Goal: Task Accomplishment & Management: Use online tool/utility

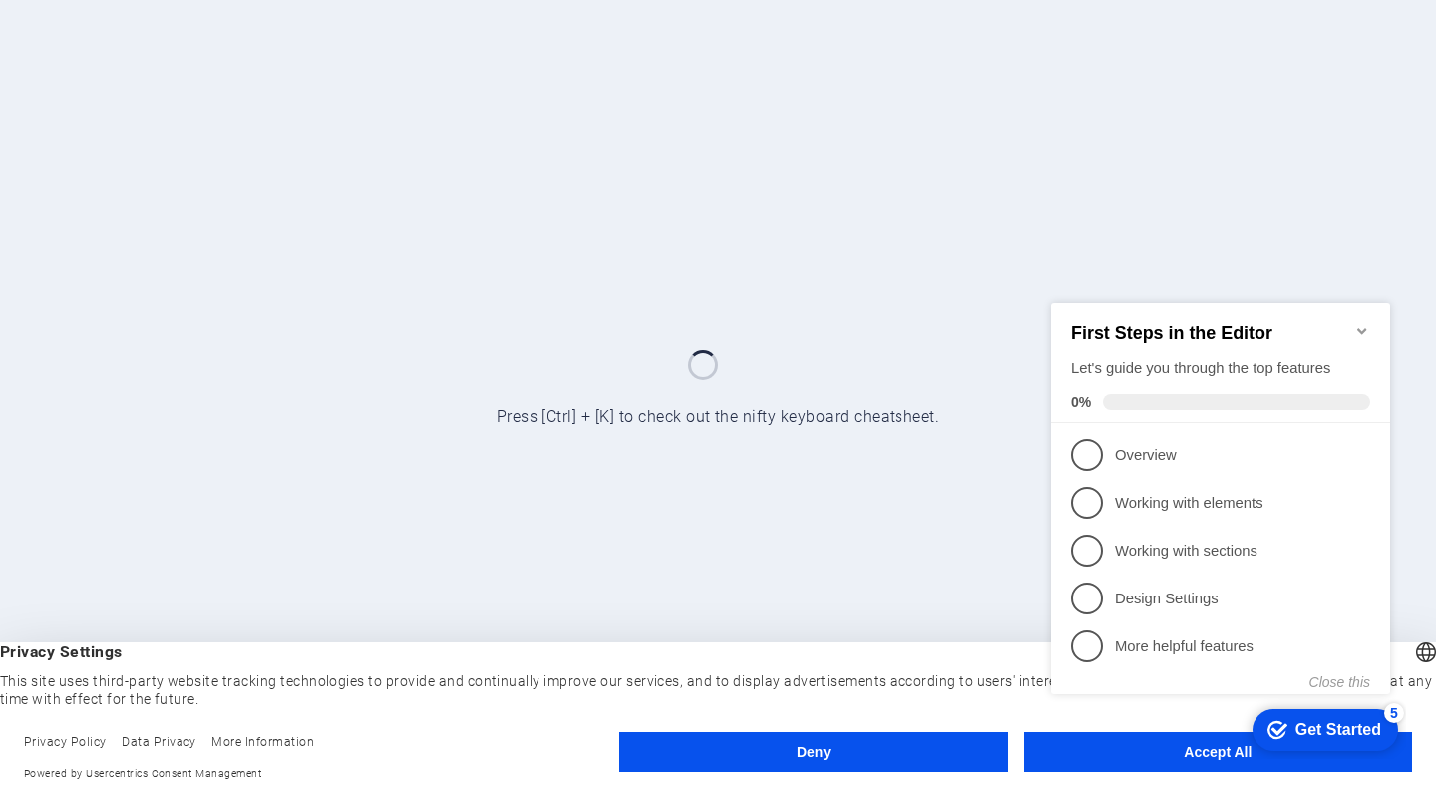
click at [1368, 324] on icon "Minimize checklist" at bounding box center [1363, 330] width 16 height 16
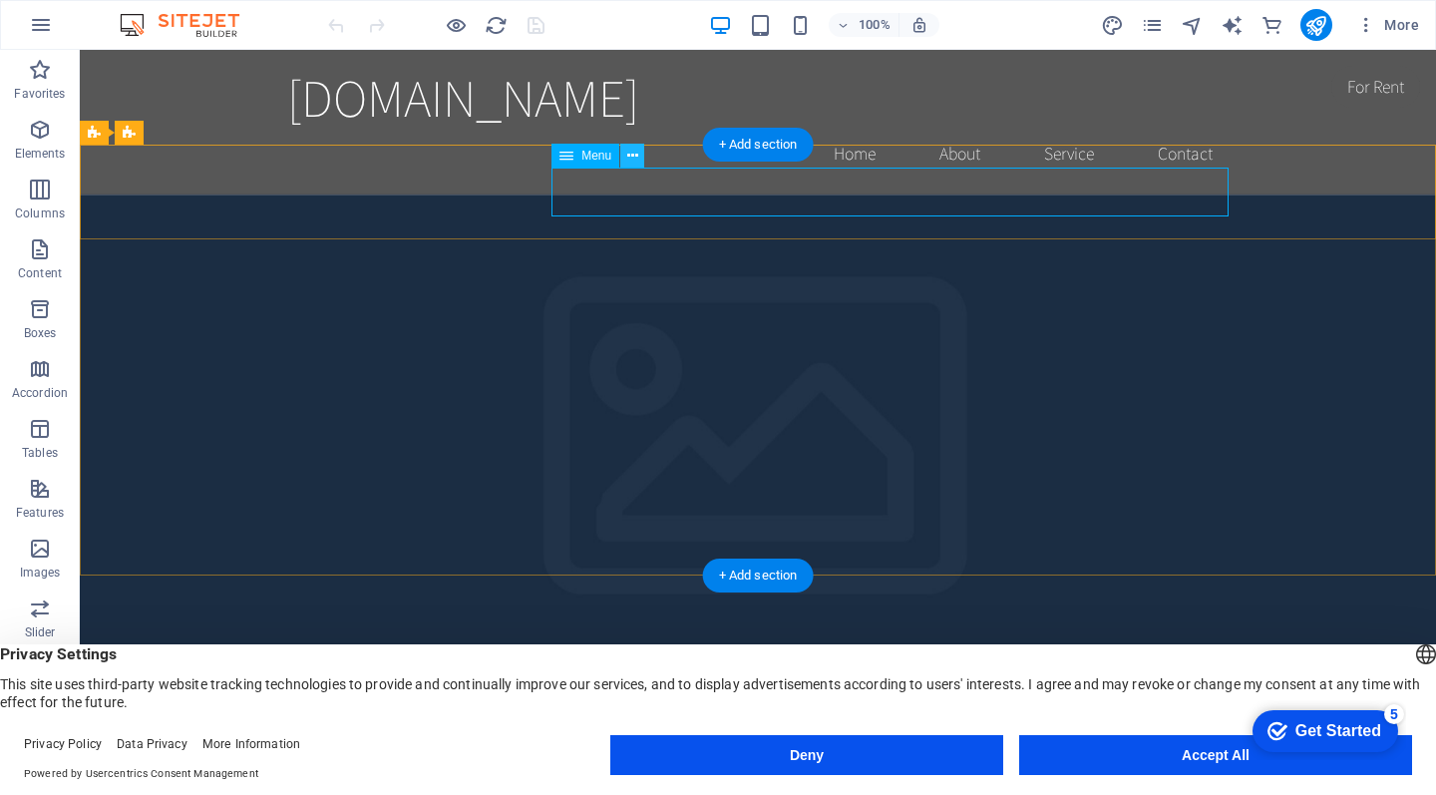
click at [635, 159] on icon at bounding box center [632, 156] width 11 height 21
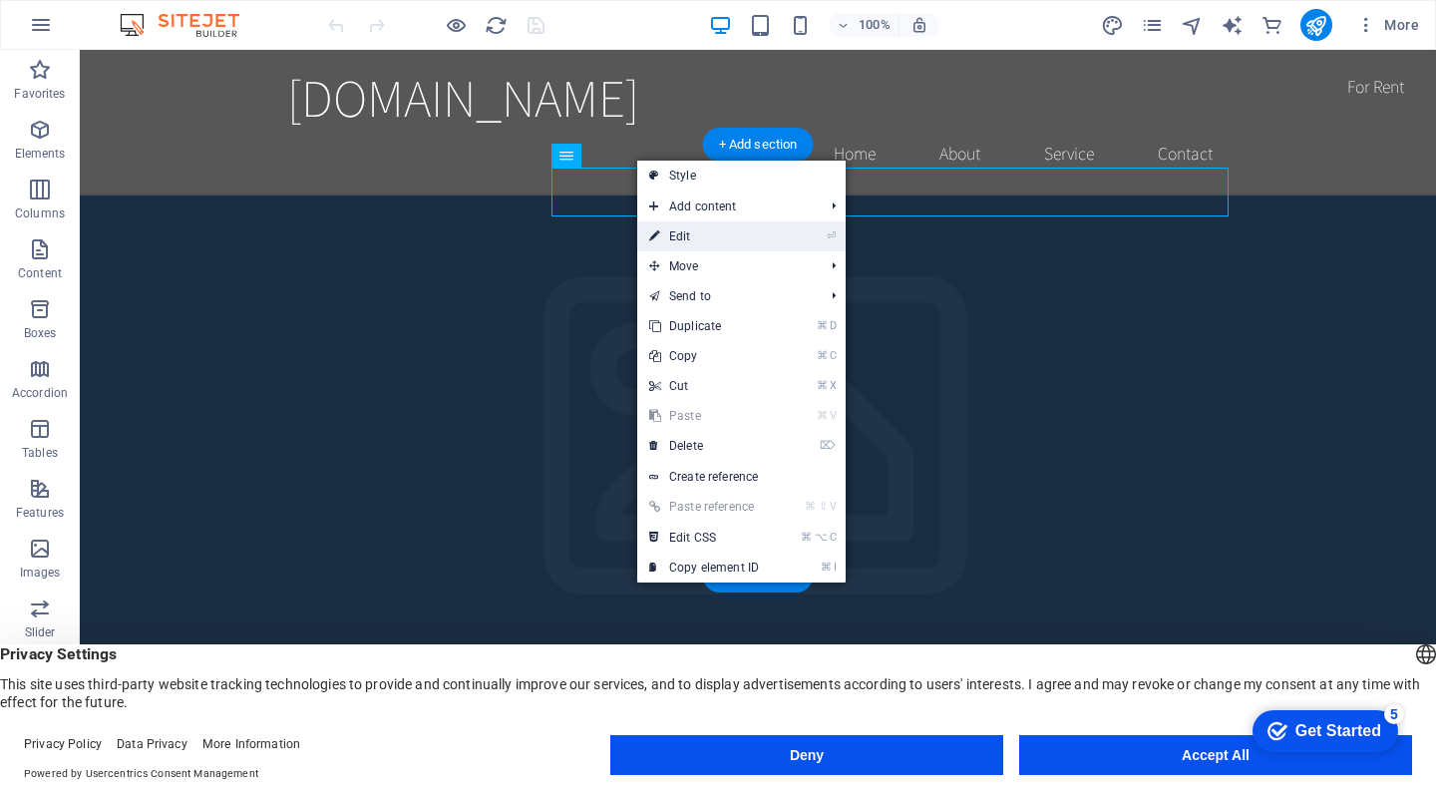
click at [694, 243] on link "⏎ Edit" at bounding box center [704, 236] width 134 height 30
select select
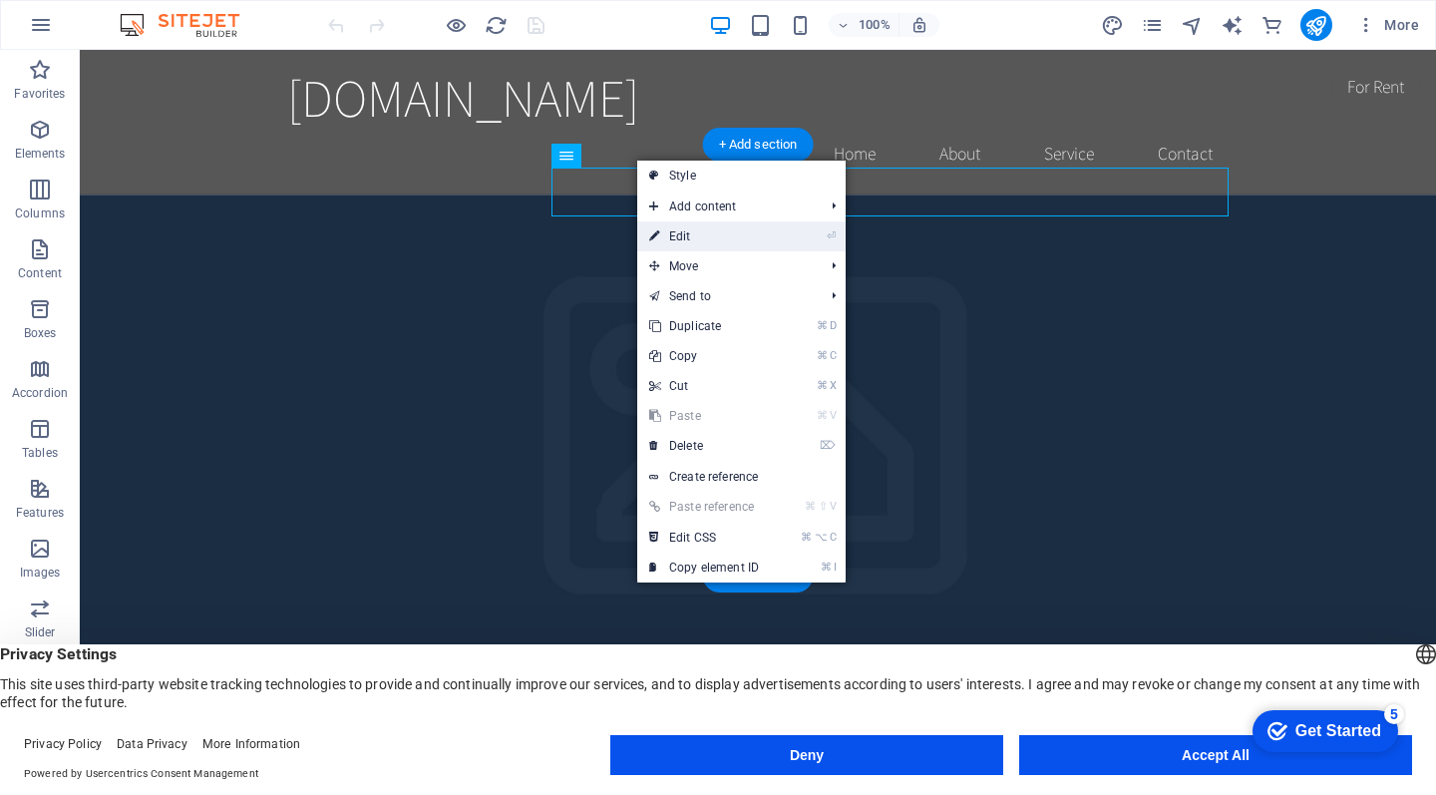
select select
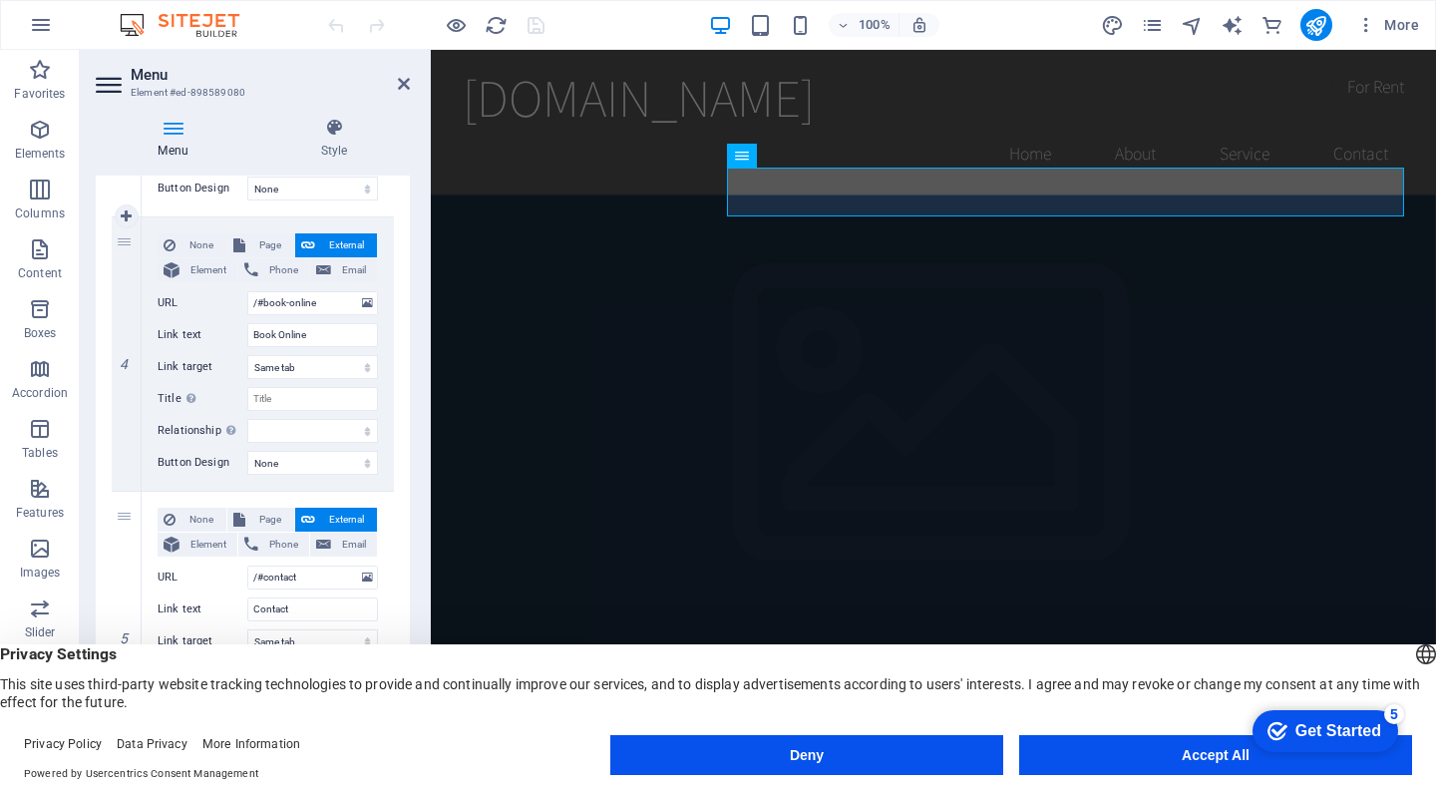
scroll to position [984, 0]
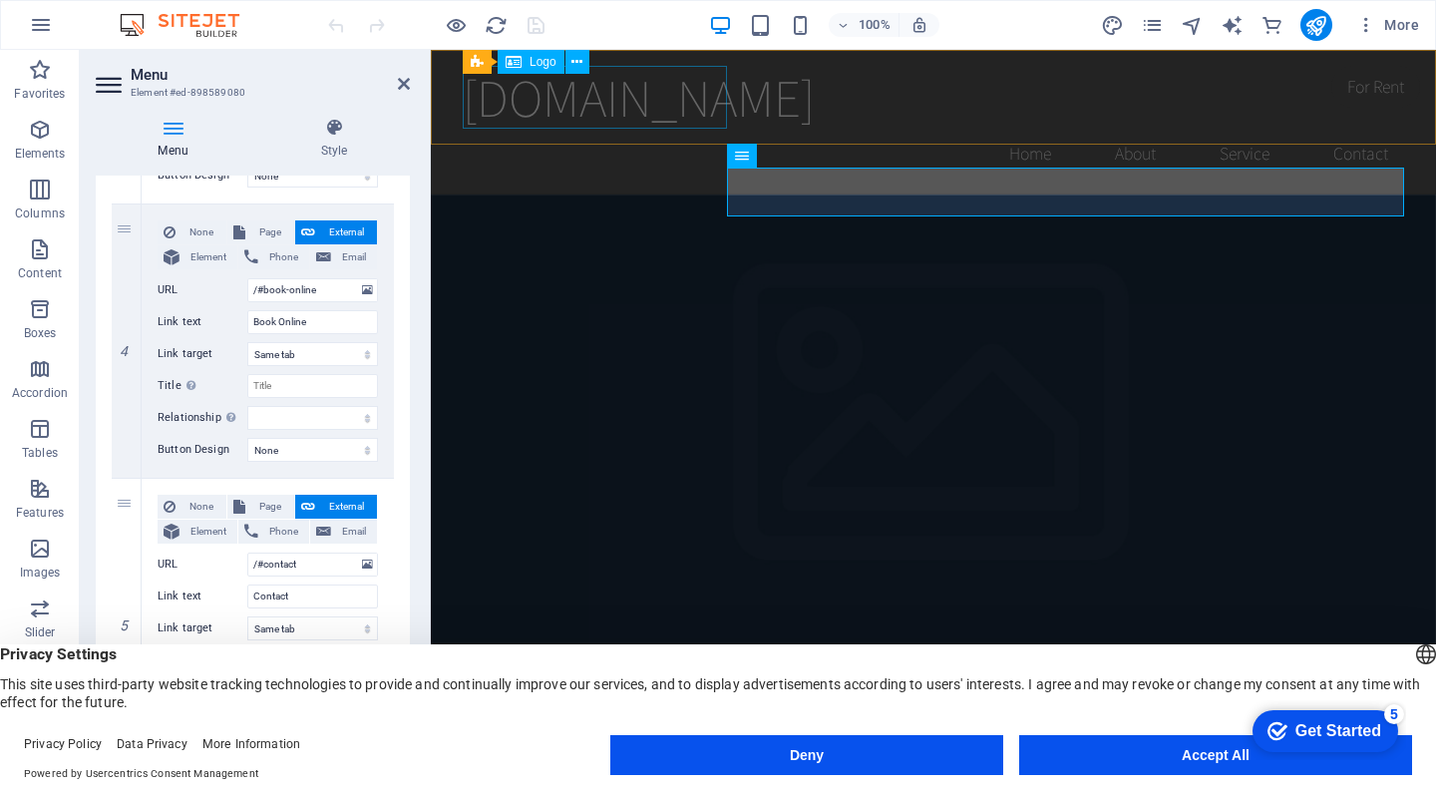
click at [659, 114] on div "[DOMAIN_NAME]" at bounding box center [934, 97] width 942 height 63
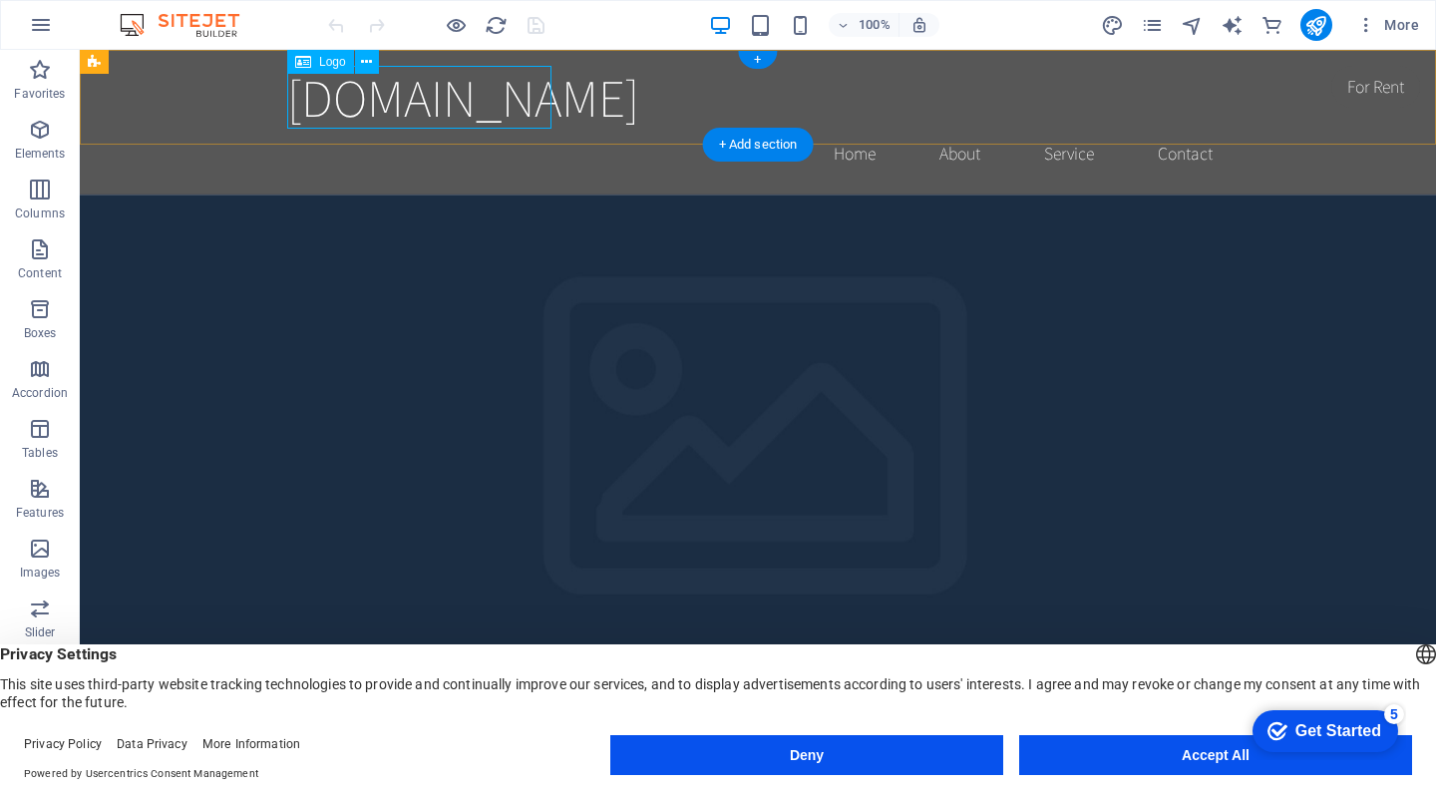
click at [470, 117] on div "[DOMAIN_NAME]" at bounding box center [758, 97] width 942 height 63
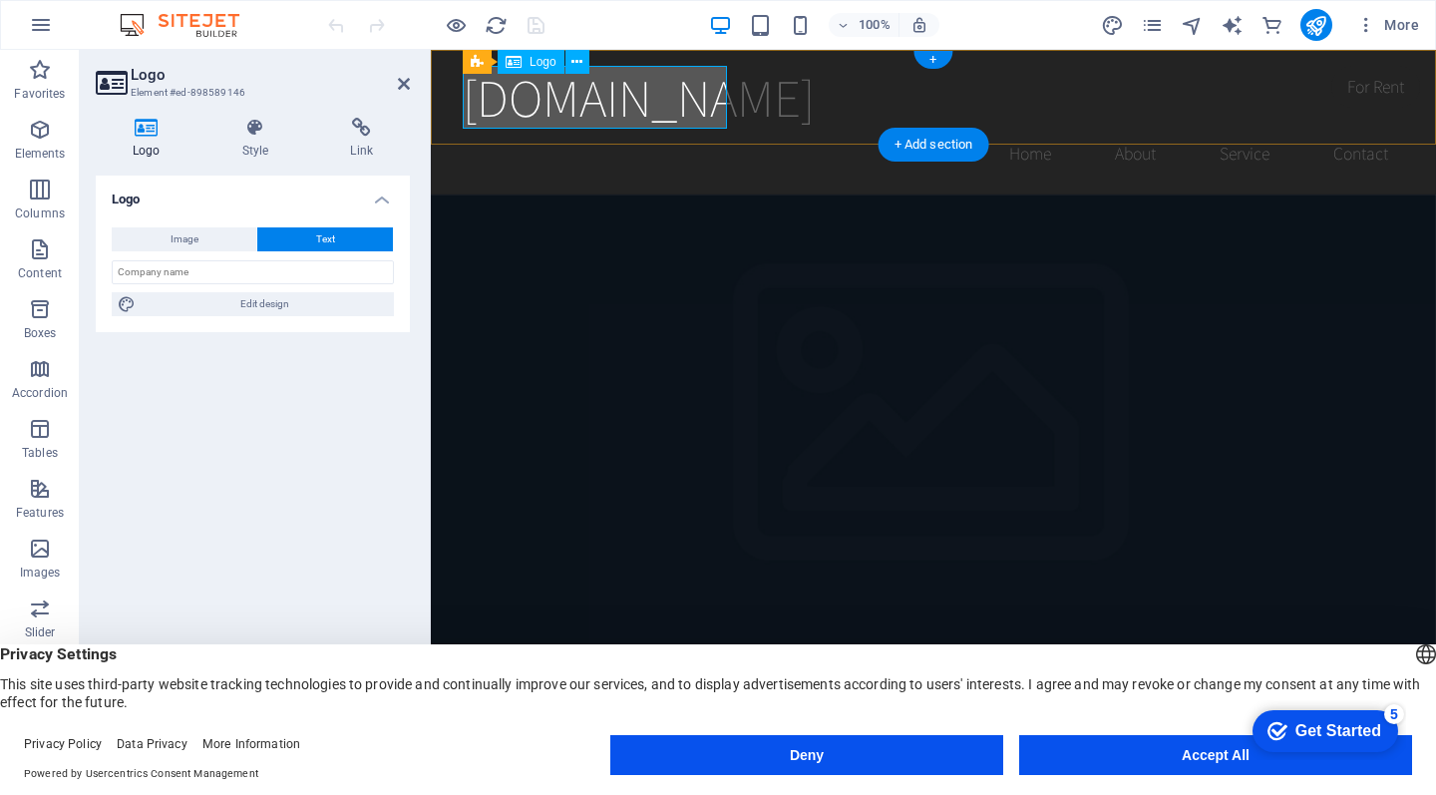
click at [470, 117] on div "[DOMAIN_NAME]" at bounding box center [934, 97] width 942 height 63
click at [253, 135] on icon at bounding box center [255, 128] width 101 height 20
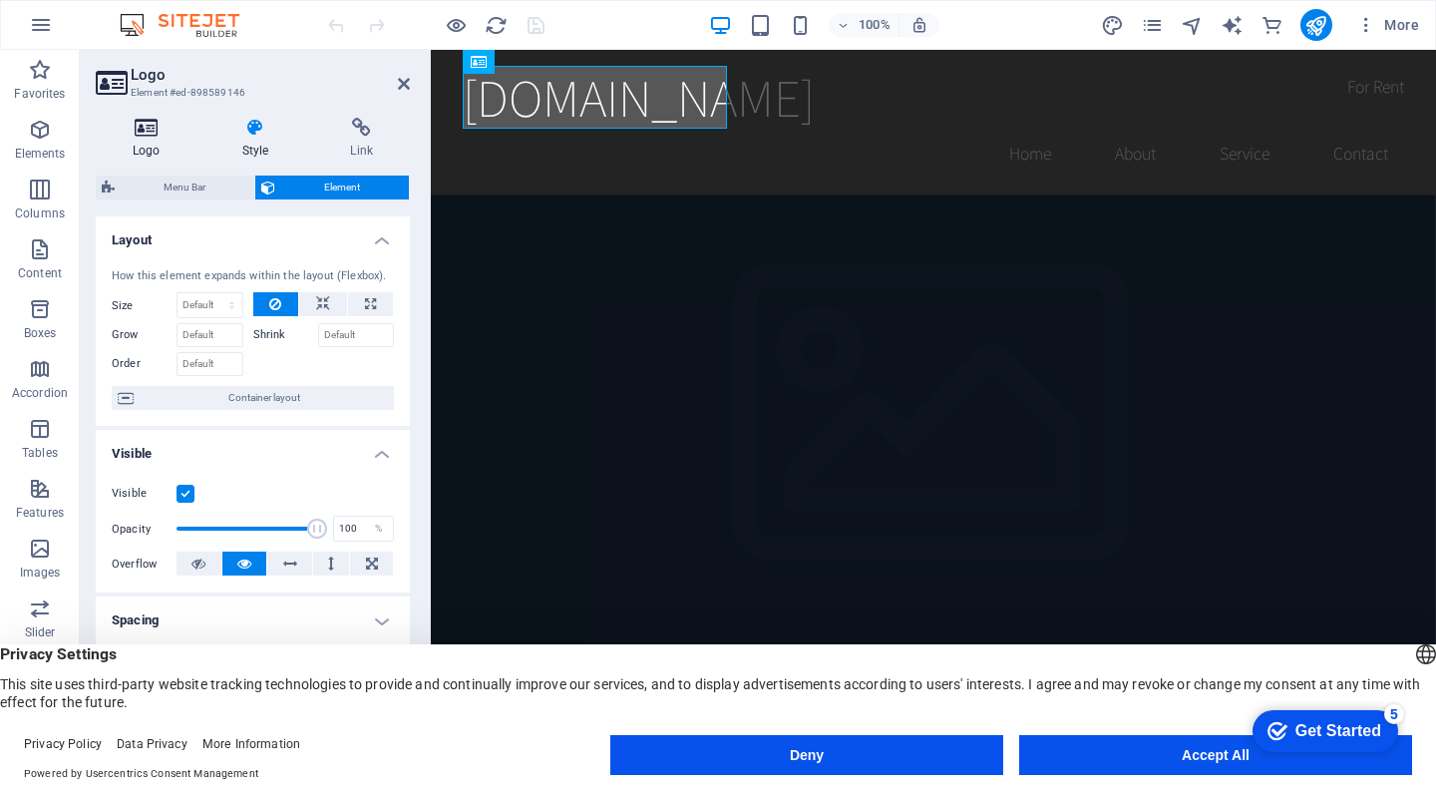
click at [130, 140] on h4 "Logo" at bounding box center [151, 139] width 110 height 42
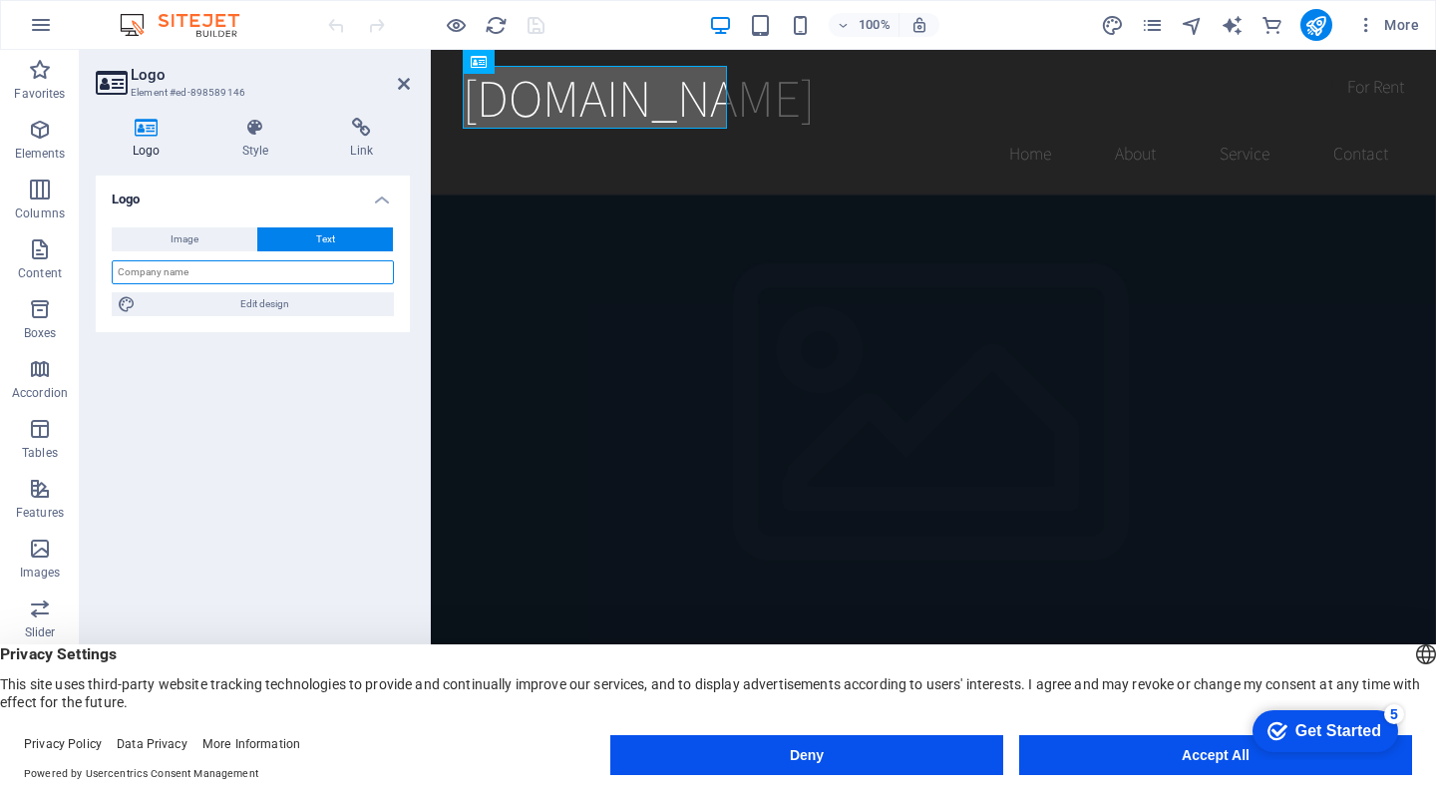
click at [199, 270] on input "text" at bounding box center [253, 272] width 282 height 24
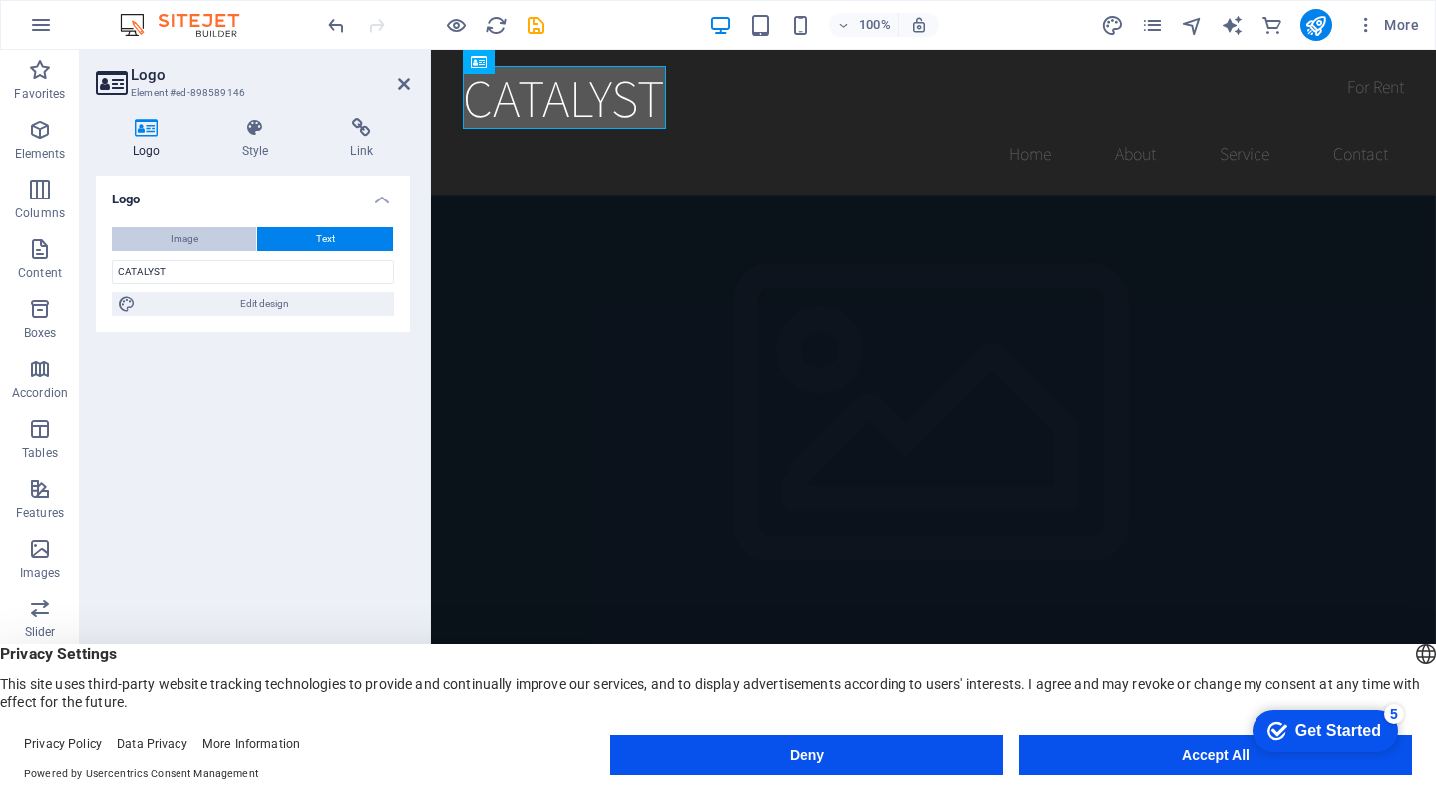
click at [166, 235] on button "Image" at bounding box center [184, 239] width 145 height 24
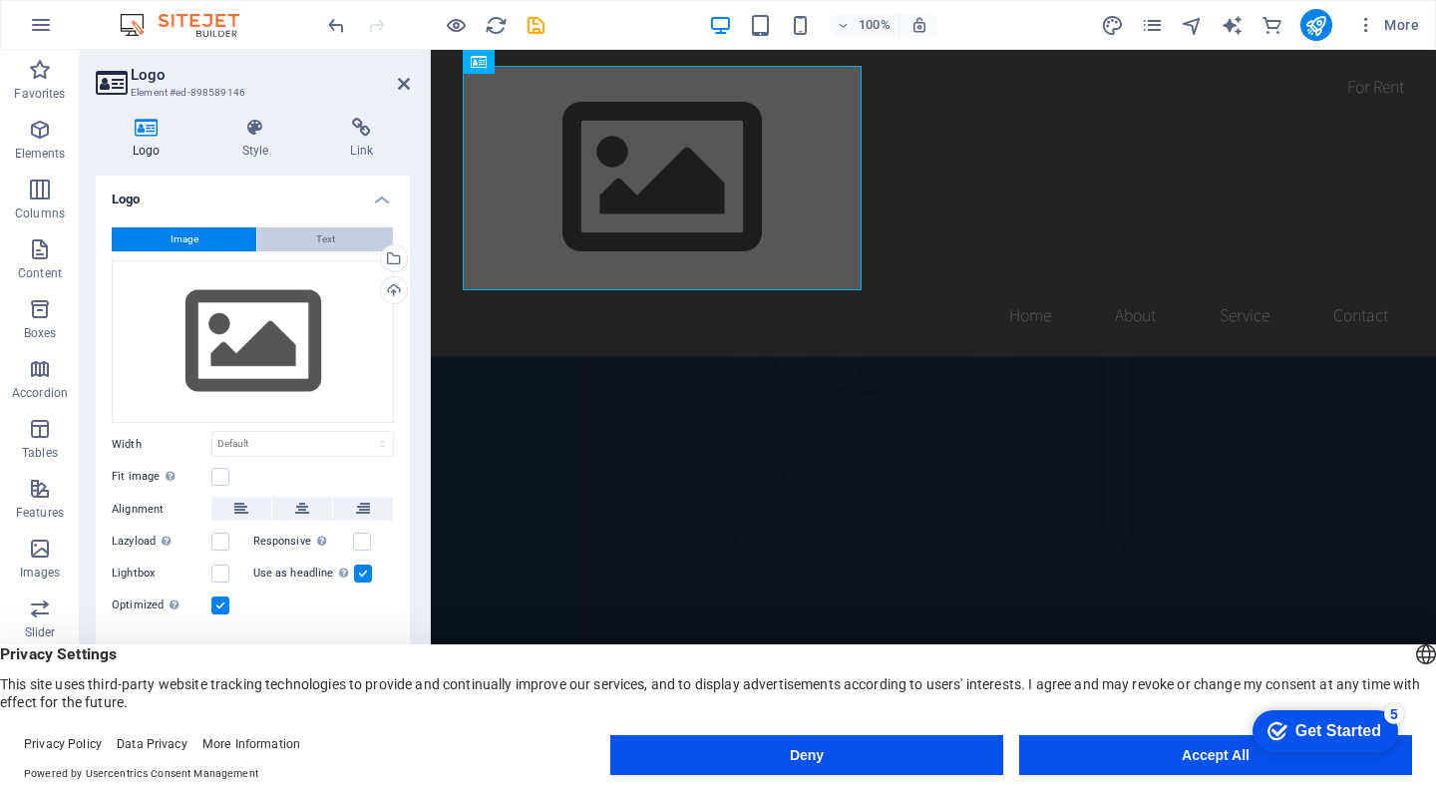
click at [335, 241] on button "Text" at bounding box center [325, 239] width 136 height 24
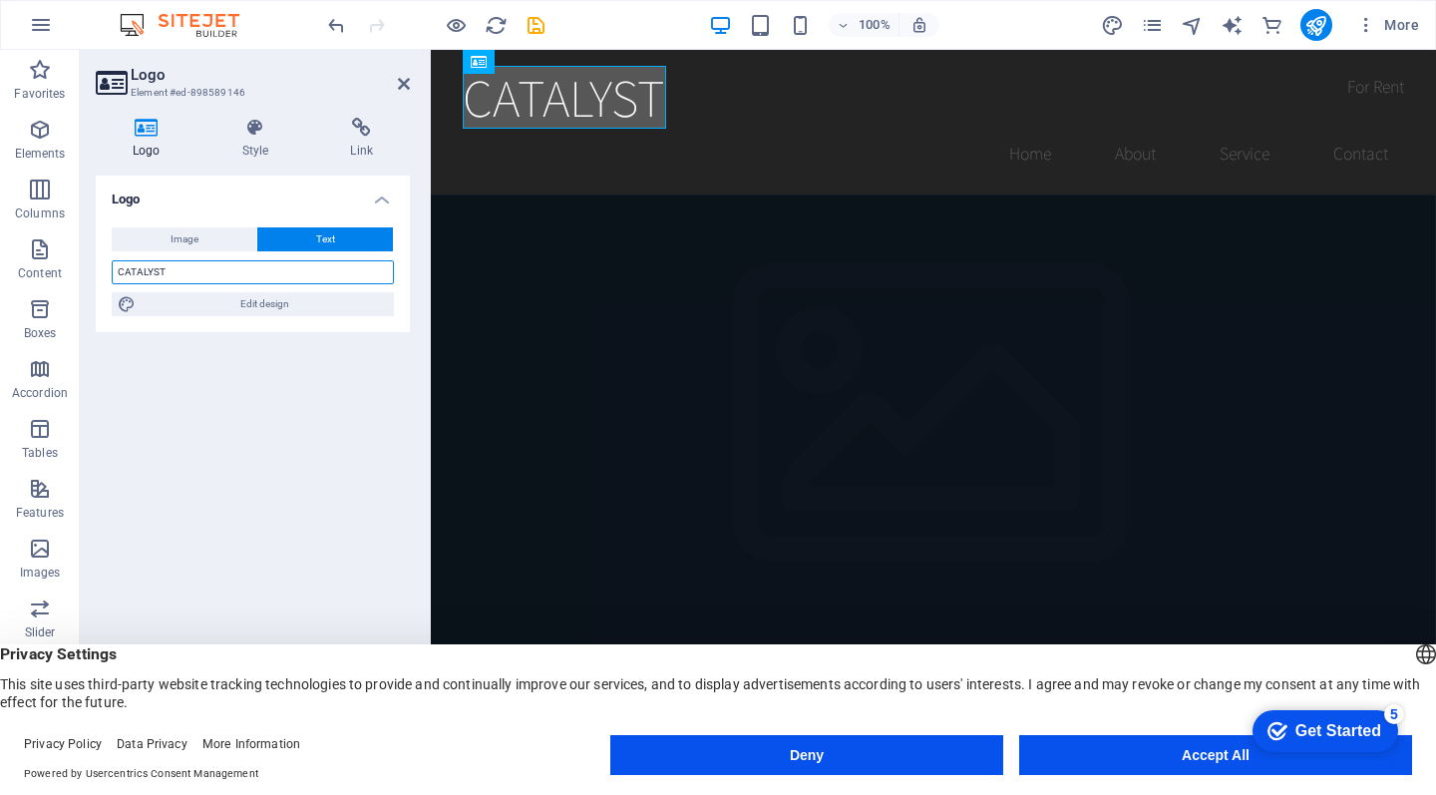
click at [267, 279] on input "CATALYST" at bounding box center [253, 272] width 282 height 24
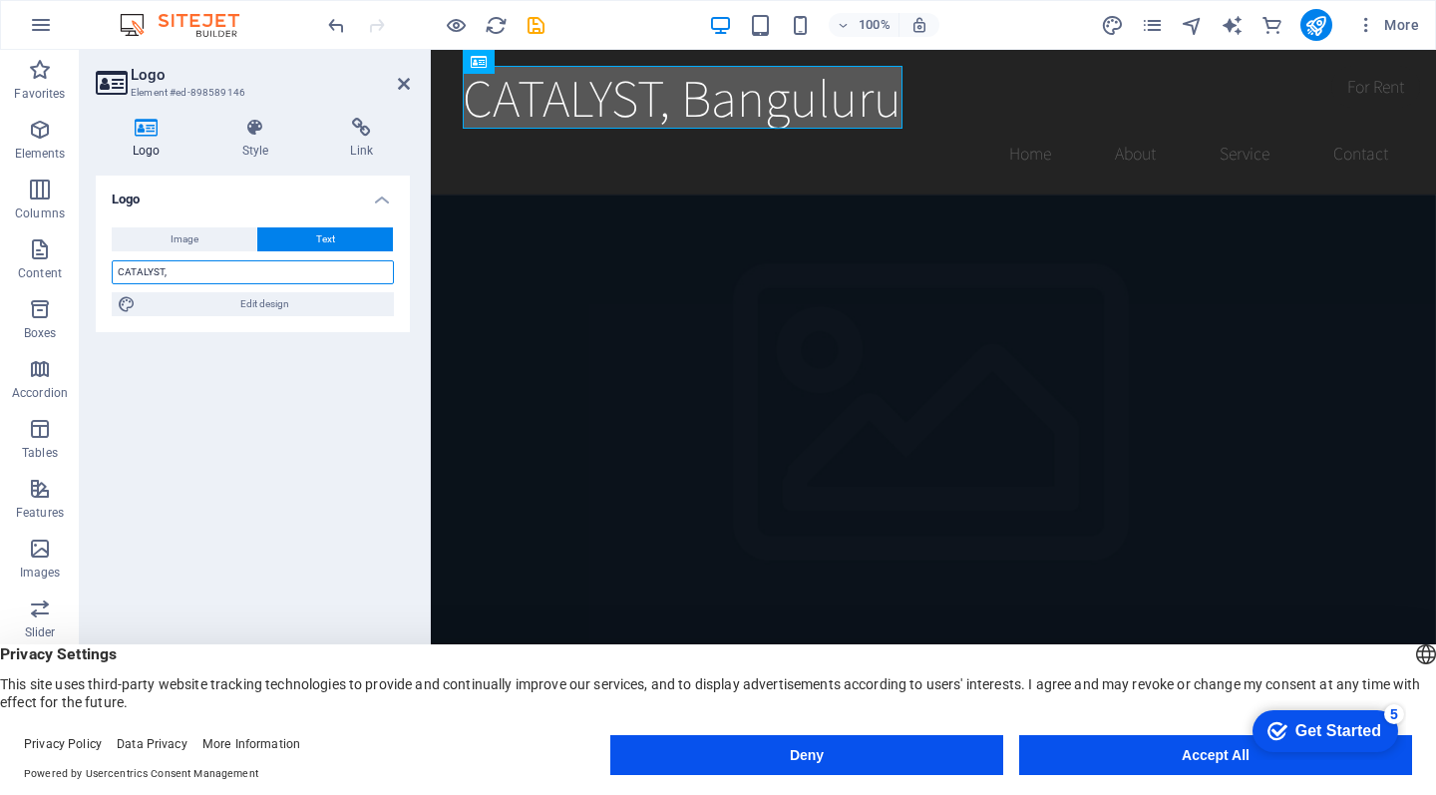
type input "CATALYST"
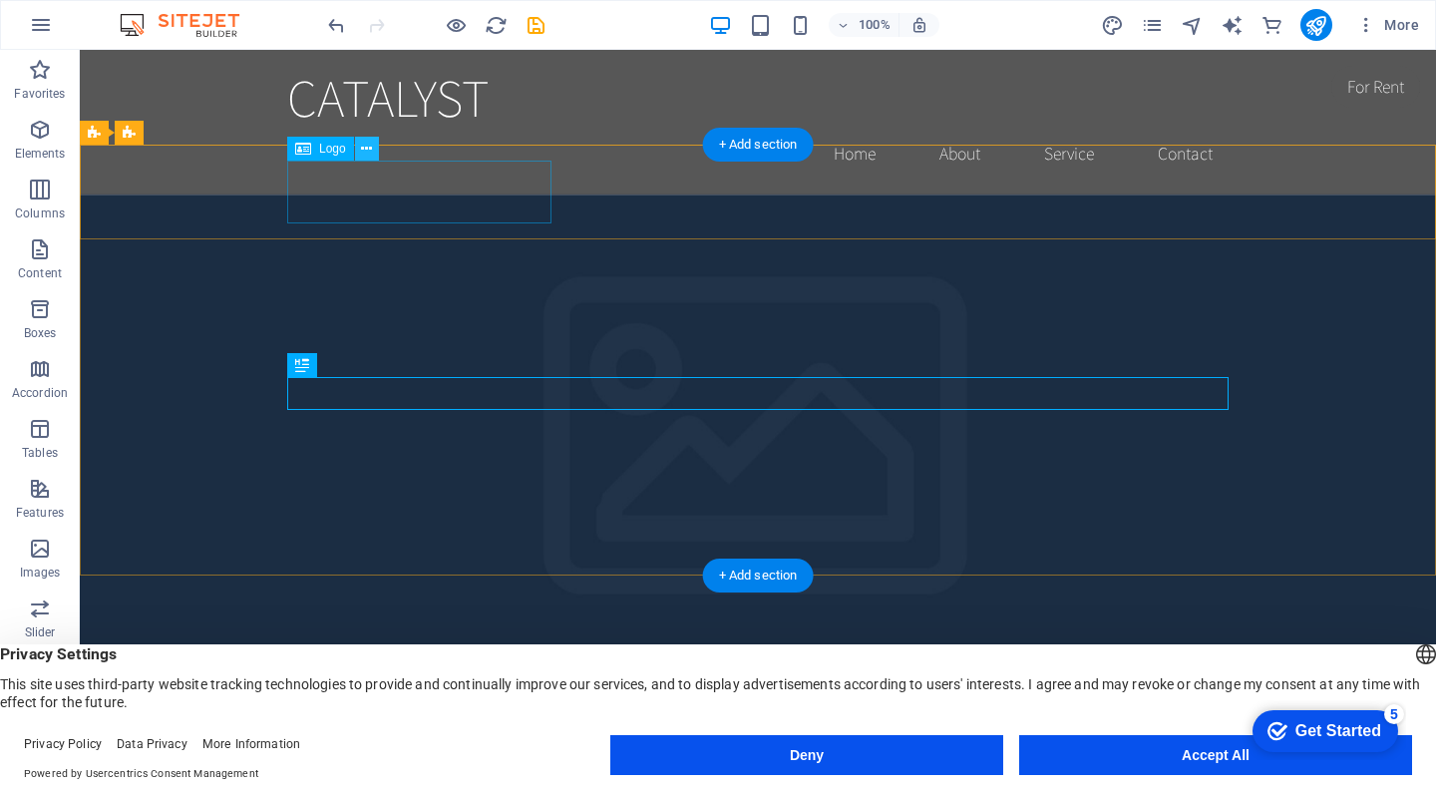
click at [369, 156] on icon at bounding box center [366, 149] width 11 height 21
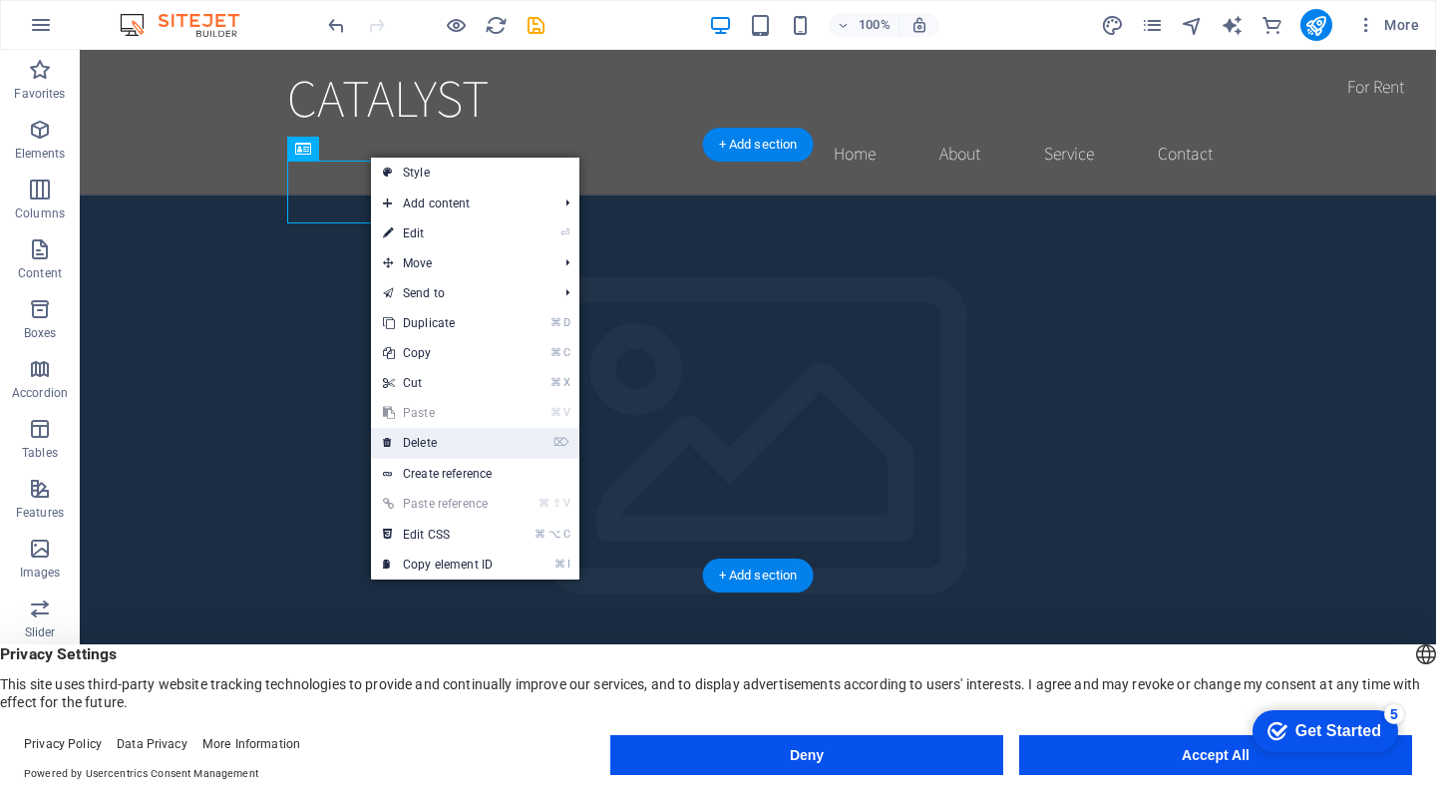
click at [435, 434] on link "⌦ Delete" at bounding box center [438, 443] width 134 height 30
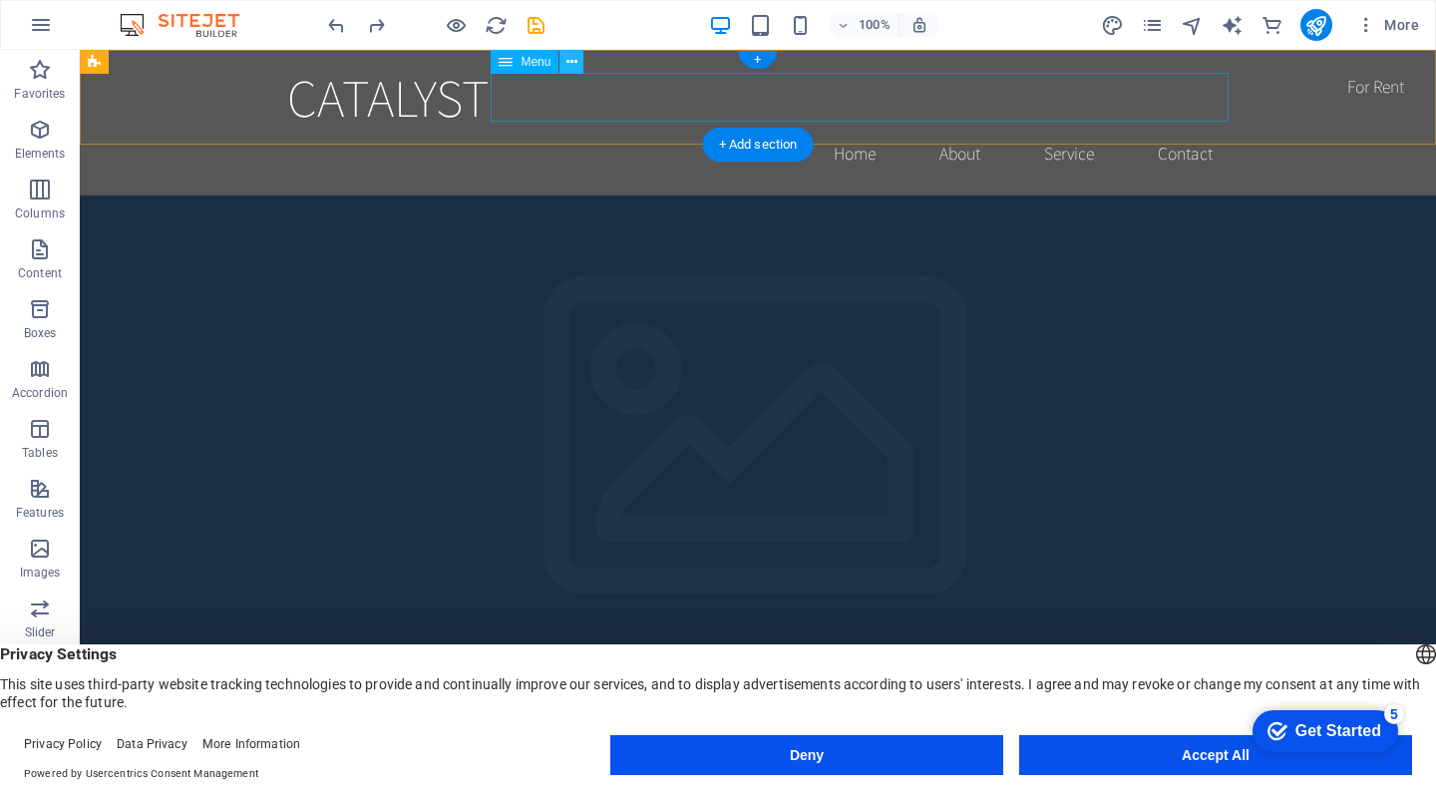
click at [578, 61] on icon at bounding box center [572, 62] width 11 height 21
click at [577, 57] on icon at bounding box center [572, 62] width 11 height 21
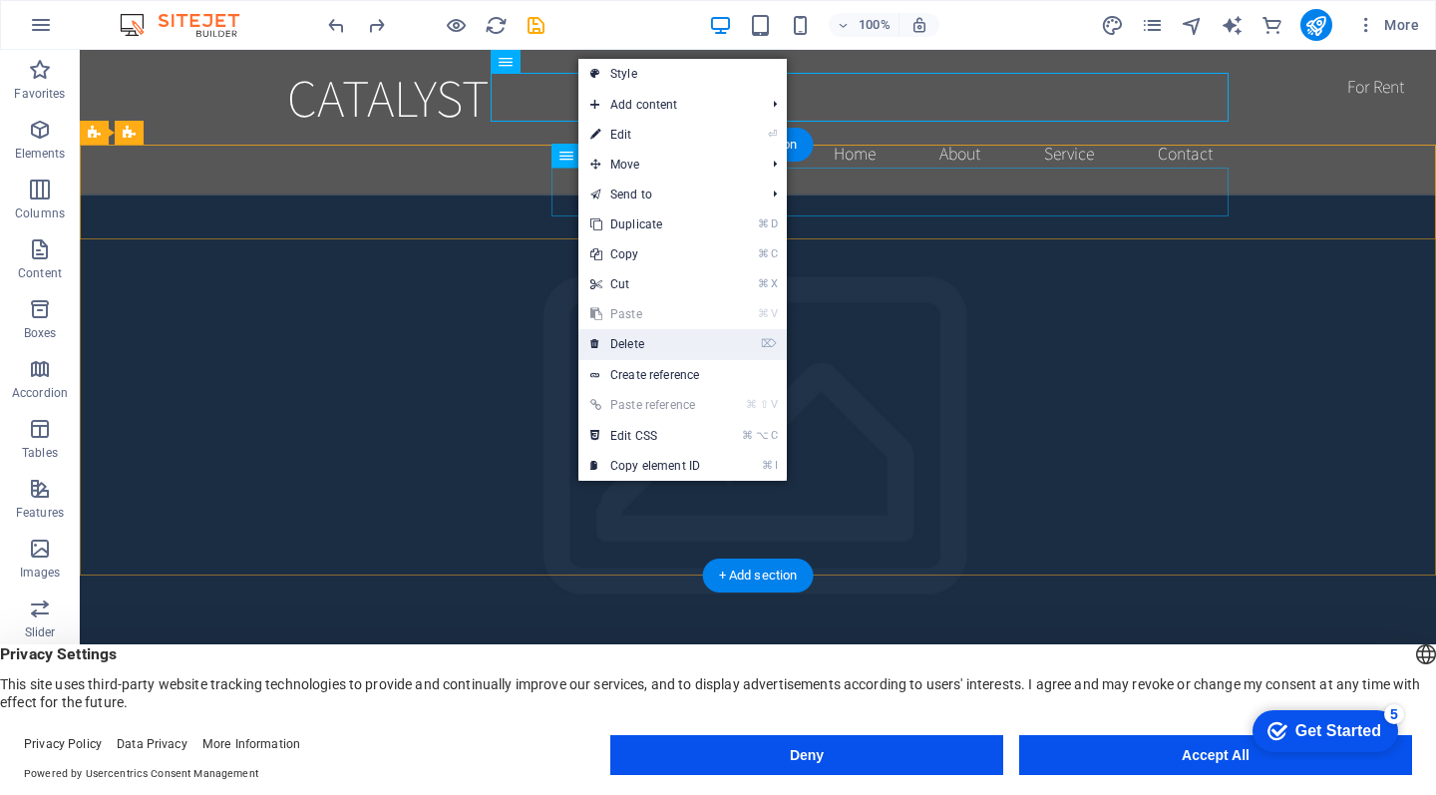
click at [662, 334] on link "⌦ Delete" at bounding box center [646, 344] width 134 height 30
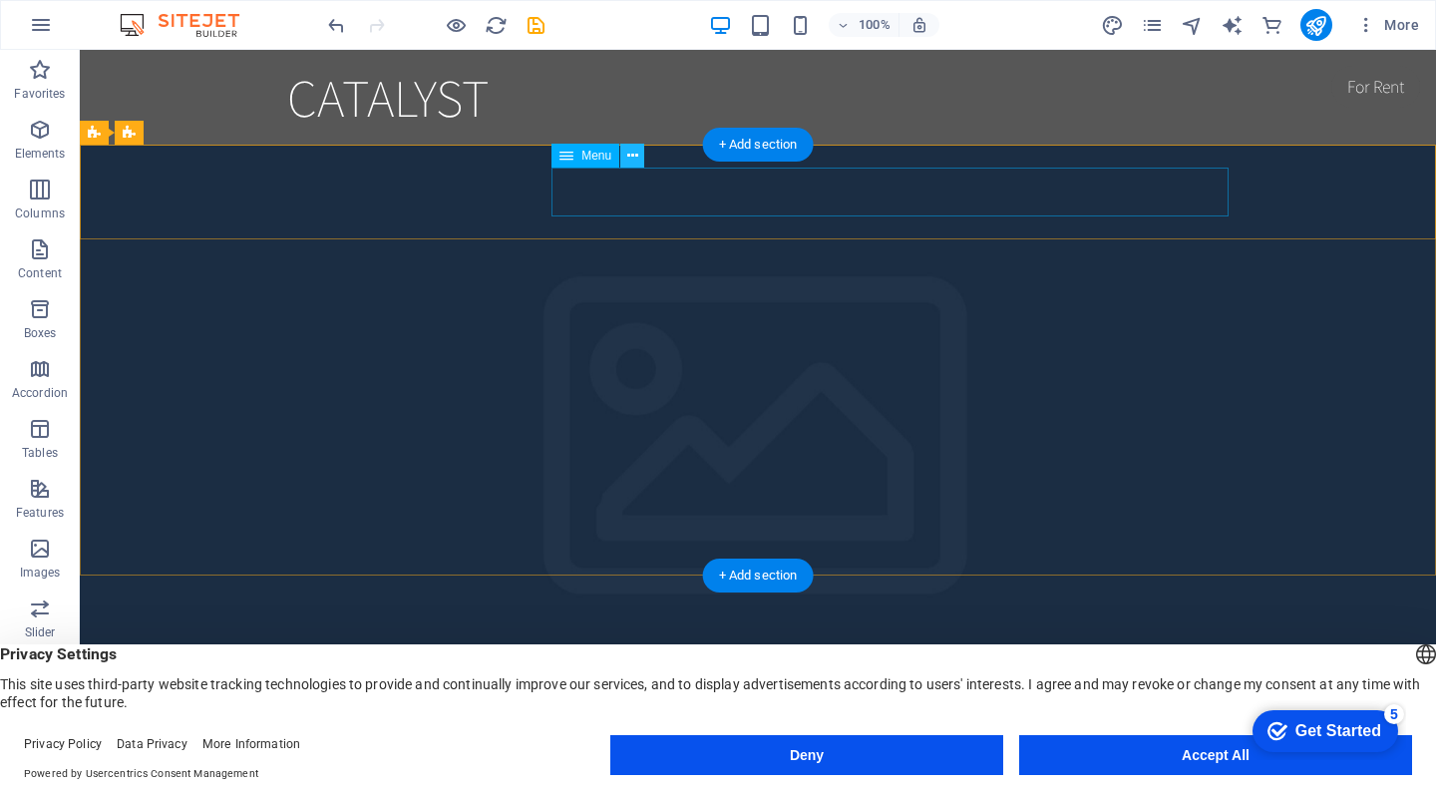
click at [632, 164] on icon at bounding box center [632, 156] width 11 height 21
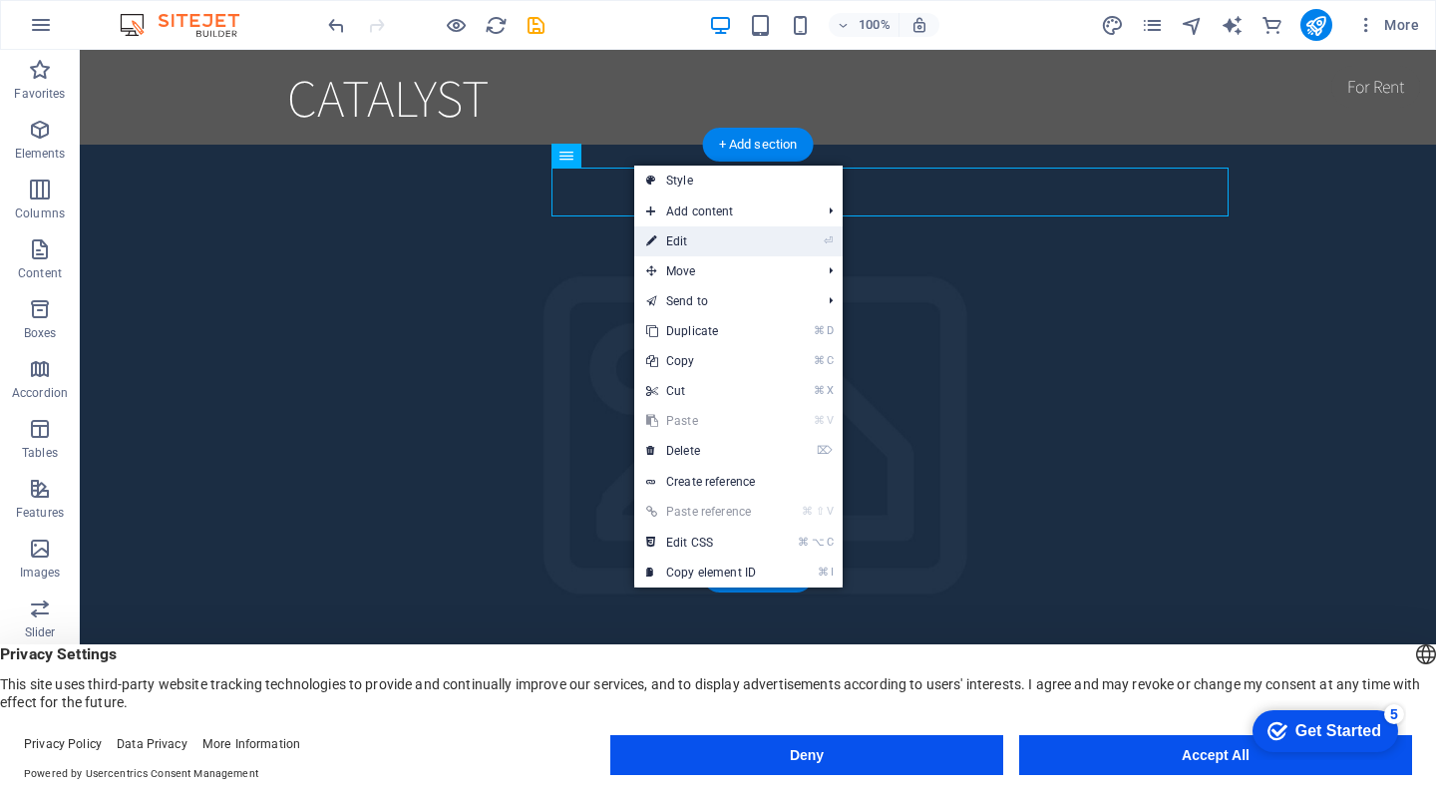
click at [695, 249] on link "⏎ Edit" at bounding box center [701, 241] width 134 height 30
select select
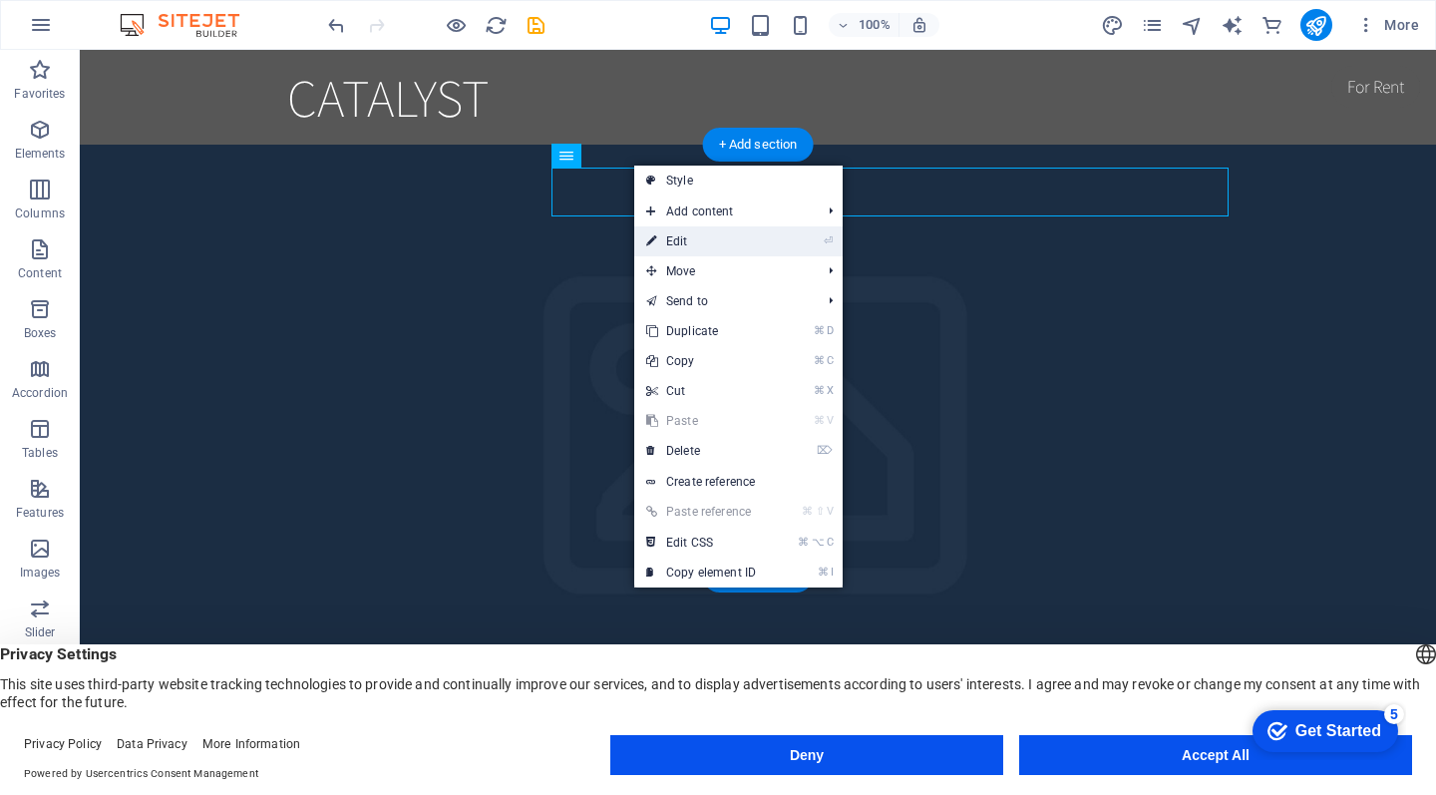
select select
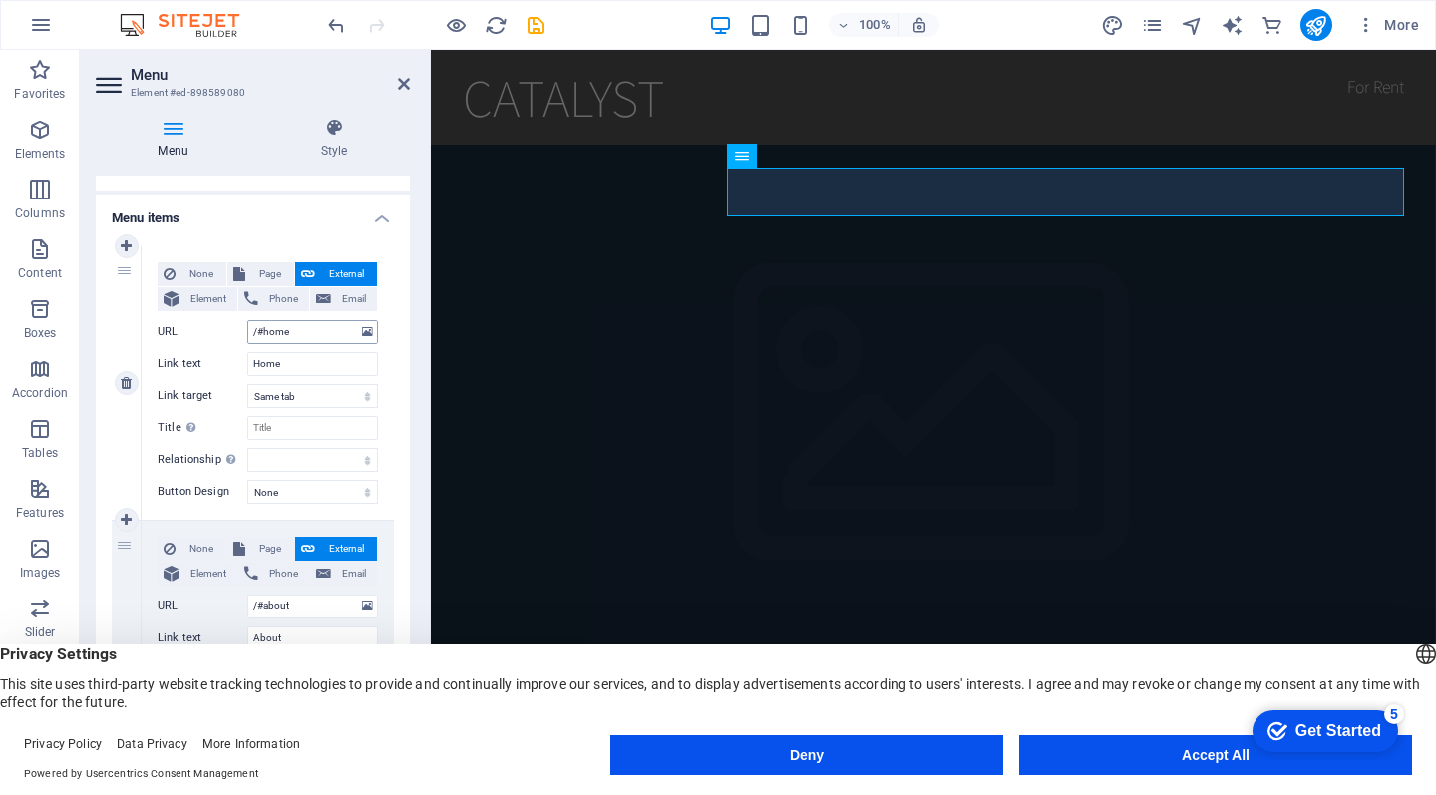
scroll to position [116, 0]
click at [126, 384] on icon at bounding box center [126, 386] width 11 height 14
type input "/#about"
type input "About"
select select
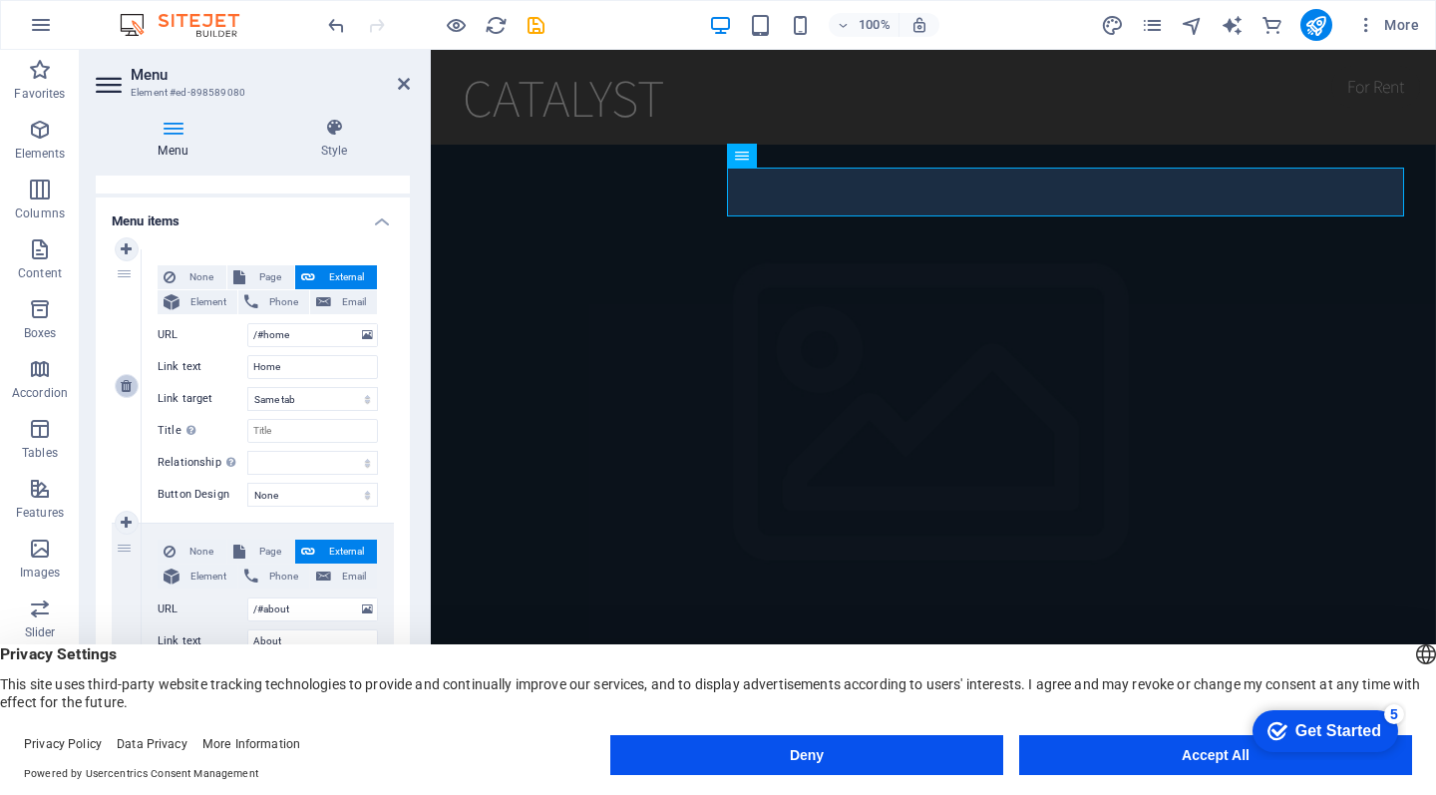
type input "/#services"
type input "Services"
select select
type input "/#book-online"
type input "Book Online"
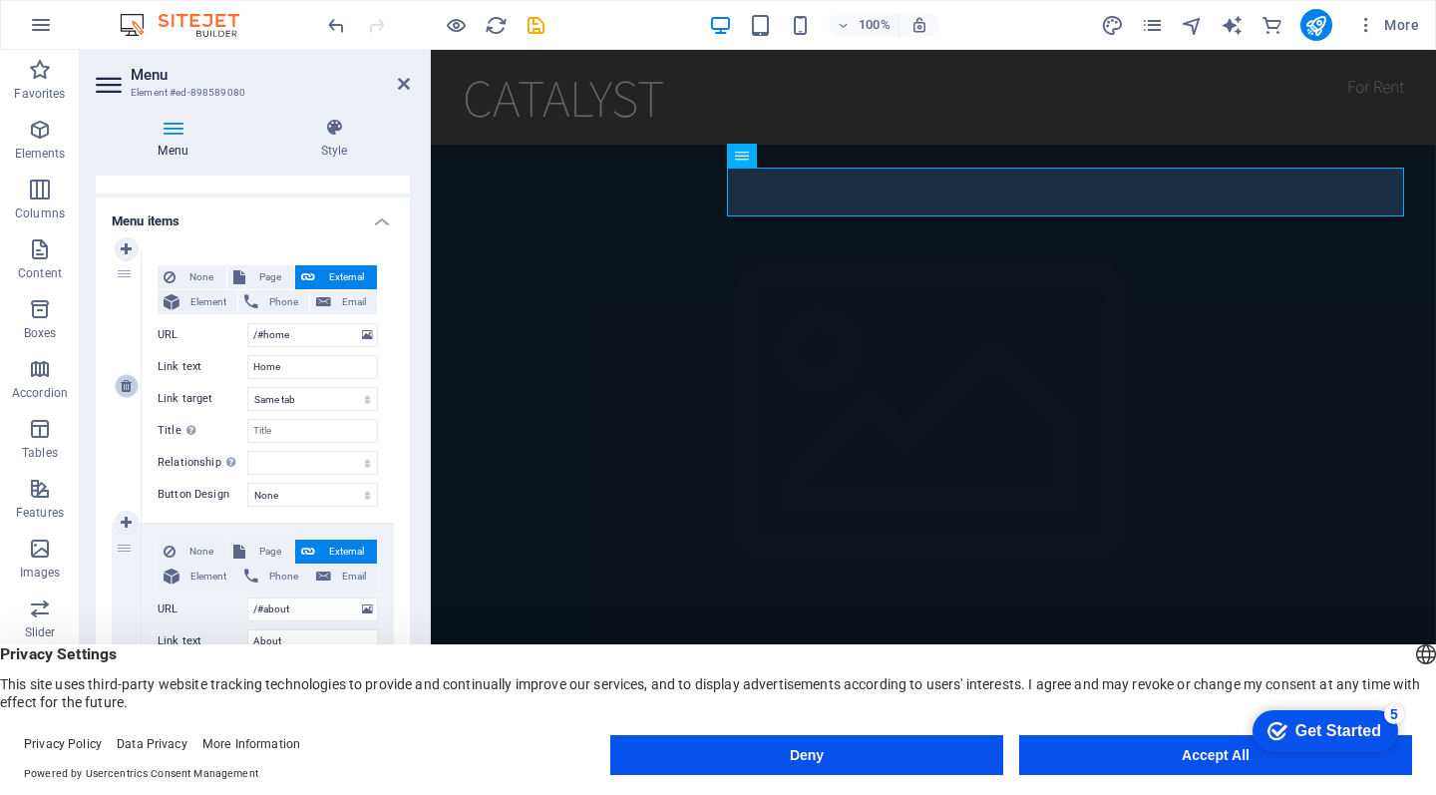
select select
type input "/#contact"
type input "Contact"
select select
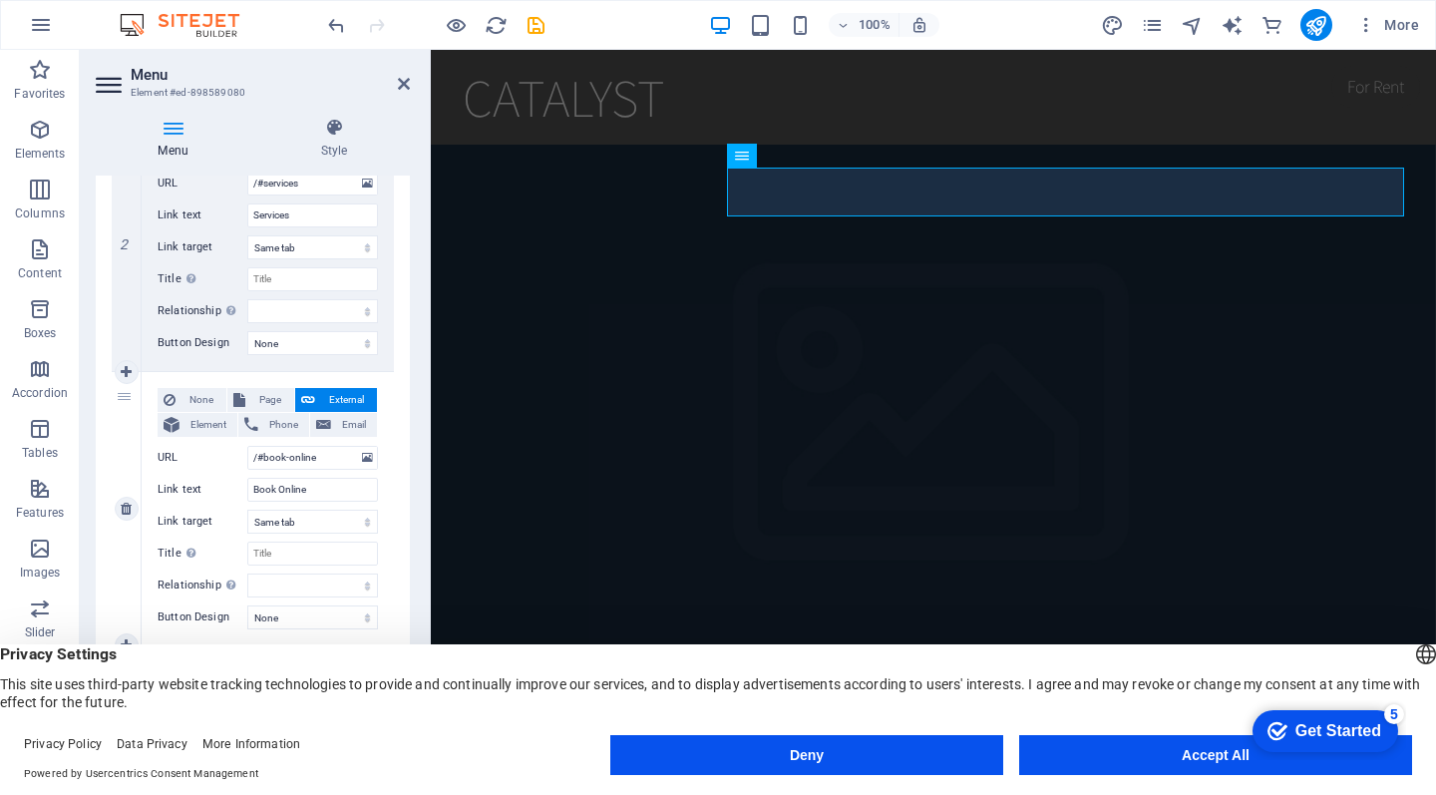
scroll to position [587, 0]
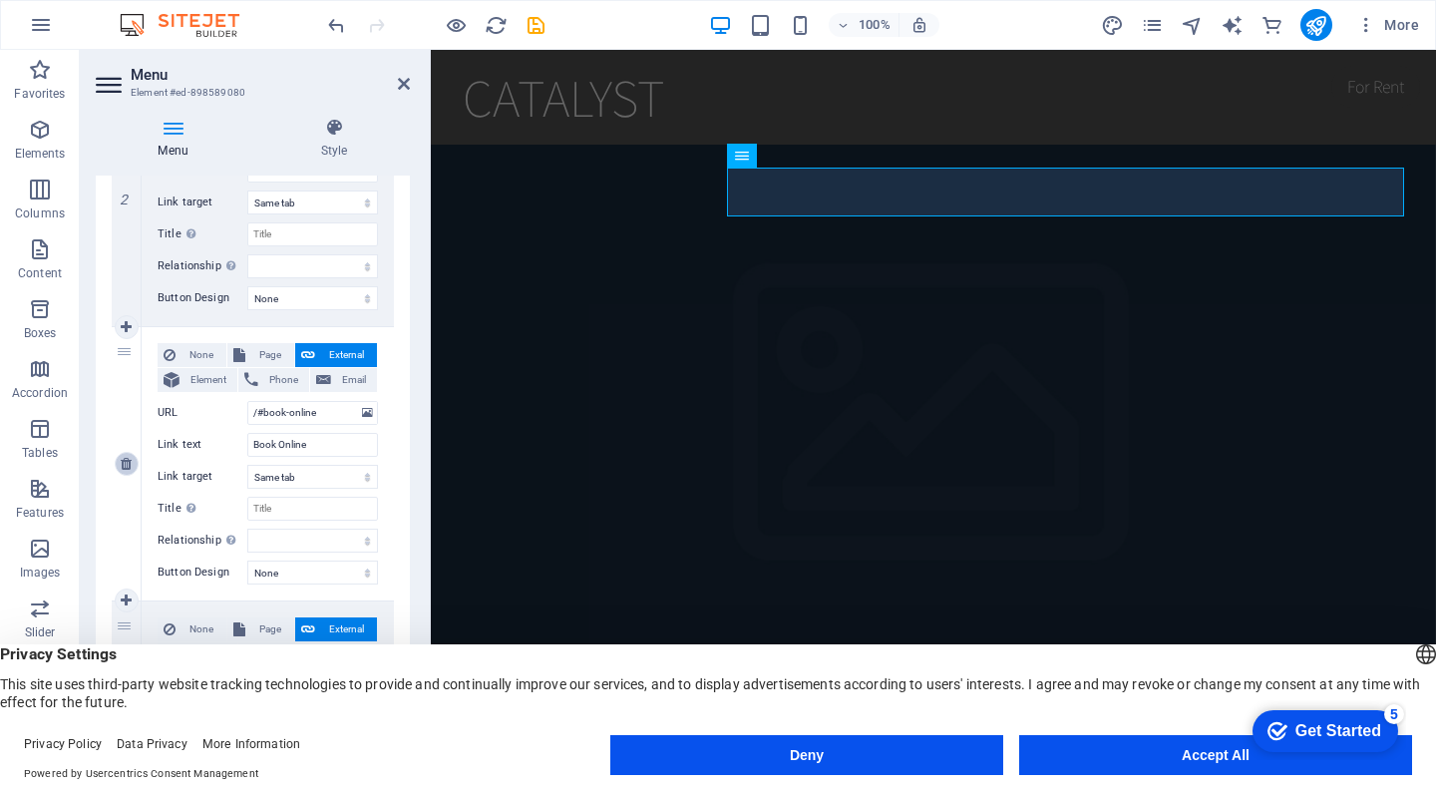
click at [124, 458] on icon at bounding box center [126, 464] width 11 height 14
select select
type input "/#contact"
type input "Contact"
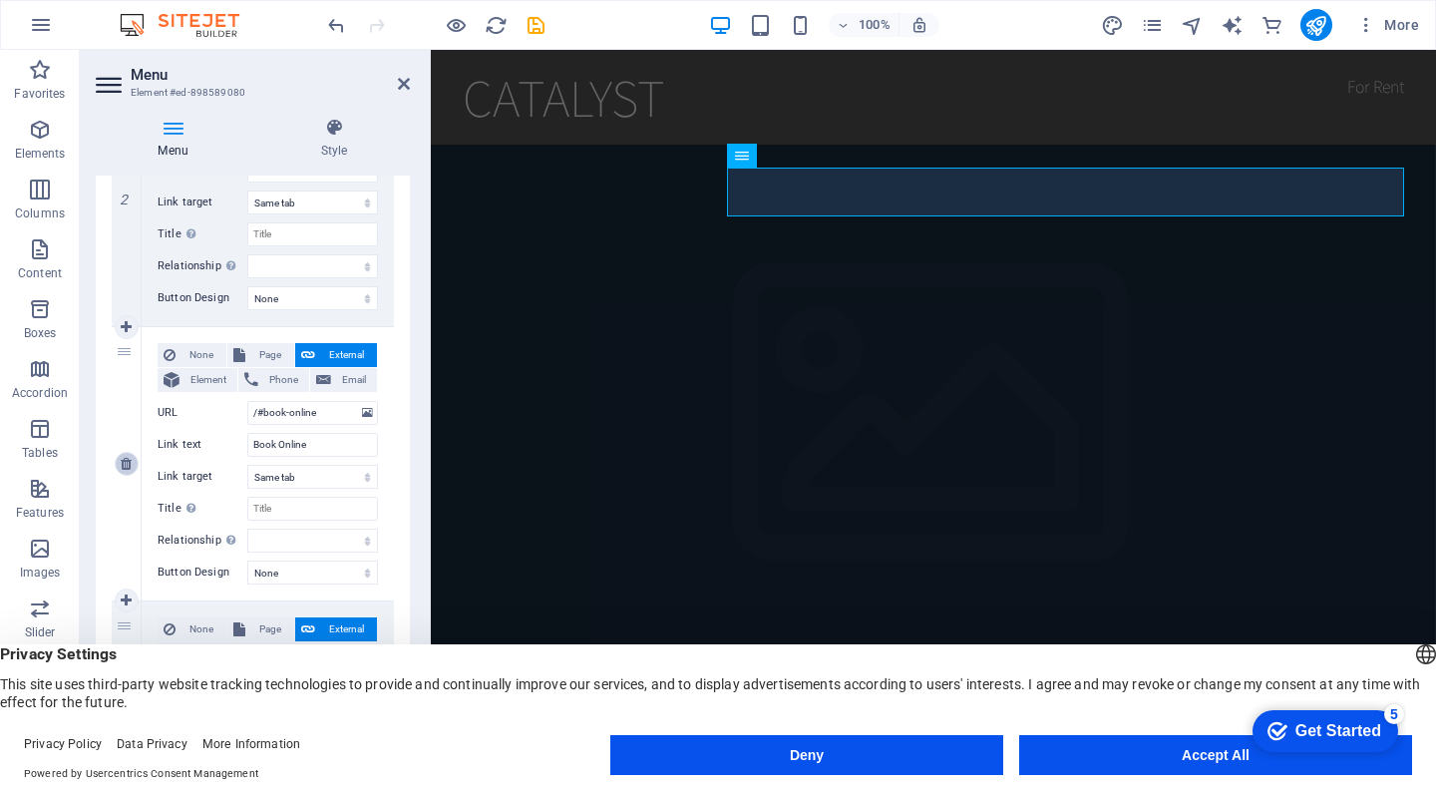
select select
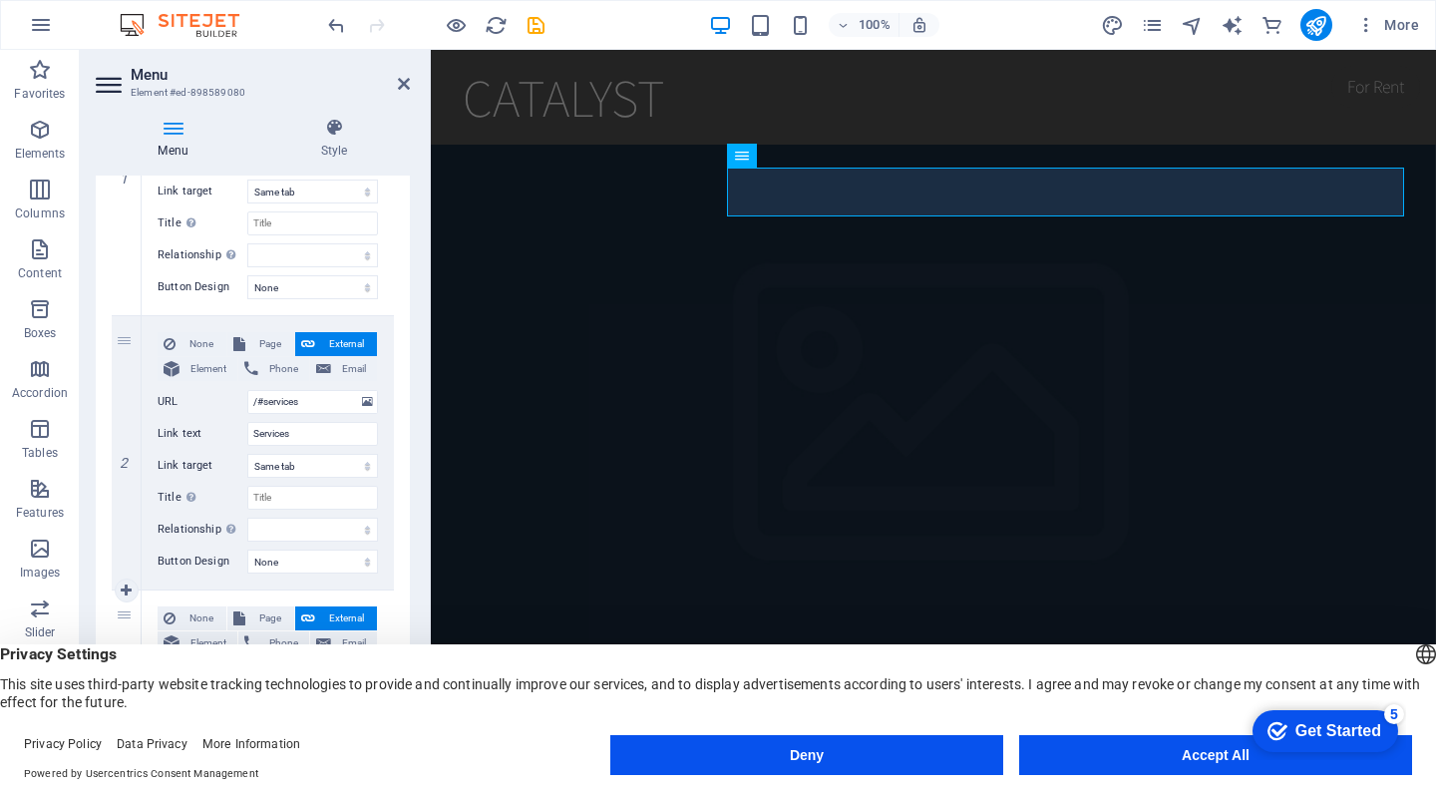
scroll to position [322, 0]
click at [124, 453] on icon at bounding box center [126, 454] width 11 height 14
select select
type input "/#contact"
type input "Contact"
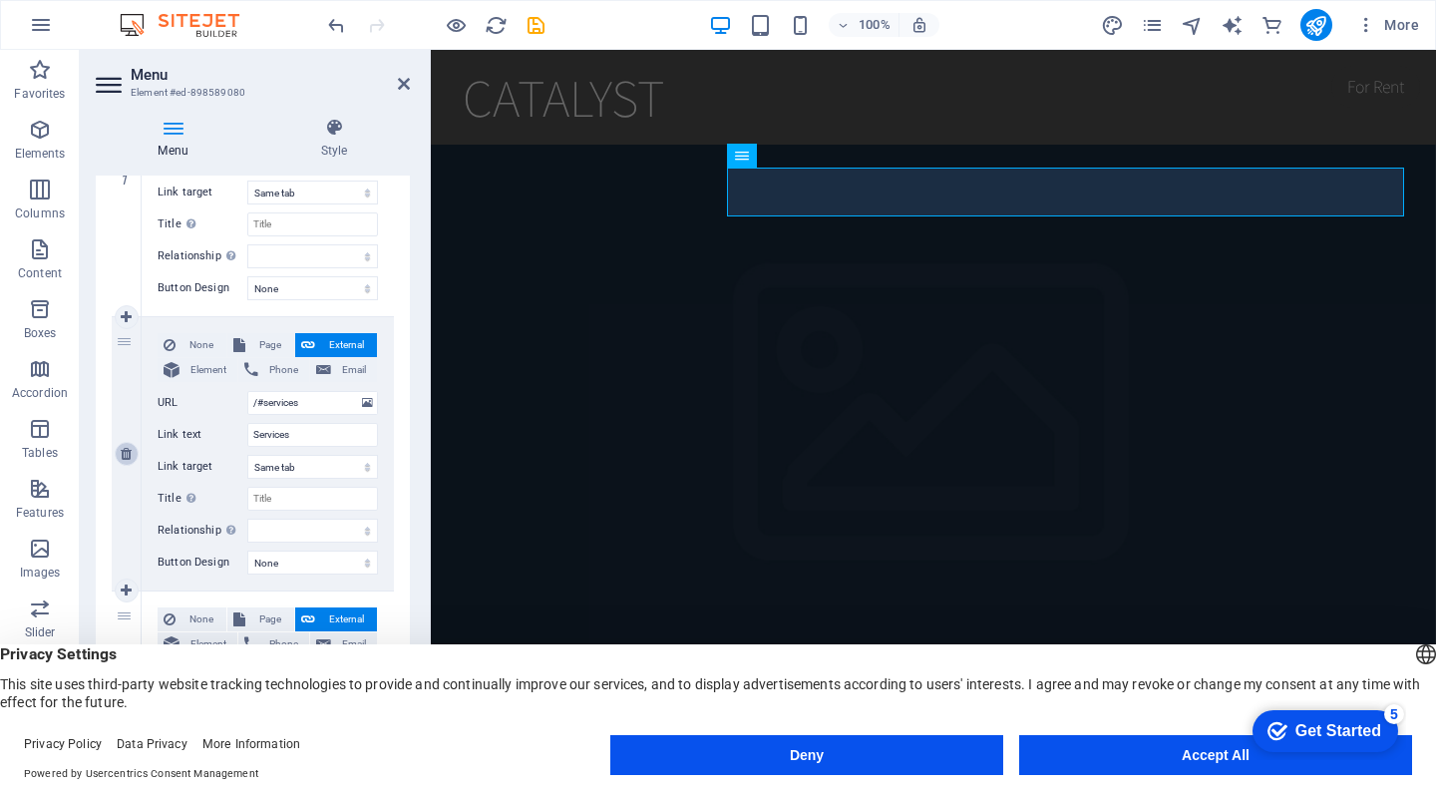
select select
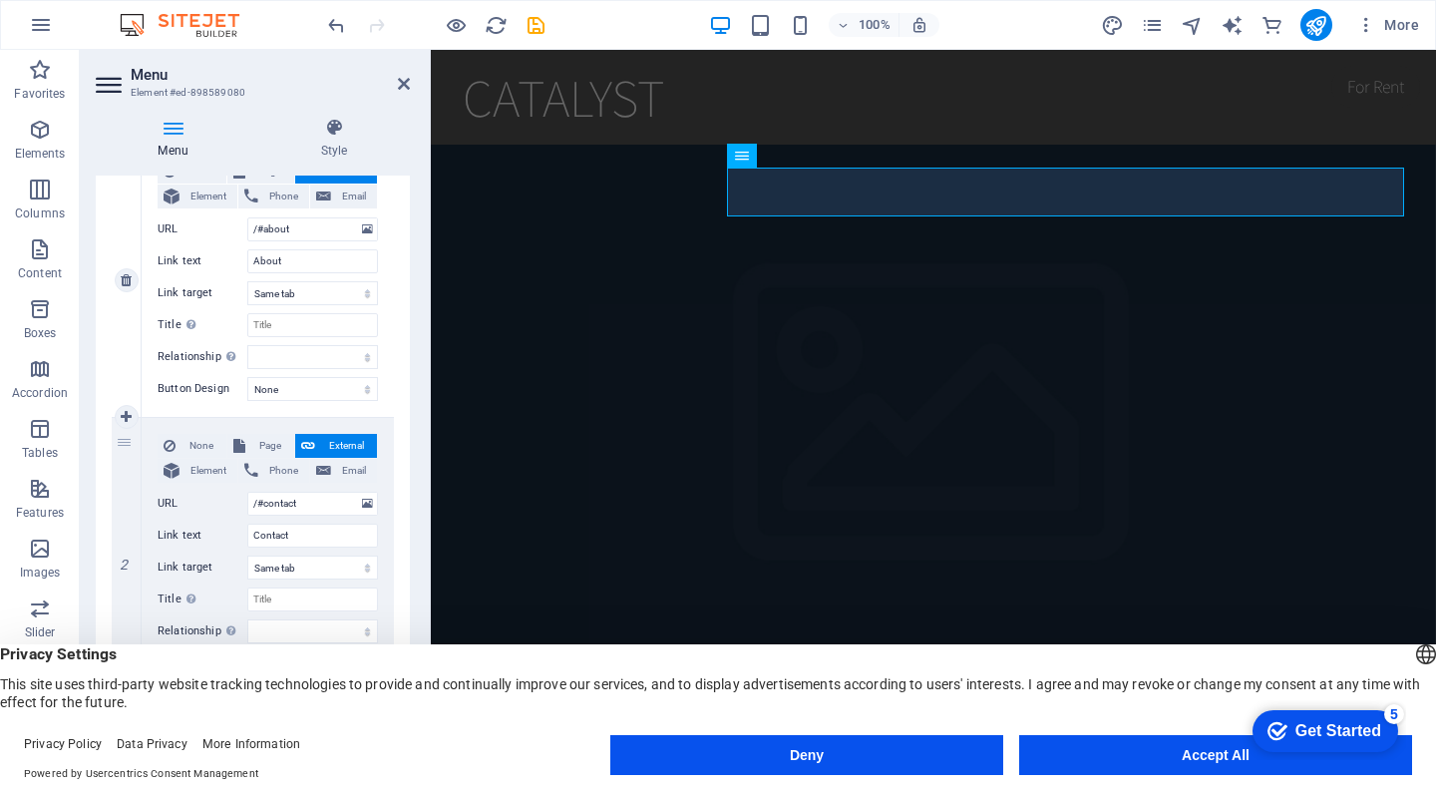
scroll to position [221, 0]
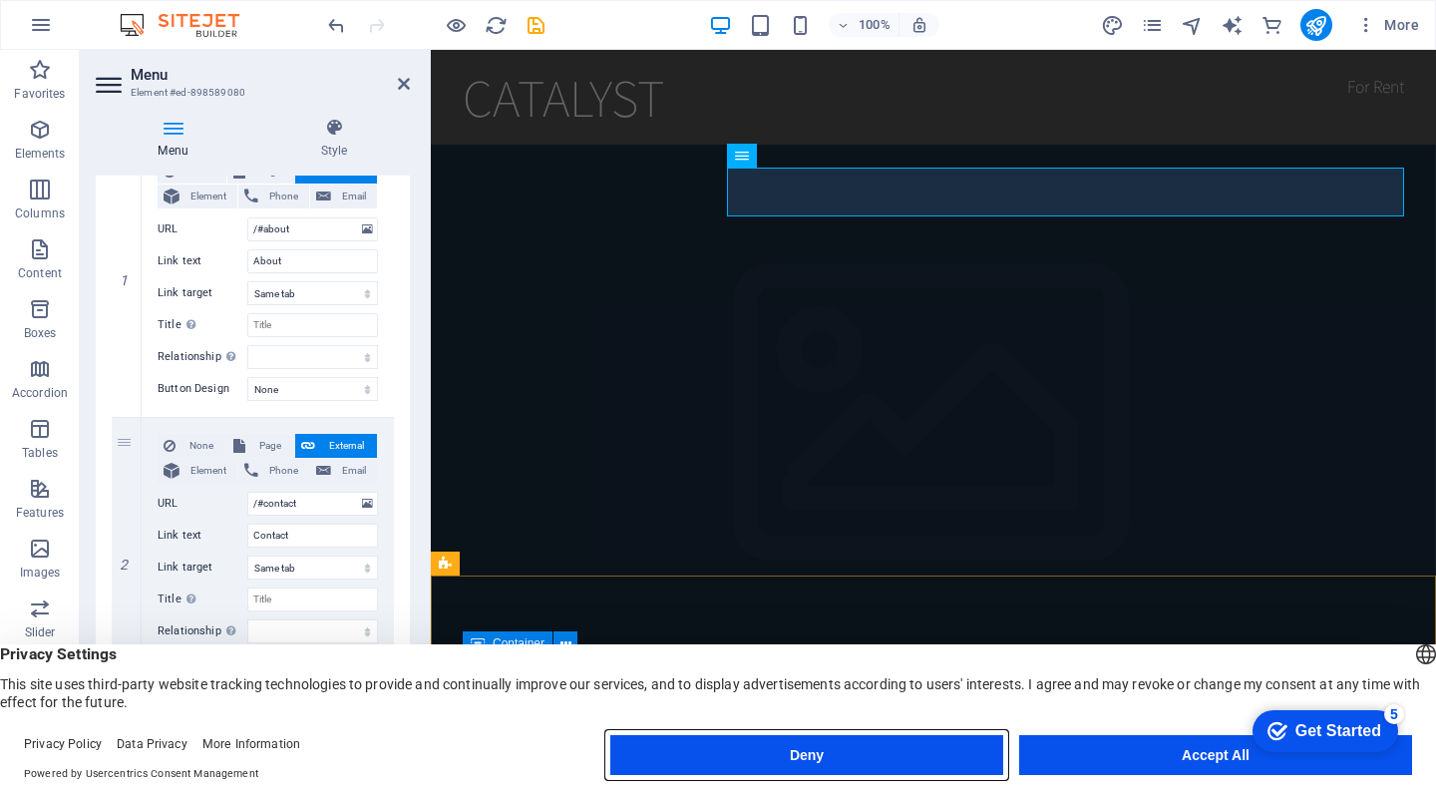
click at [882, 756] on button "Deny" at bounding box center [806, 755] width 393 height 40
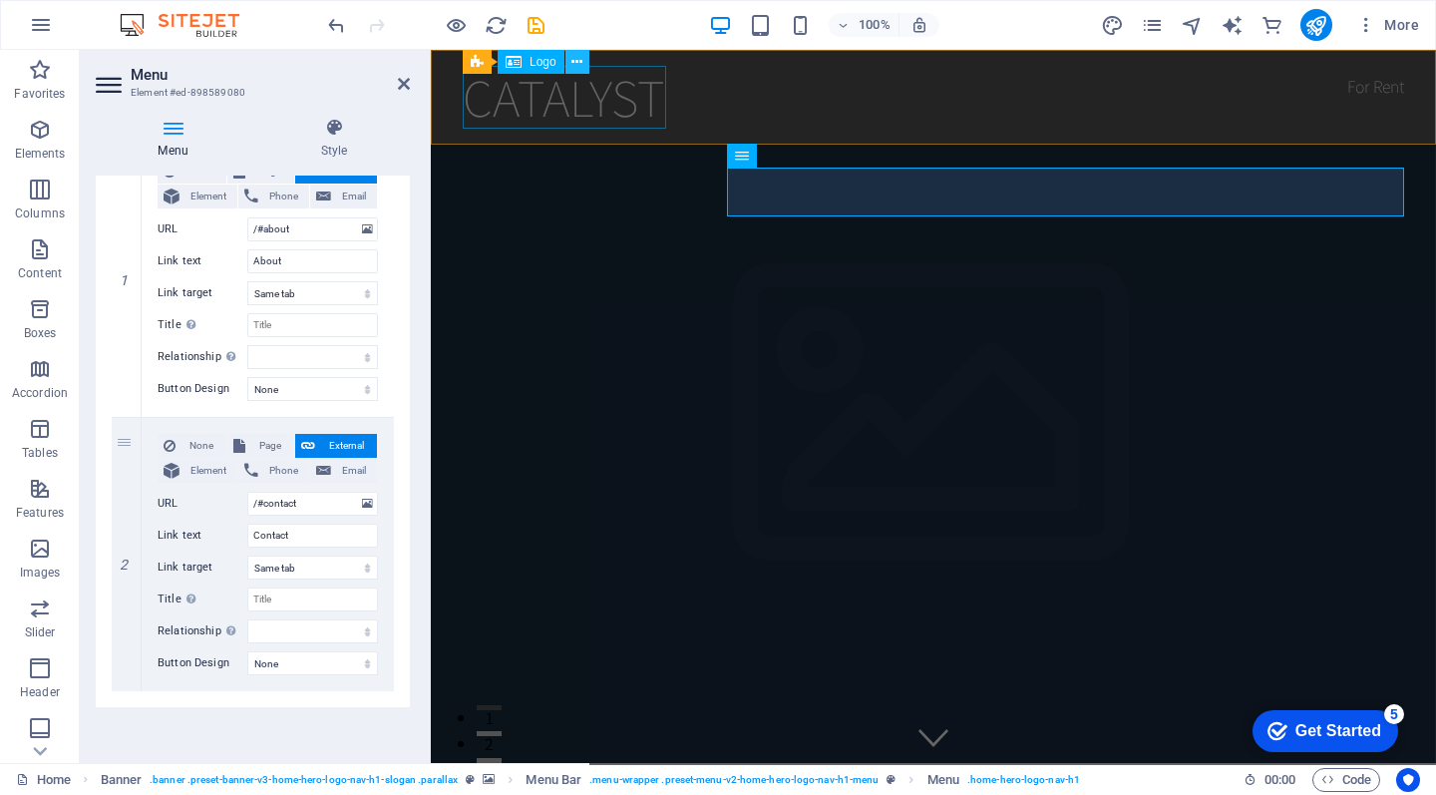
click at [578, 66] on icon at bounding box center [577, 62] width 11 height 21
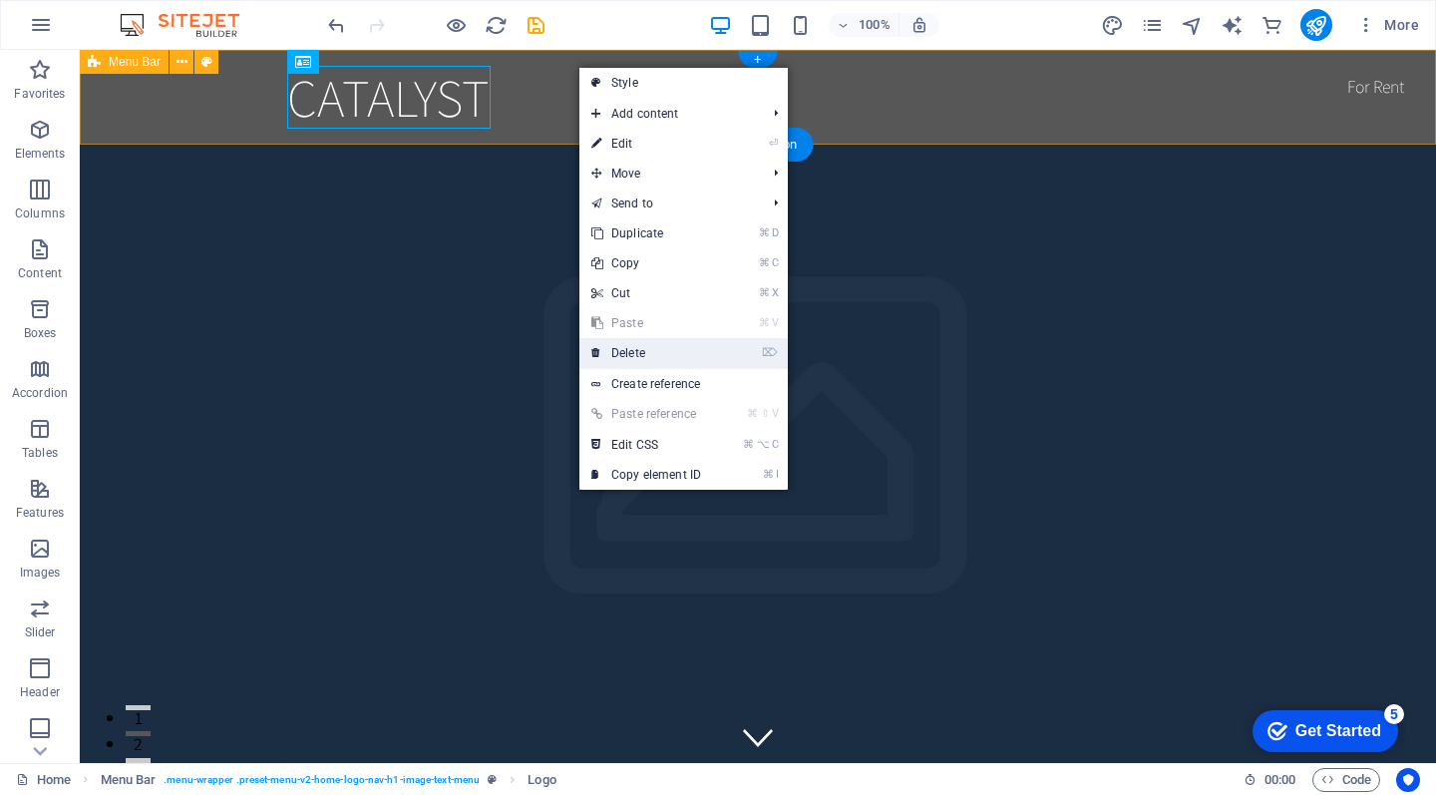
click at [646, 356] on link "⌦ Delete" at bounding box center [647, 353] width 134 height 30
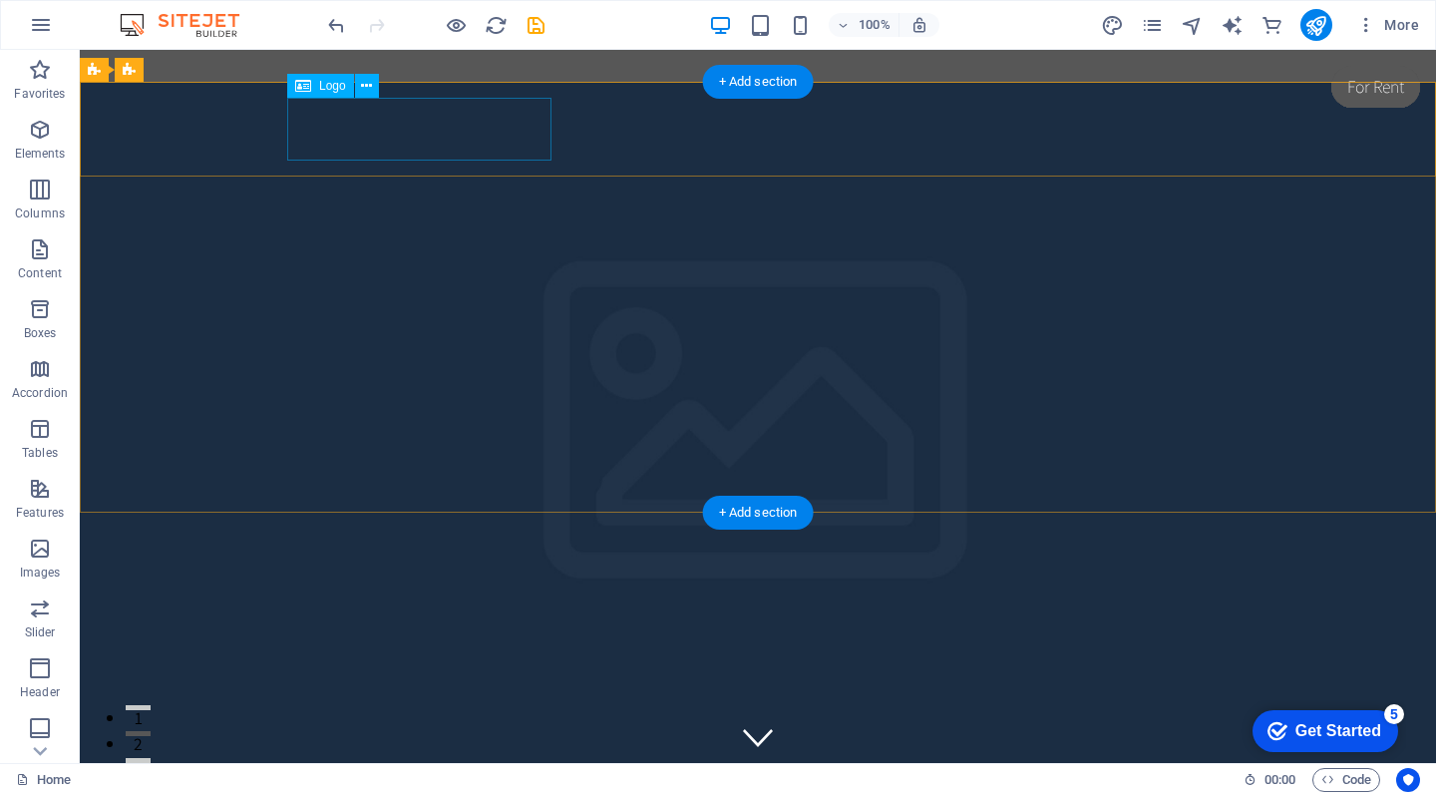
click at [461, 741] on div "[DOMAIN_NAME]" at bounding box center [758, 772] width 942 height 63
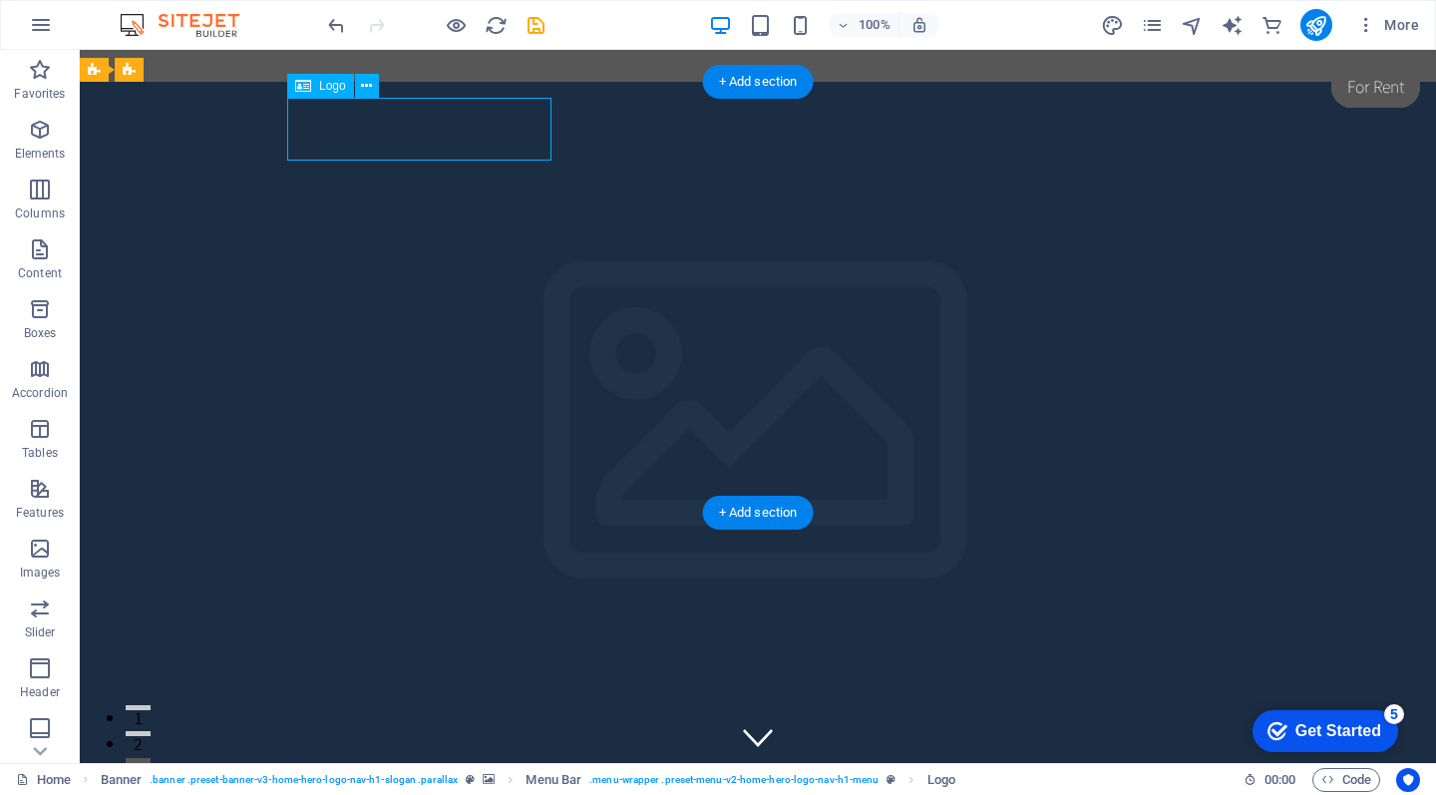
click at [383, 741] on div "[DOMAIN_NAME]" at bounding box center [758, 772] width 942 height 63
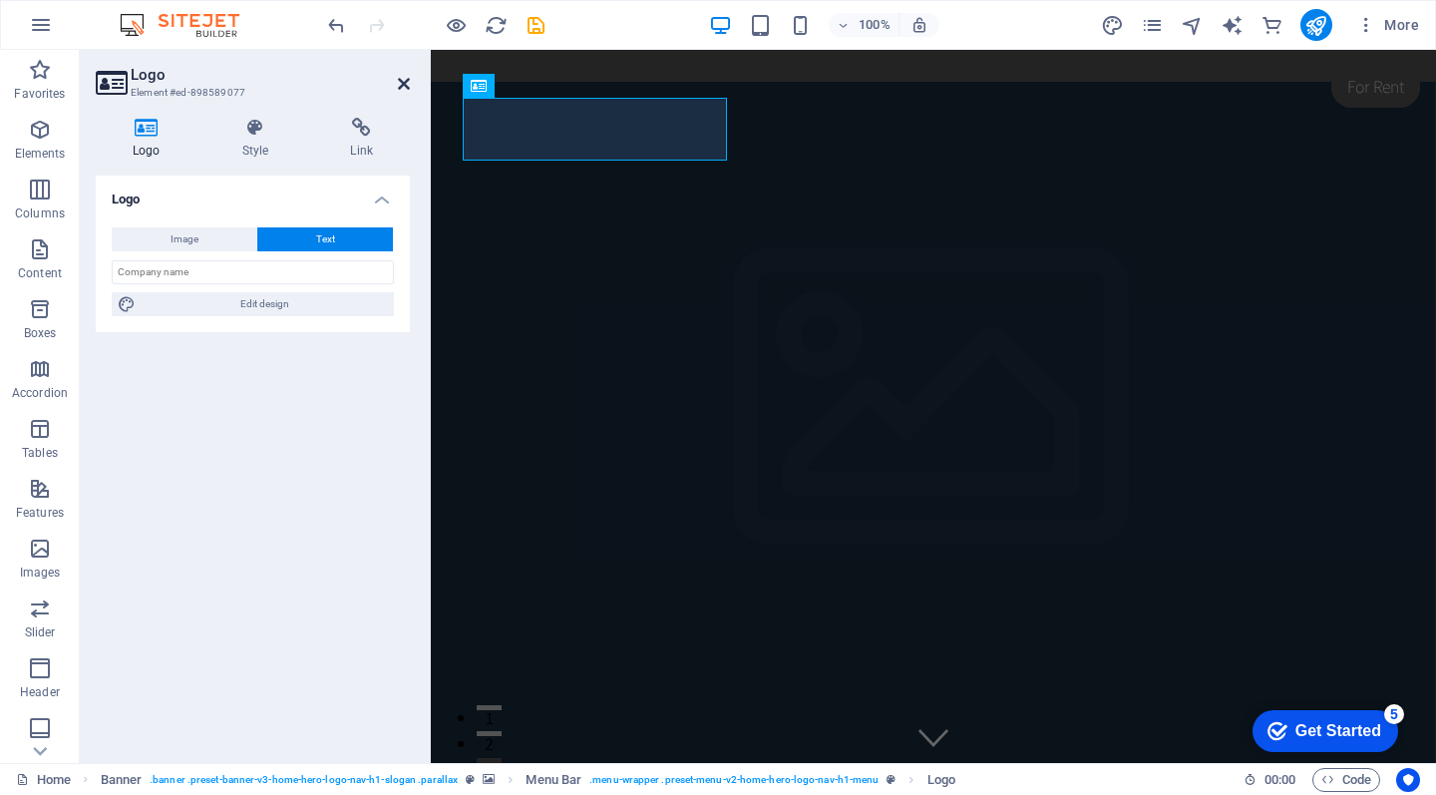
click at [399, 85] on icon at bounding box center [404, 84] width 12 height 16
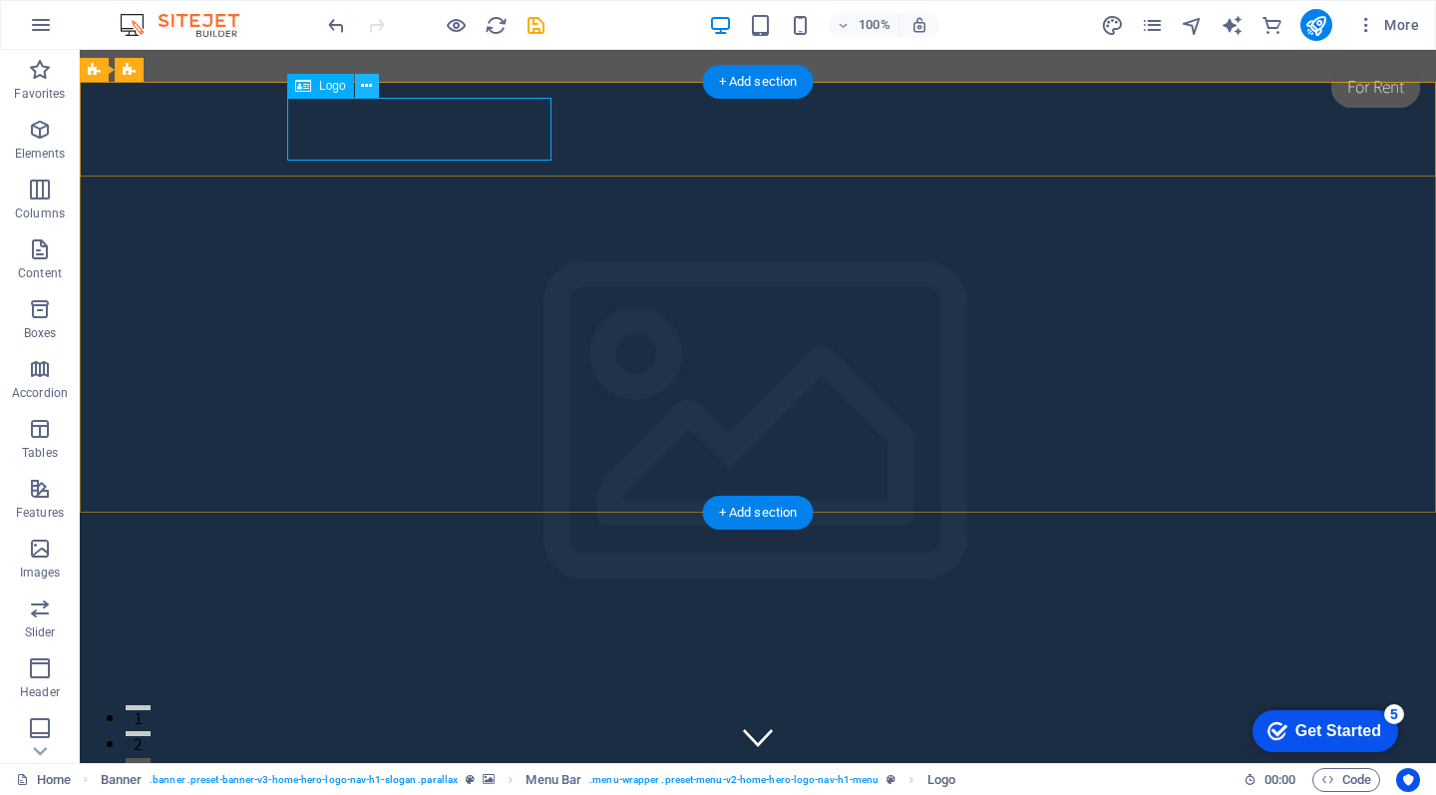
click at [368, 91] on icon at bounding box center [366, 86] width 11 height 21
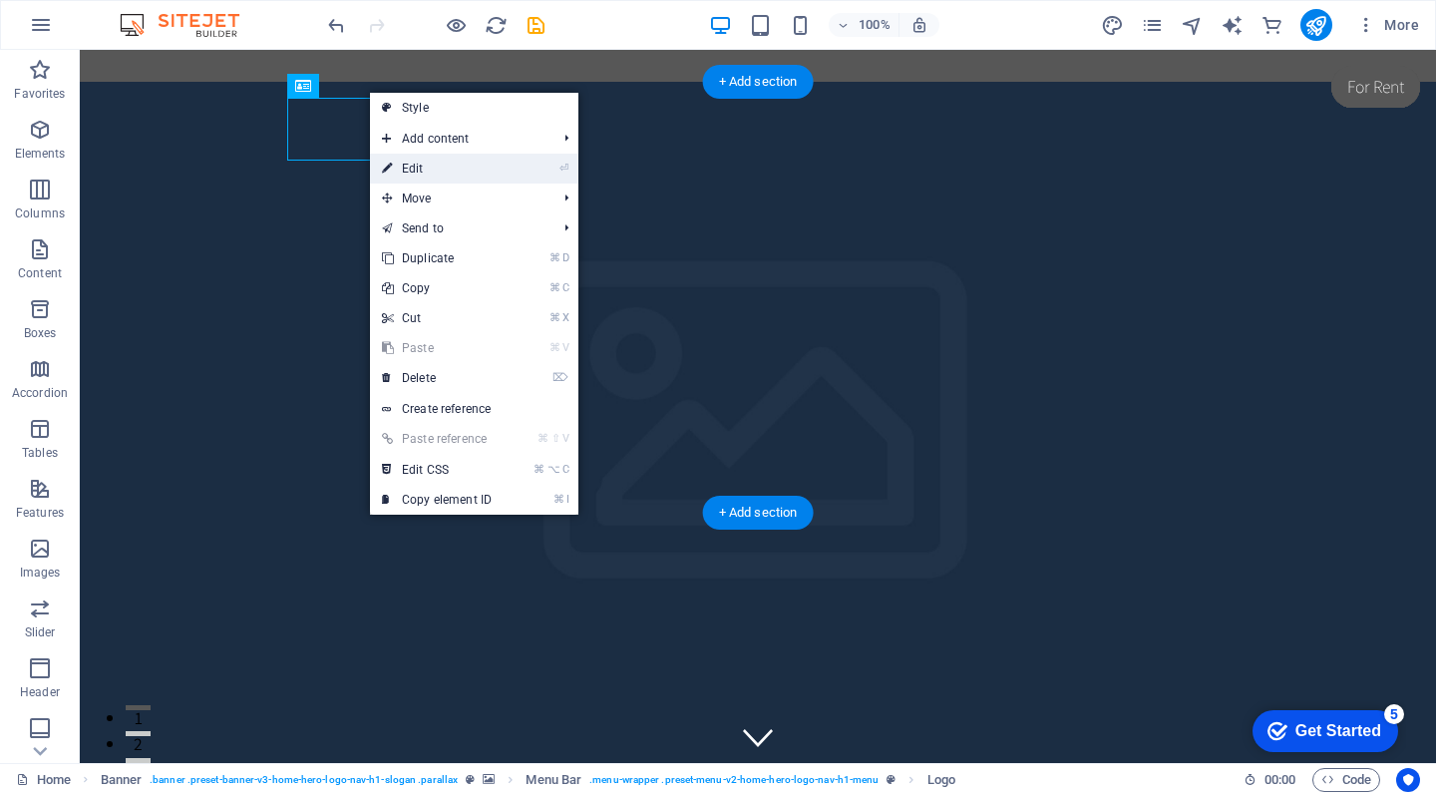
click at [450, 173] on link "⏎ Edit" at bounding box center [437, 169] width 134 height 30
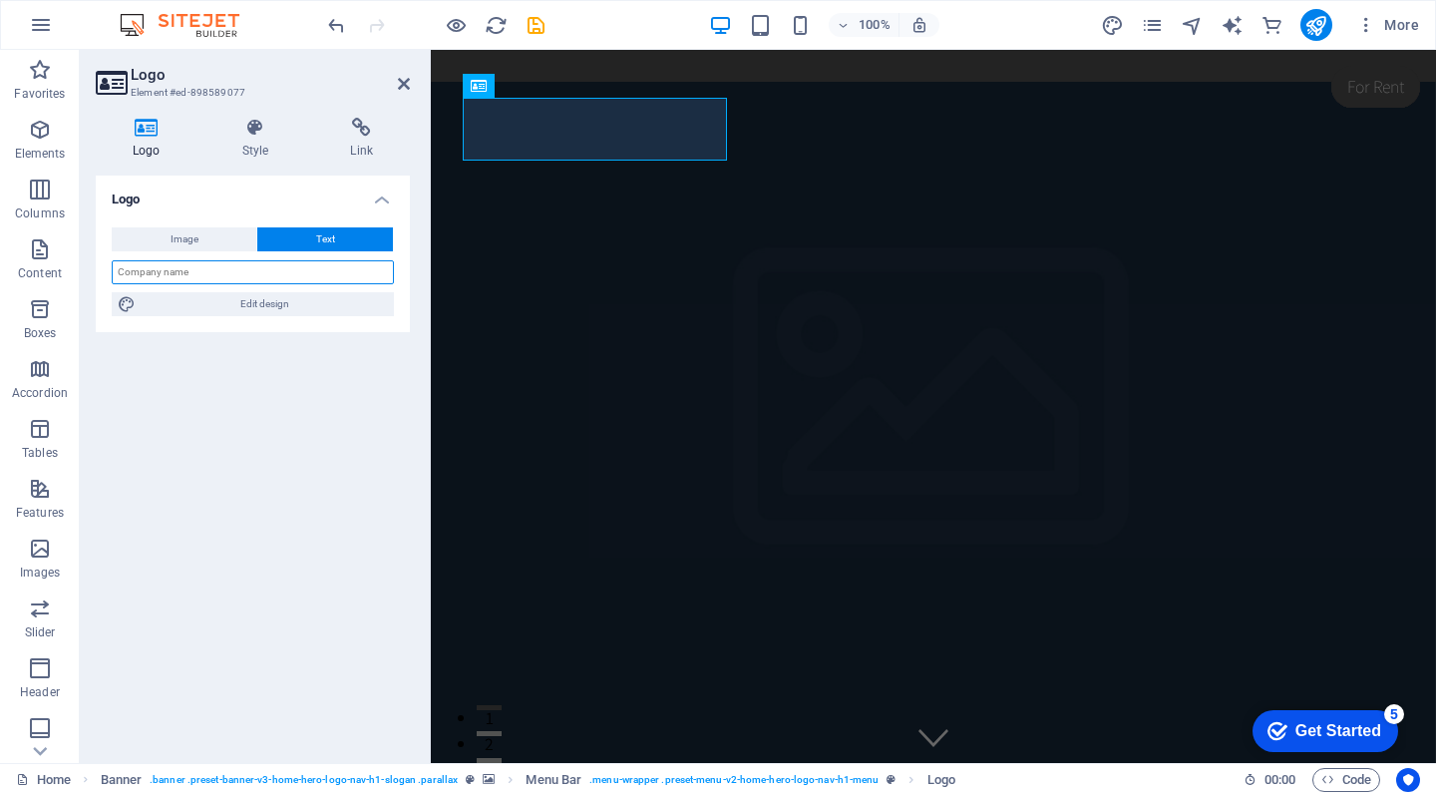
click at [232, 266] on input "text" at bounding box center [253, 272] width 282 height 24
type input "CZATALYST"
click at [213, 442] on div "Logo Image Text Drag files here, click to choose files or select files from Fil…" at bounding box center [253, 462] width 314 height 572
click at [399, 81] on icon at bounding box center [404, 84] width 12 height 16
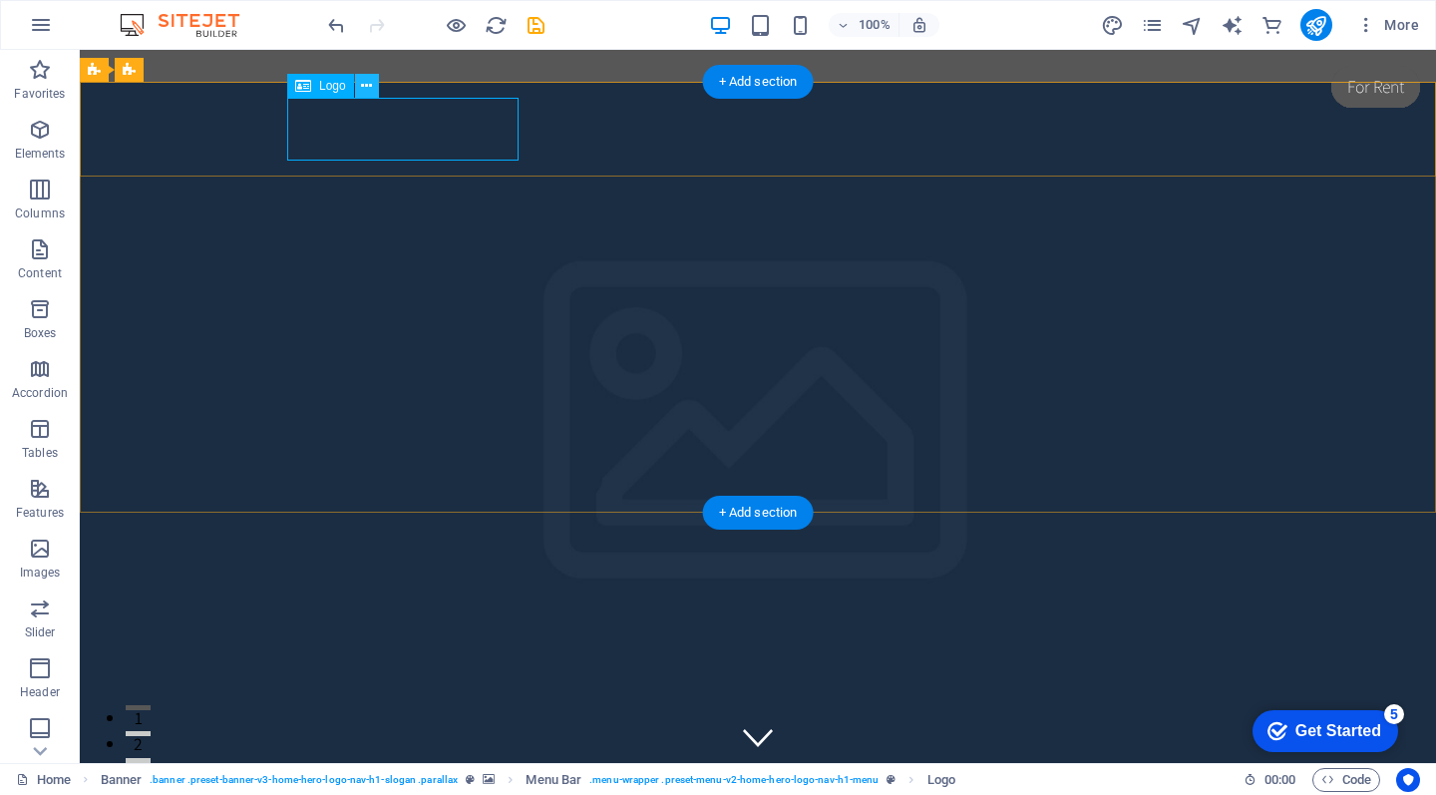
click at [366, 88] on icon at bounding box center [366, 86] width 11 height 21
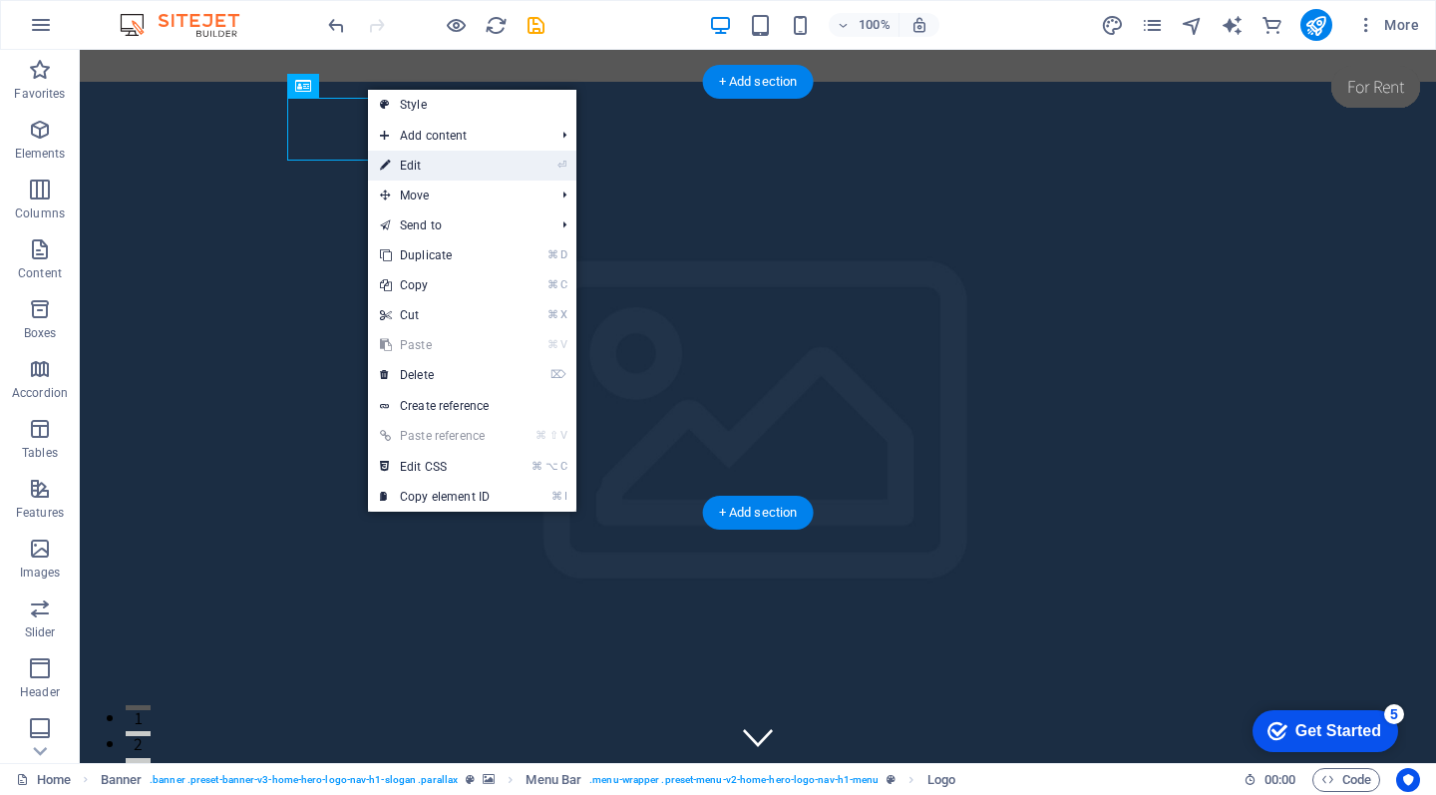
click at [409, 170] on link "⏎ Edit" at bounding box center [435, 166] width 134 height 30
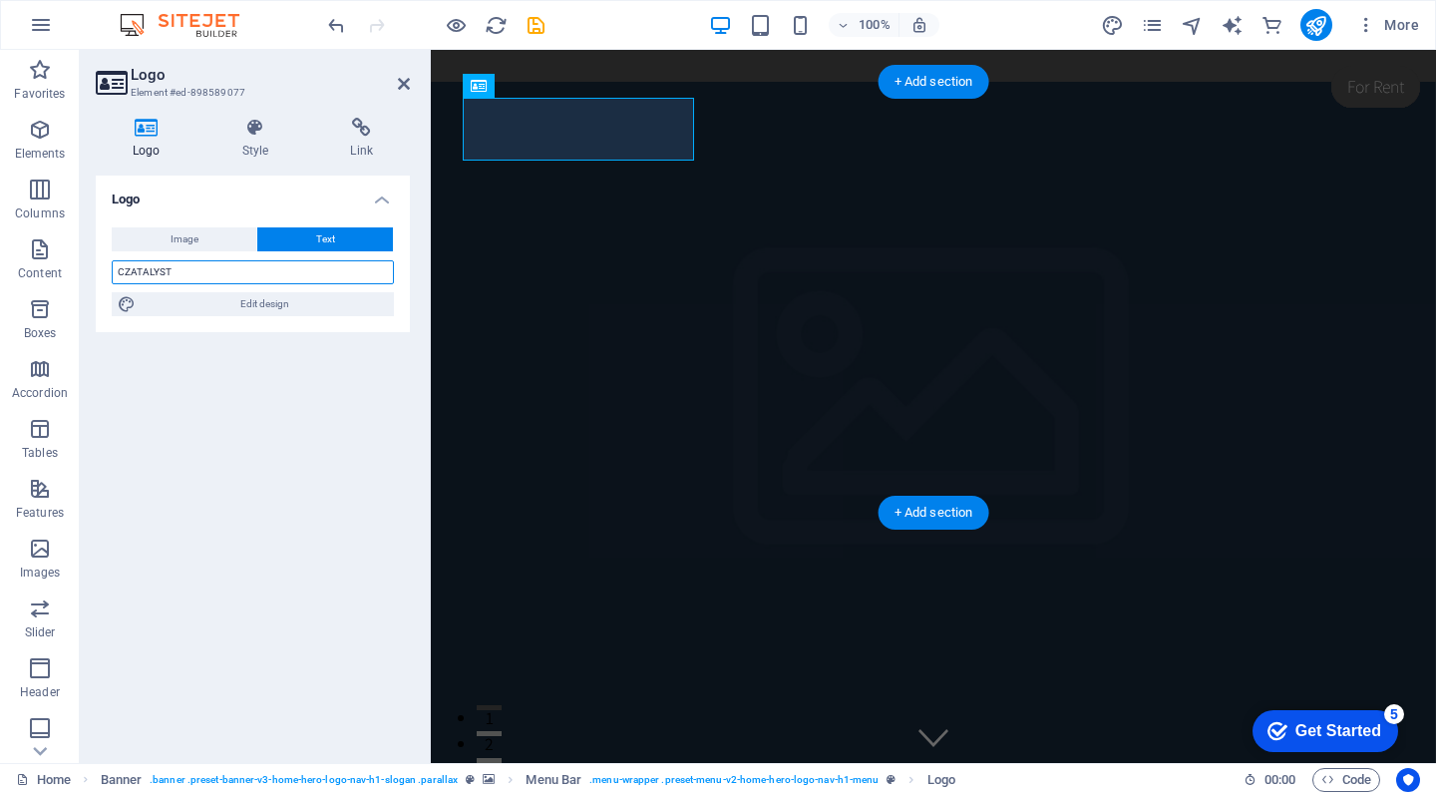
click at [258, 278] on input "CZATALYST" at bounding box center [253, 272] width 282 height 24
type input "CATALYST"
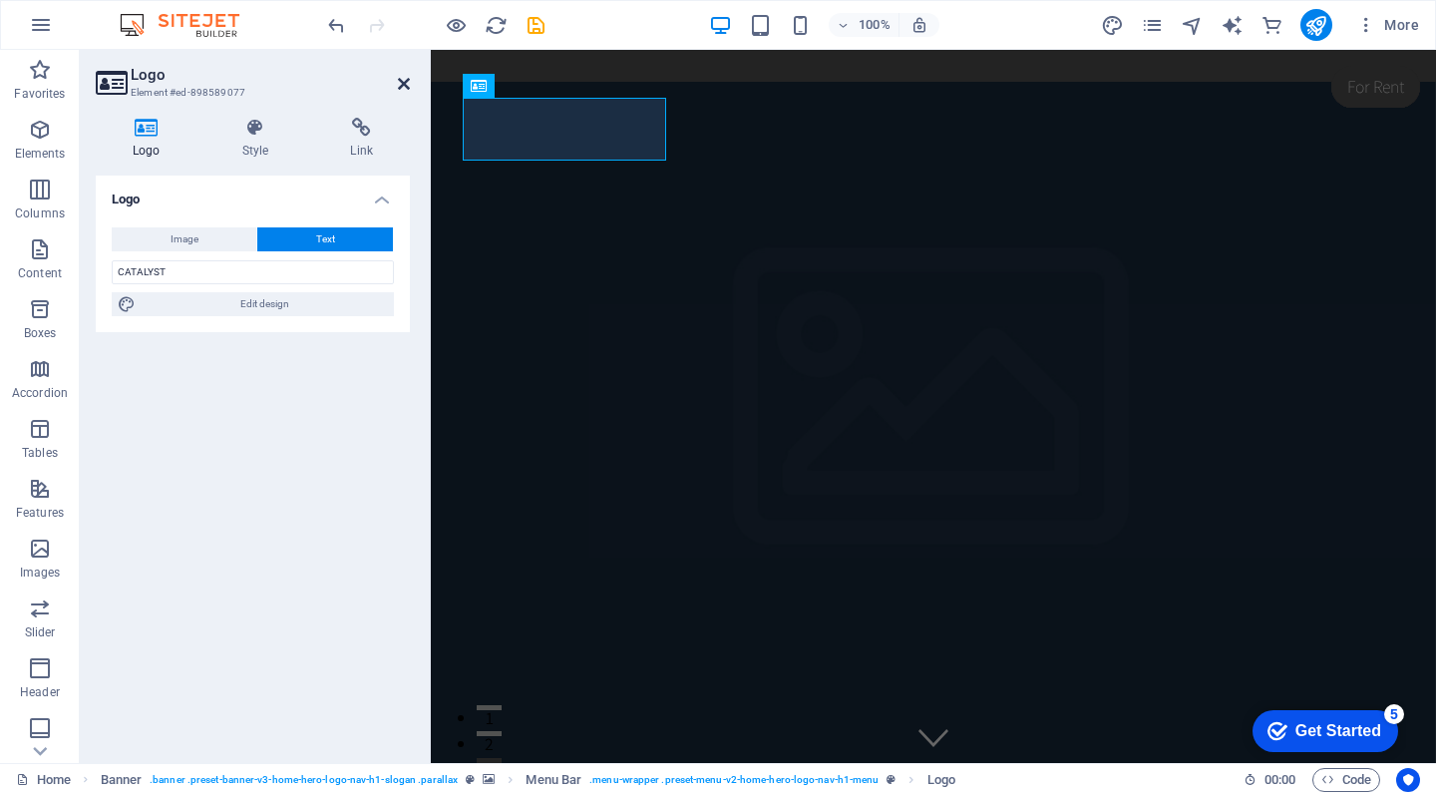
click at [402, 83] on icon at bounding box center [404, 84] width 12 height 16
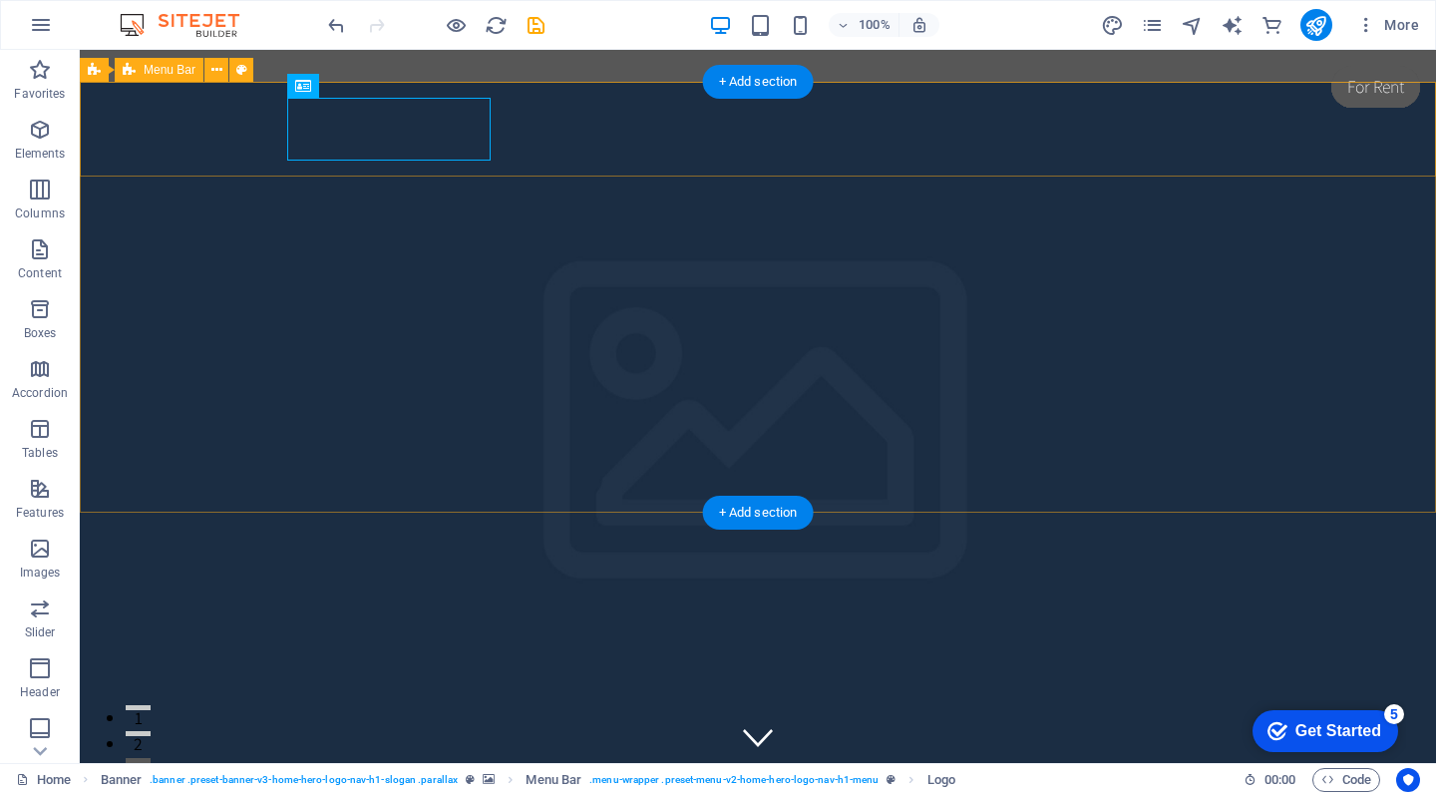
click at [1375, 725] on div "CATALYST About Contact" at bounding box center [758, 797] width 1357 height 145
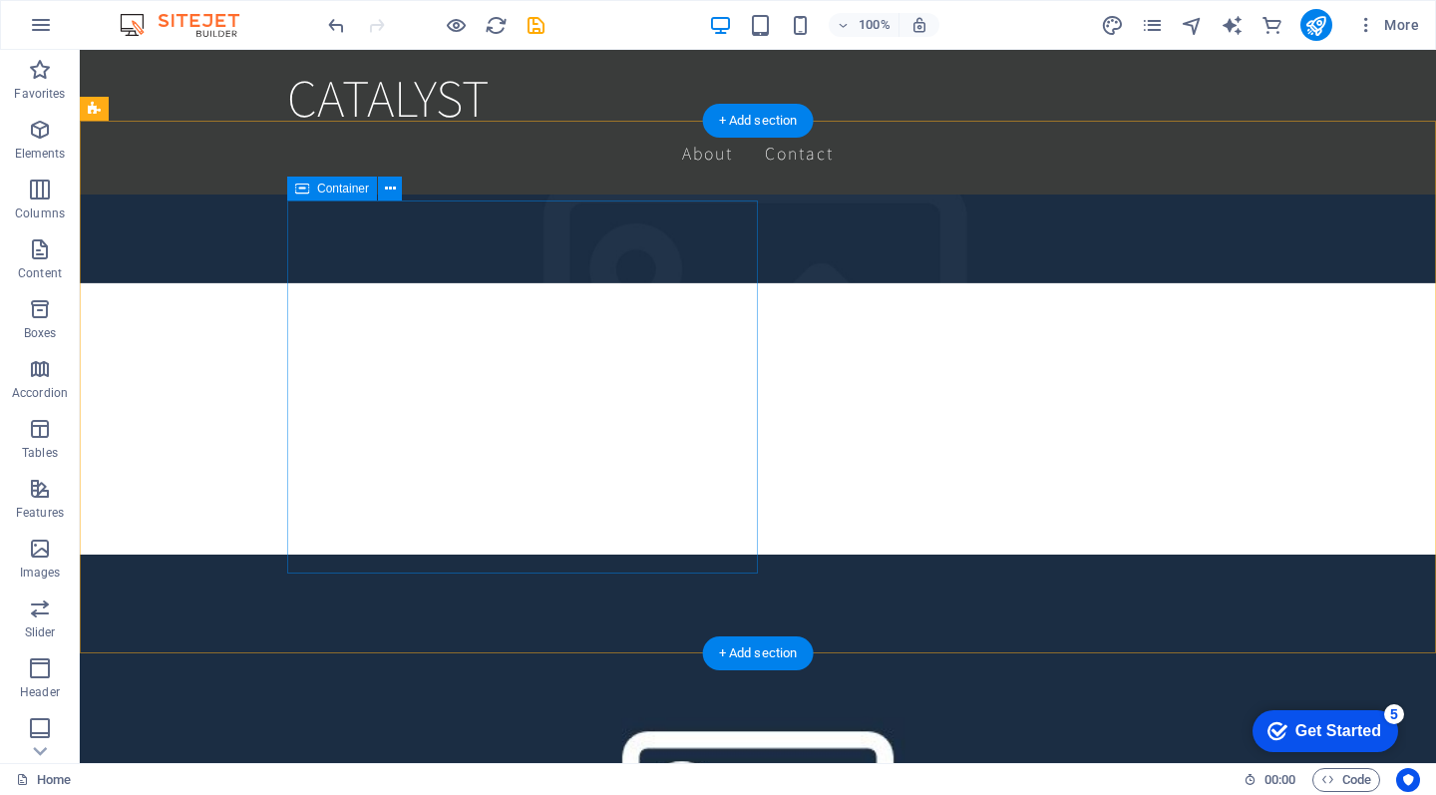
scroll to position [393, 0]
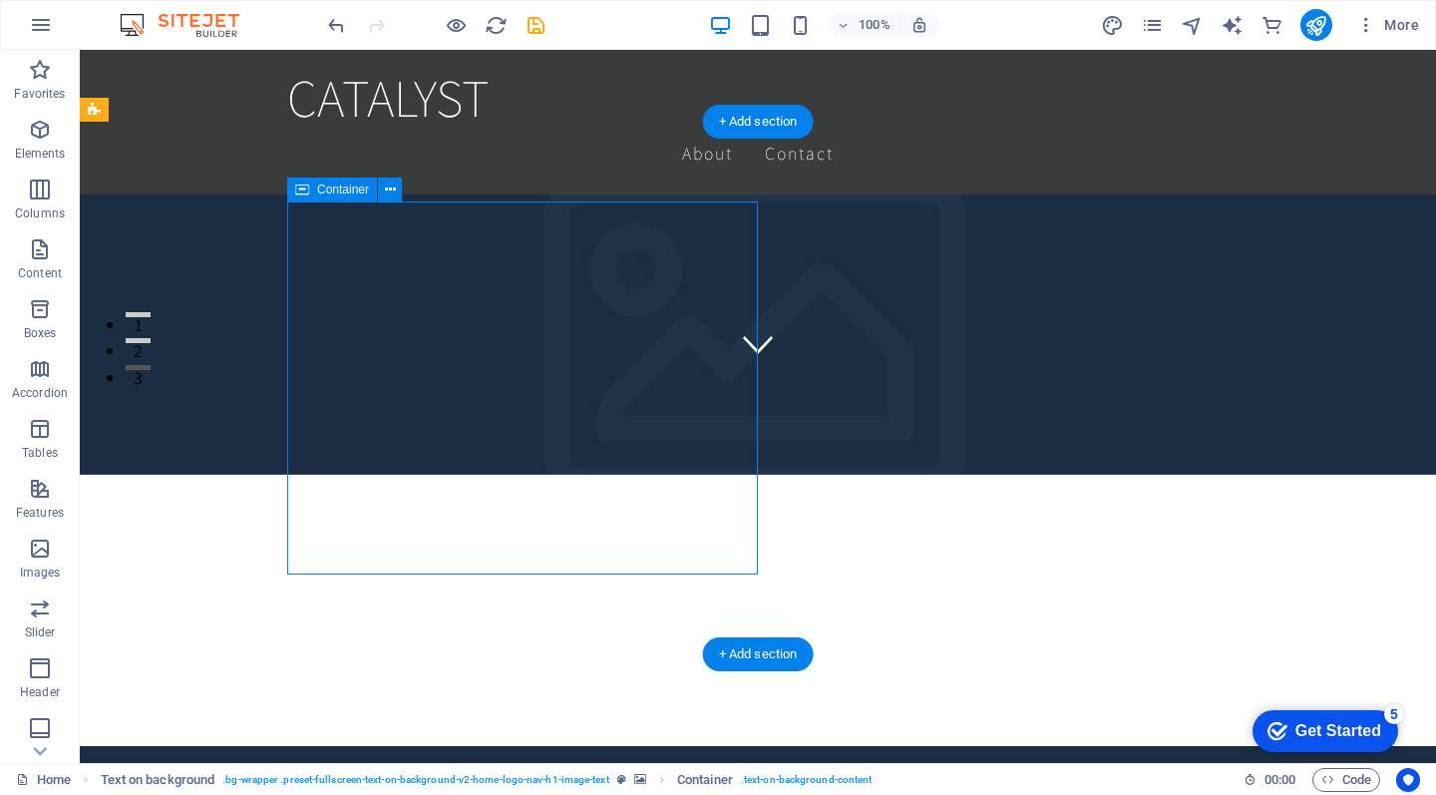
drag, startPoint x: 438, startPoint y: 215, endPoint x: 642, endPoint y: 280, distance: 214.5
click at [394, 193] on icon at bounding box center [390, 190] width 11 height 21
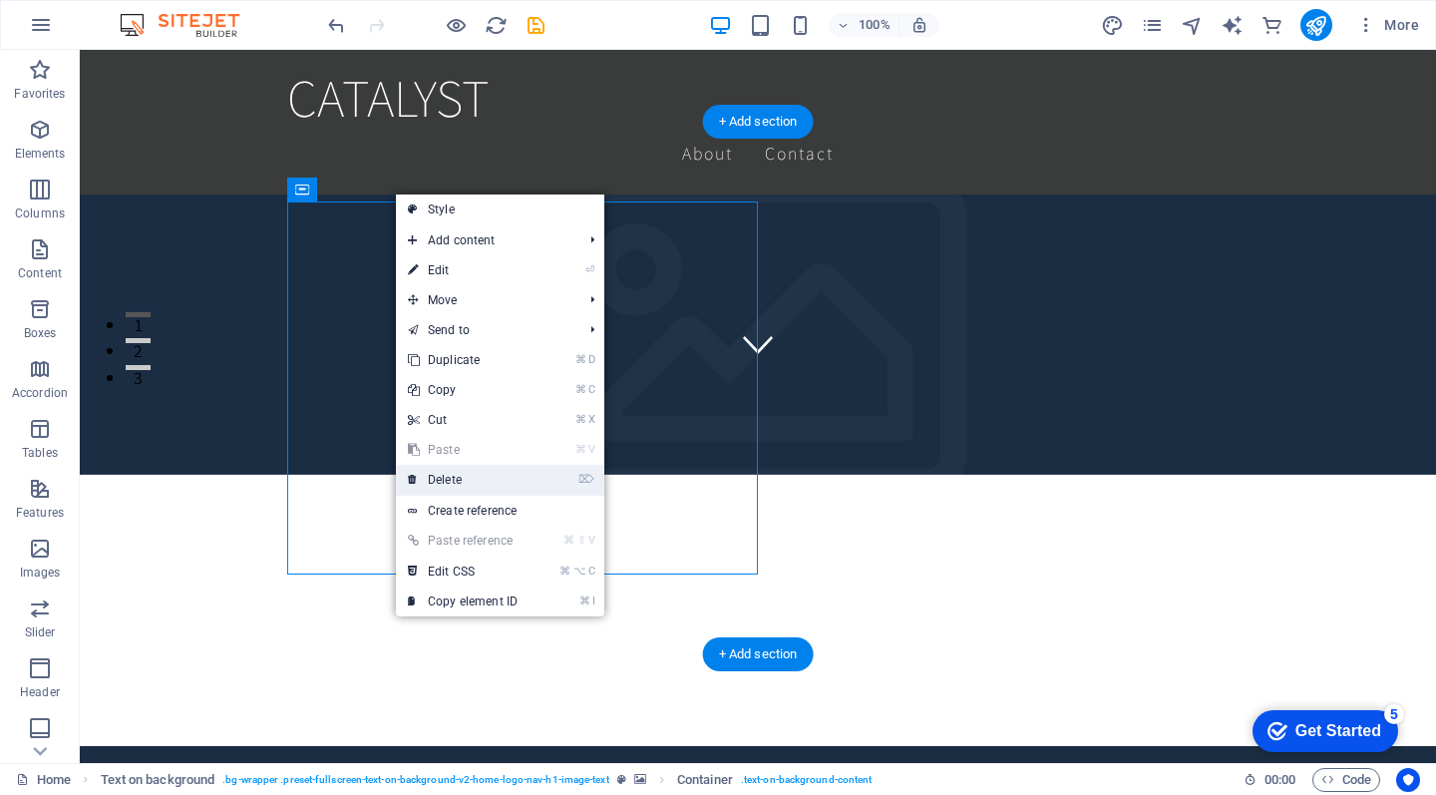
click at [485, 481] on link "⌦ Delete" at bounding box center [463, 480] width 134 height 30
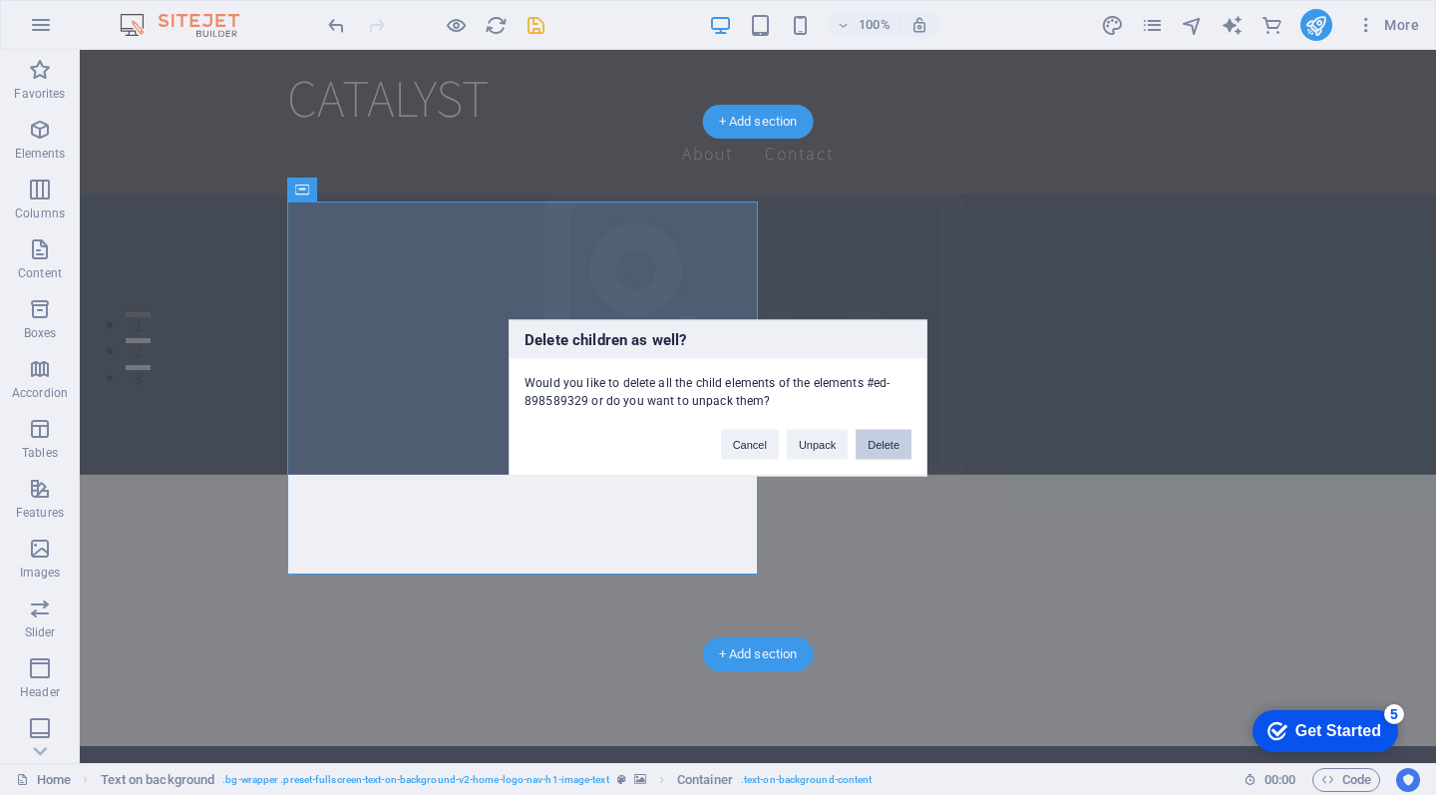
click at [866, 447] on button "Delete" at bounding box center [884, 444] width 56 height 30
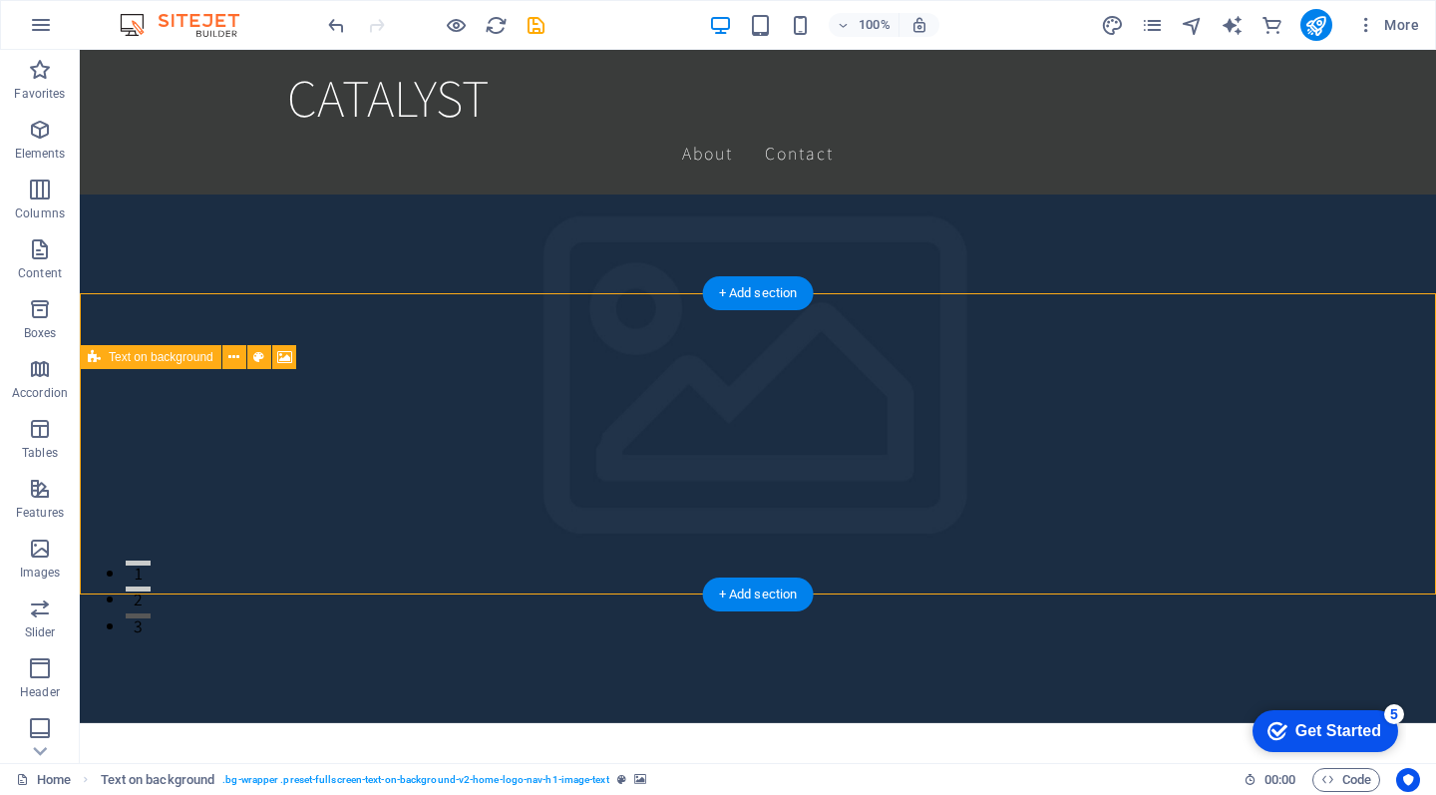
scroll to position [147, 0]
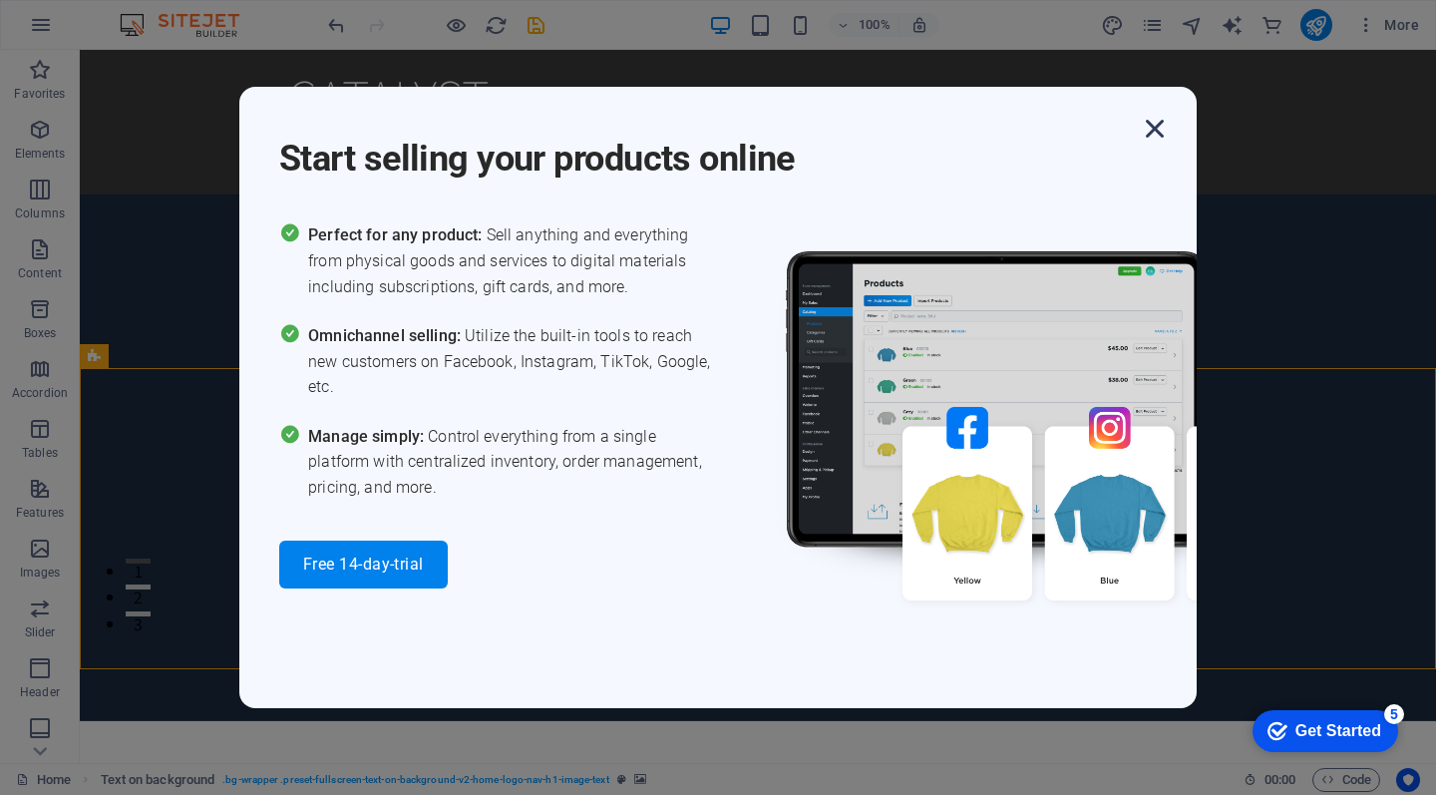
click at [1154, 134] on icon "button" at bounding box center [1155, 129] width 36 height 36
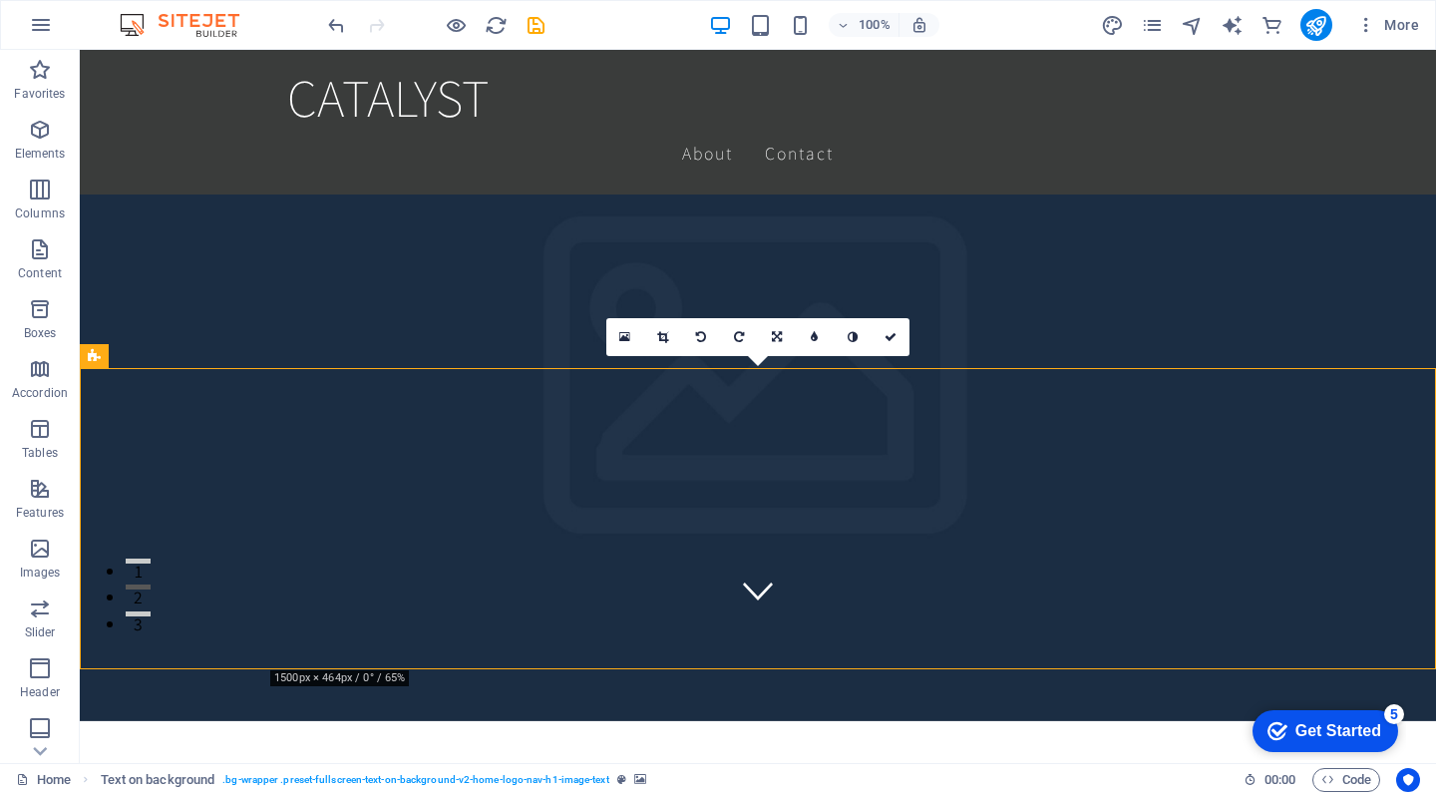
click at [663, 331] on icon at bounding box center [662, 337] width 11 height 12
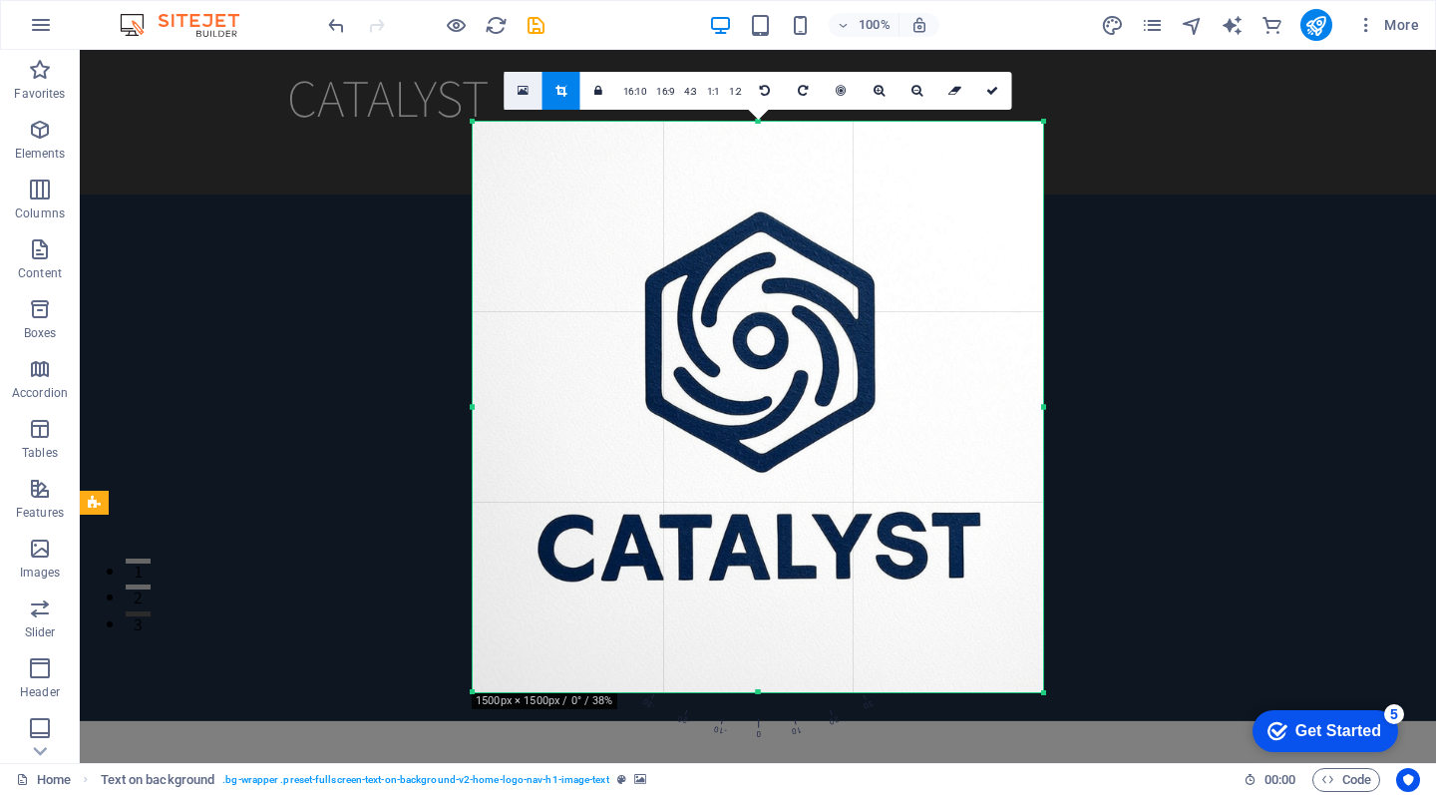
click at [534, 96] on link at bounding box center [524, 91] width 38 height 38
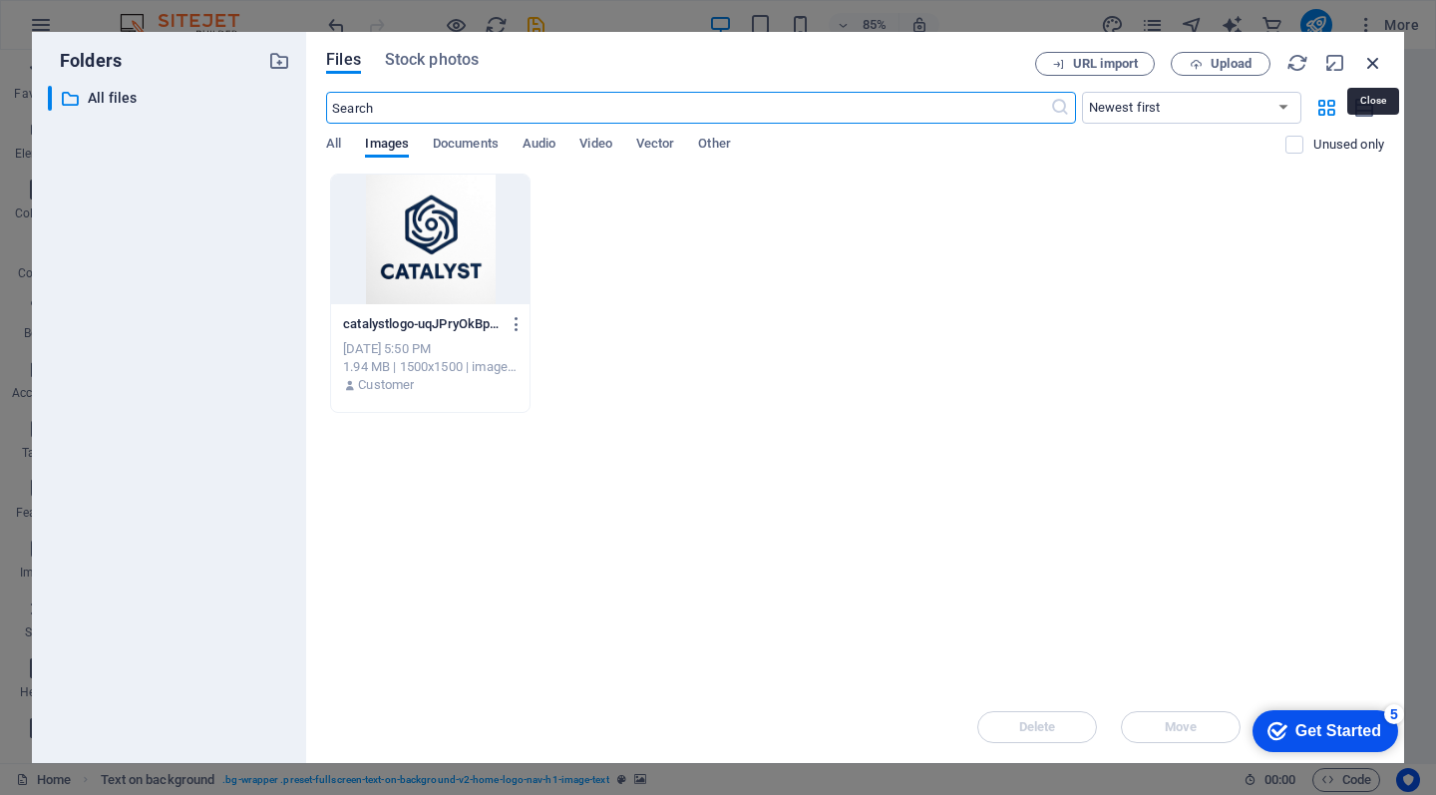
click at [1376, 65] on icon "button" at bounding box center [1374, 63] width 22 height 22
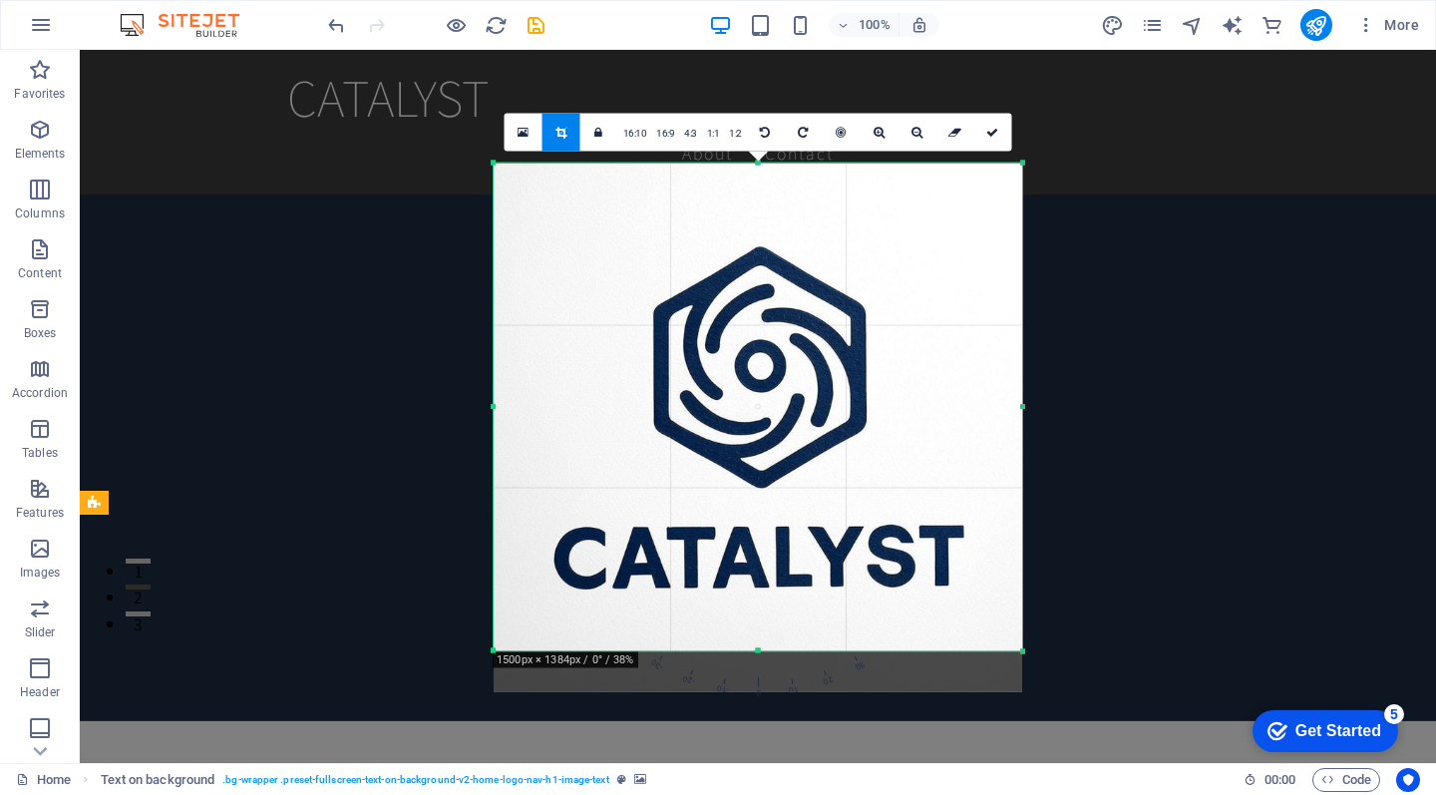
drag, startPoint x: 1043, startPoint y: 693, endPoint x: 1001, endPoint y: 610, distance: 92.8
click at [1001, 610] on div "180 170 160 150 140 130 120 110 100 90 80 70 60 50 40 30 20 10 0 -10 -20 -30 -4…" at bounding box center [758, 407] width 529 height 488
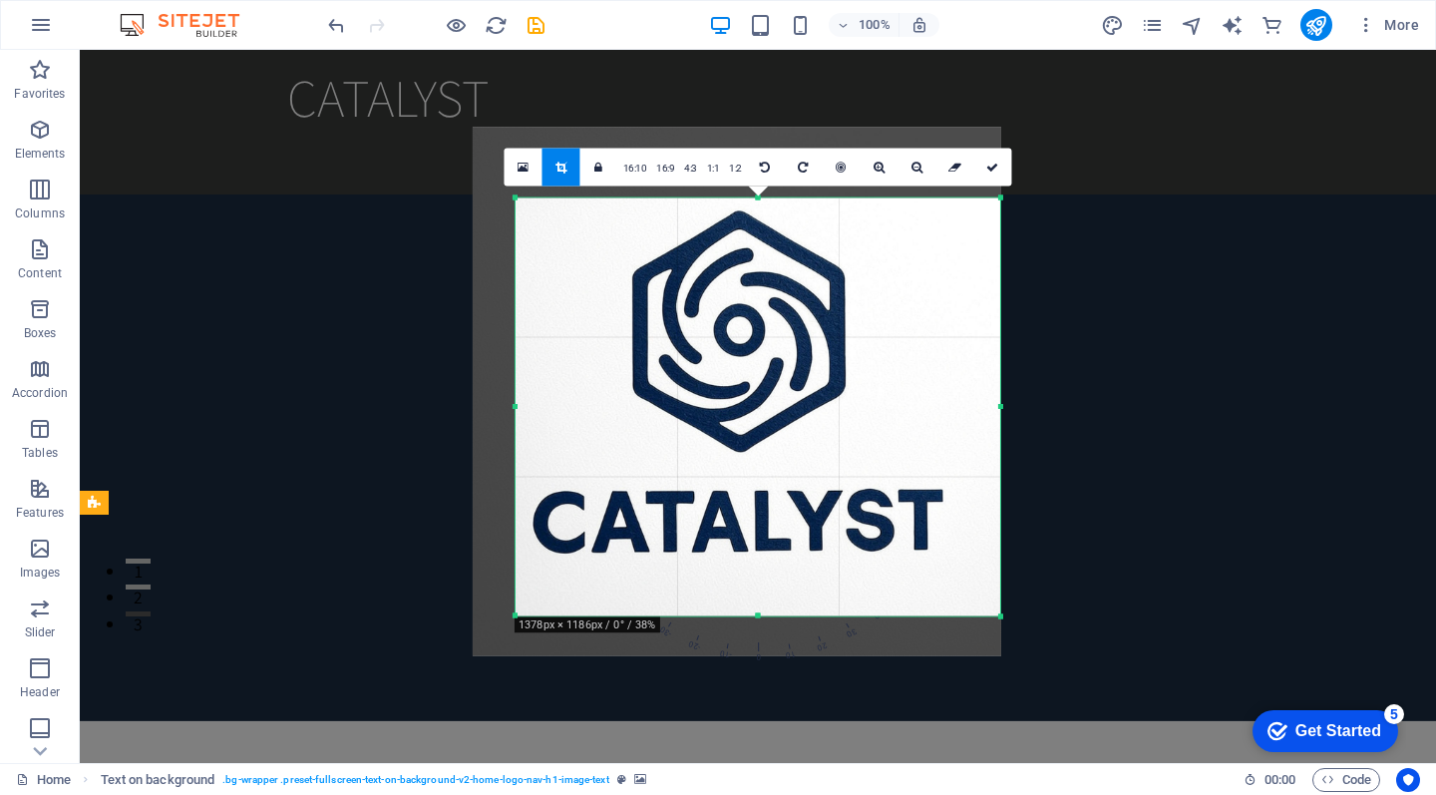
drag, startPoint x: 494, startPoint y: 165, endPoint x: 537, endPoint y: 234, distance: 81.9
click at [537, 234] on div "180 170 160 150 140 130 120 110 100 90 80 70 60 50 40 30 20 10 0 -10 -20 -30 -4…" at bounding box center [758, 406] width 485 height 418
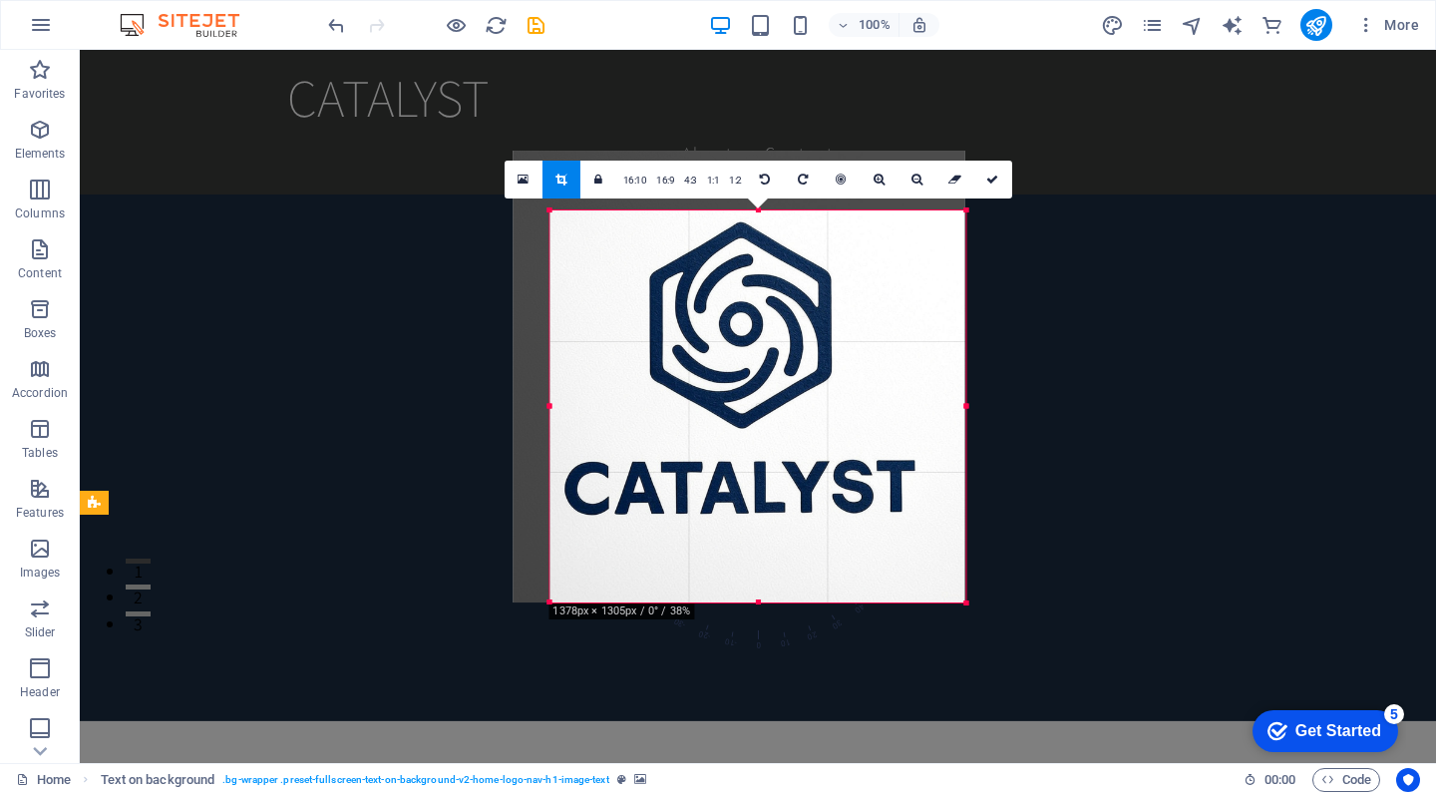
drag, startPoint x: 1000, startPoint y: 409, endPoint x: 931, endPoint y: 405, distance: 69.9
click at [931, 405] on div "180 170 160 150 140 130 120 110 100 90 80 70 60 50 40 30 20 10 0 -10 -20 -30 -4…" at bounding box center [758, 406] width 416 height 393
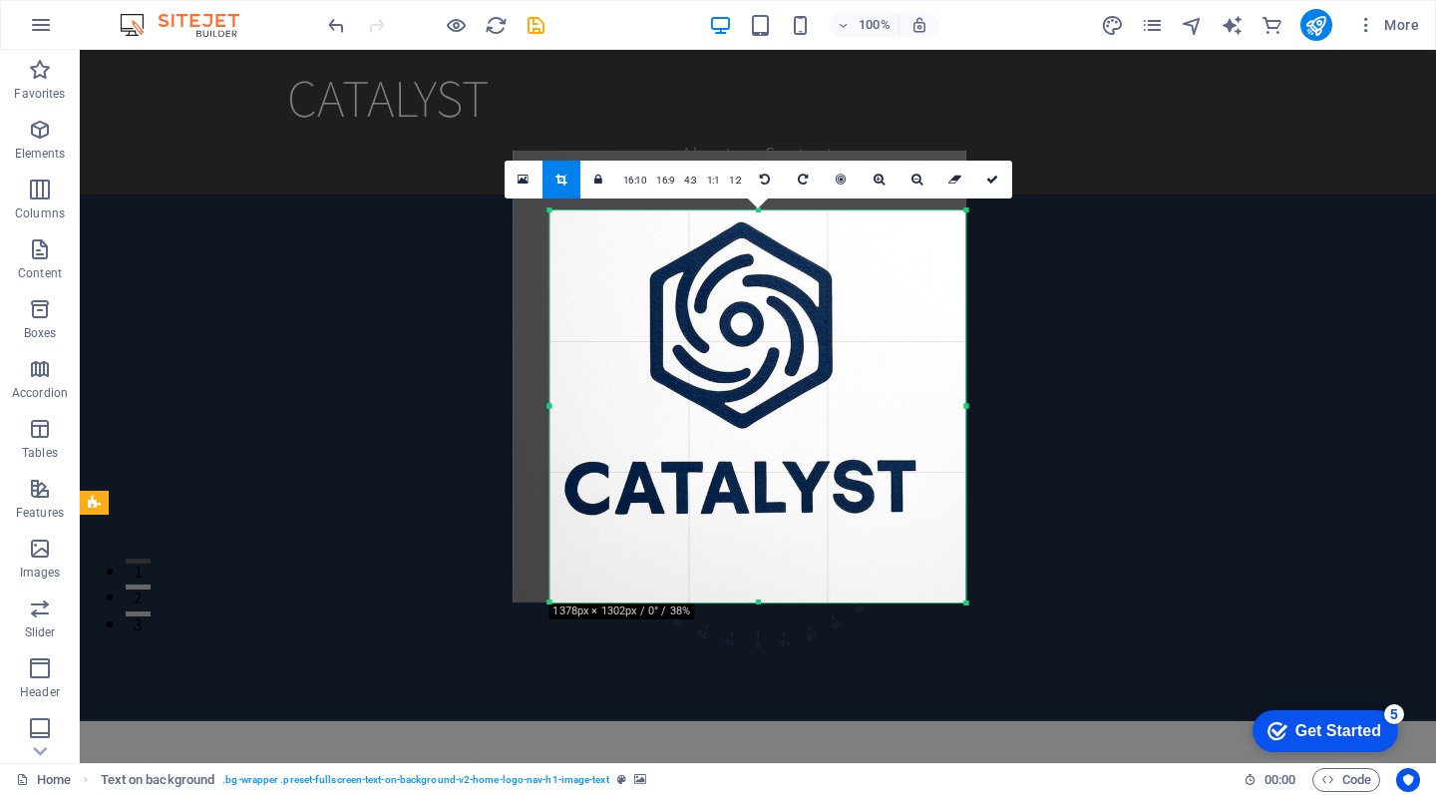
click at [757, 596] on div at bounding box center [740, 377] width 453 height 453
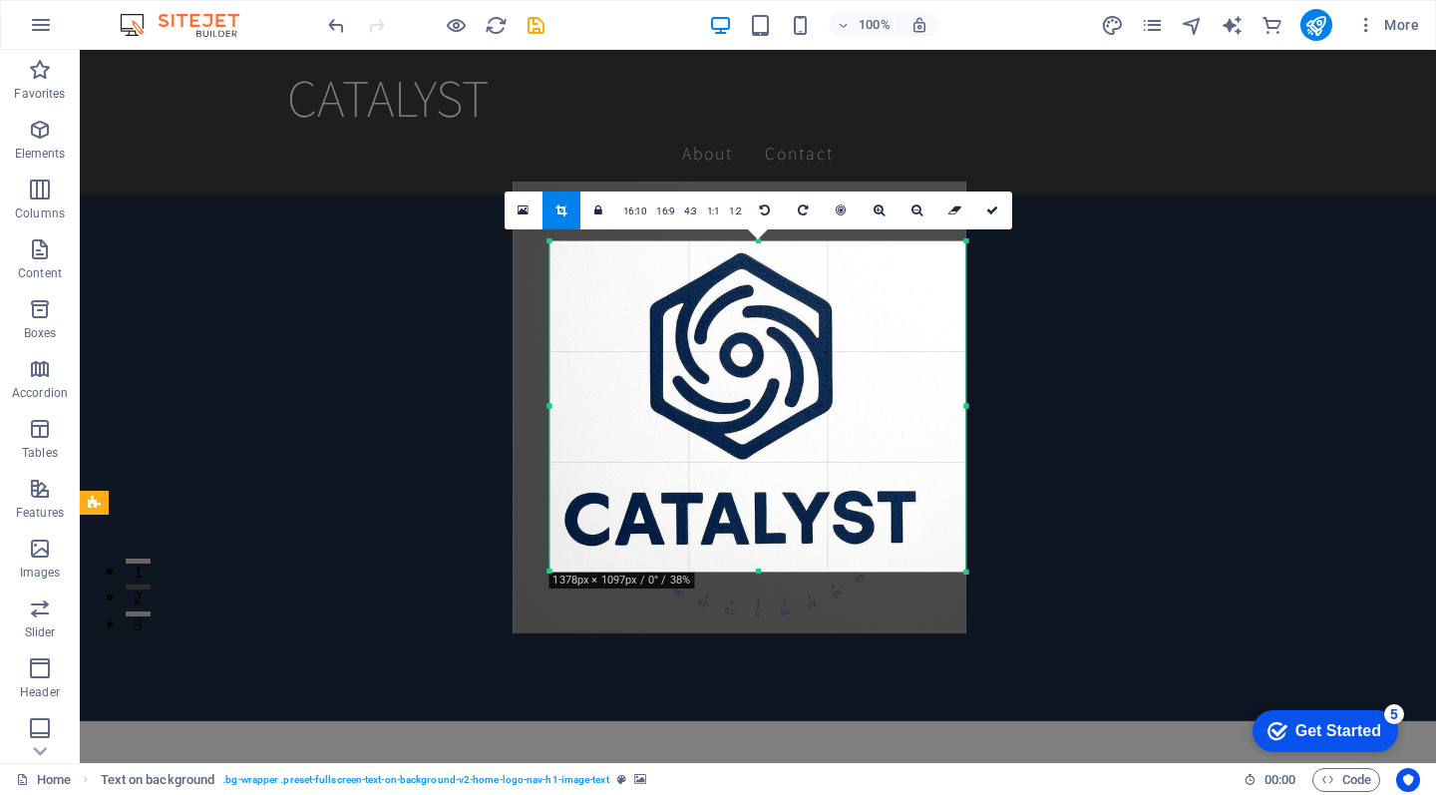
drag, startPoint x: 757, startPoint y: 600, endPoint x: 764, endPoint y: 539, distance: 62.2
click at [764, 539] on div "180 170 160 150 140 130 120 110 100 90 80 70 60 50 40 30 20 10 0 -10 -20 -30 -4…" at bounding box center [758, 406] width 416 height 331
click at [997, 202] on link at bounding box center [994, 211] width 38 height 38
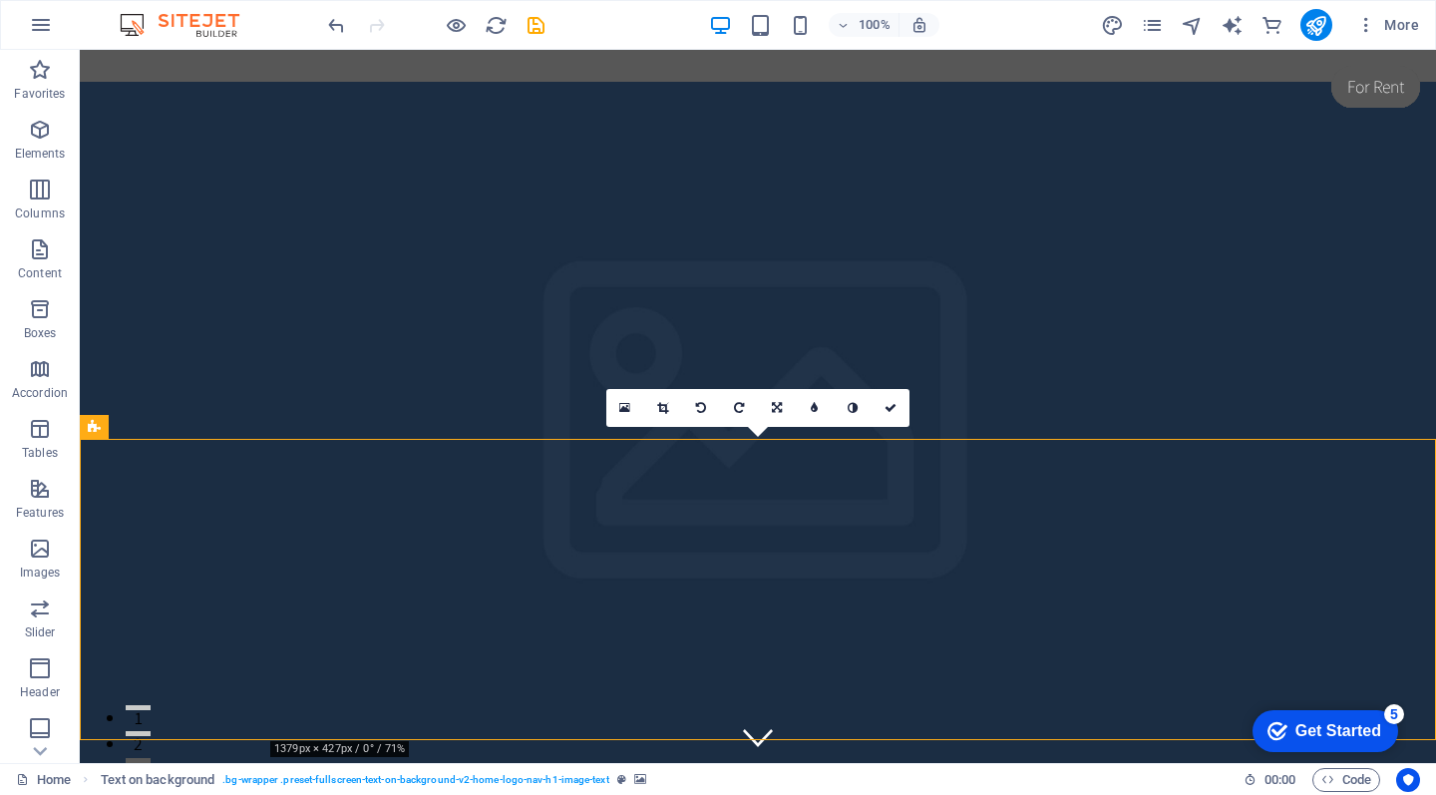
scroll to position [0, 0]
click at [187, 166] on icon at bounding box center [183, 165] width 11 height 21
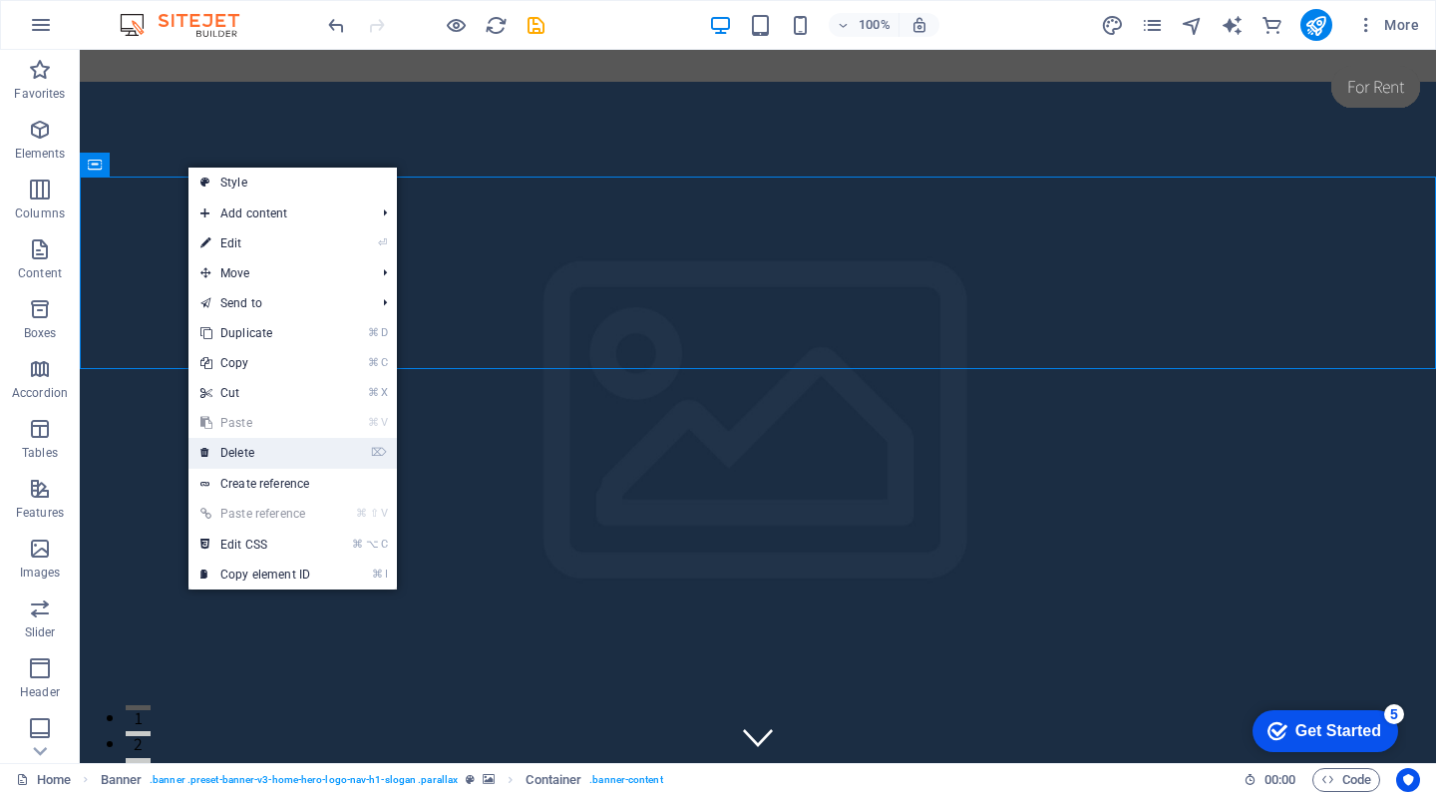
click at [277, 457] on link "⌦ Delete" at bounding box center [256, 453] width 134 height 30
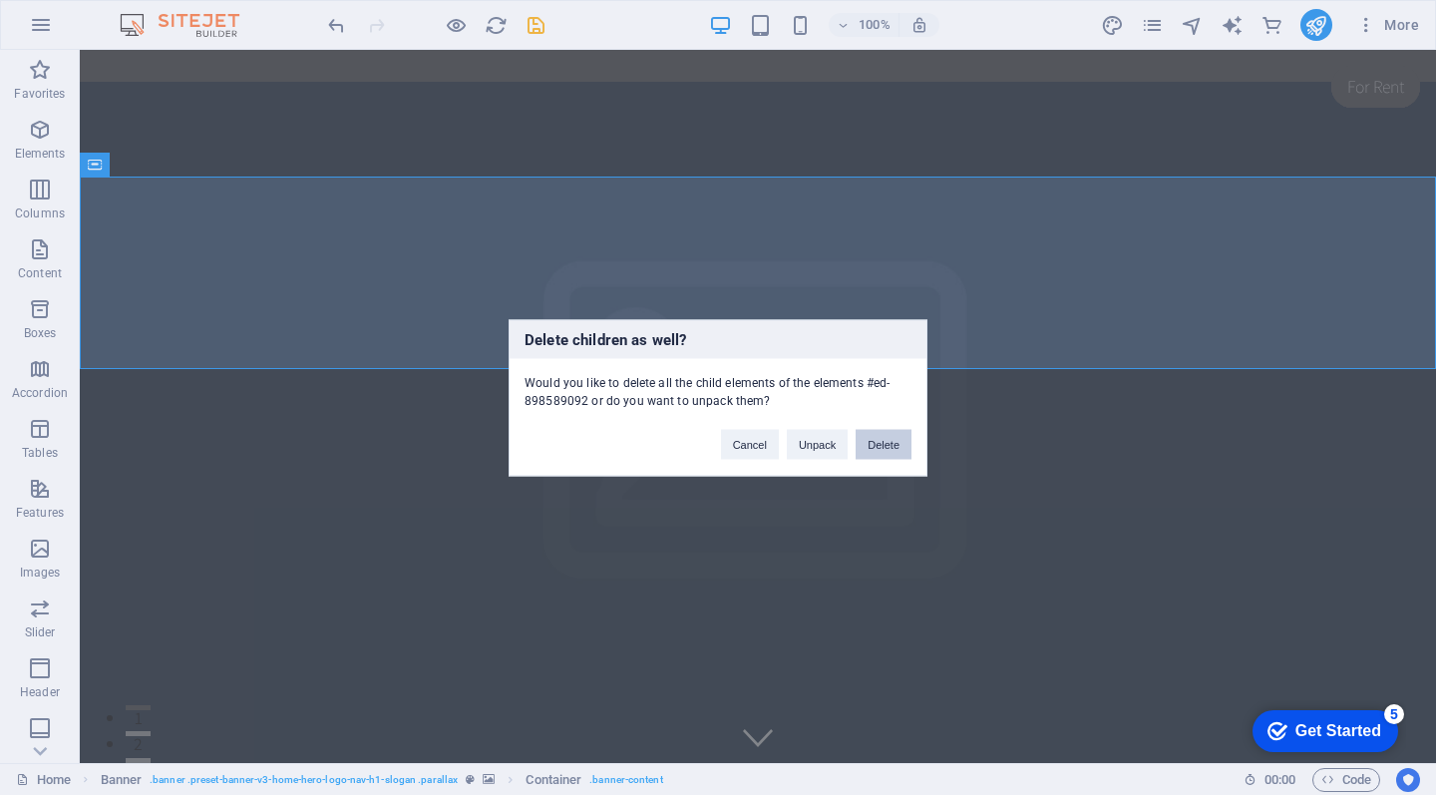
click at [891, 447] on button "Delete" at bounding box center [884, 444] width 56 height 30
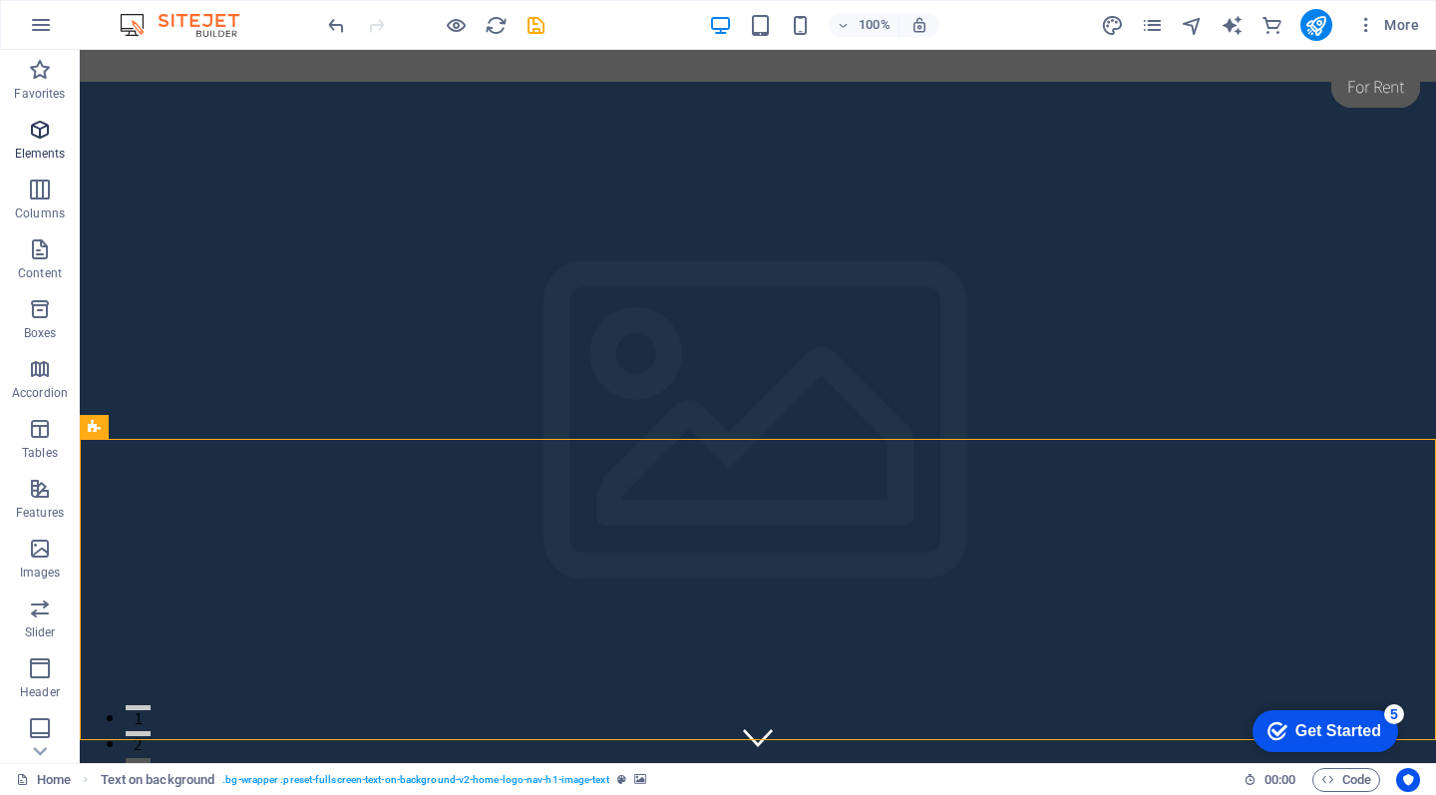
click at [59, 149] on p "Elements" at bounding box center [40, 154] width 51 height 16
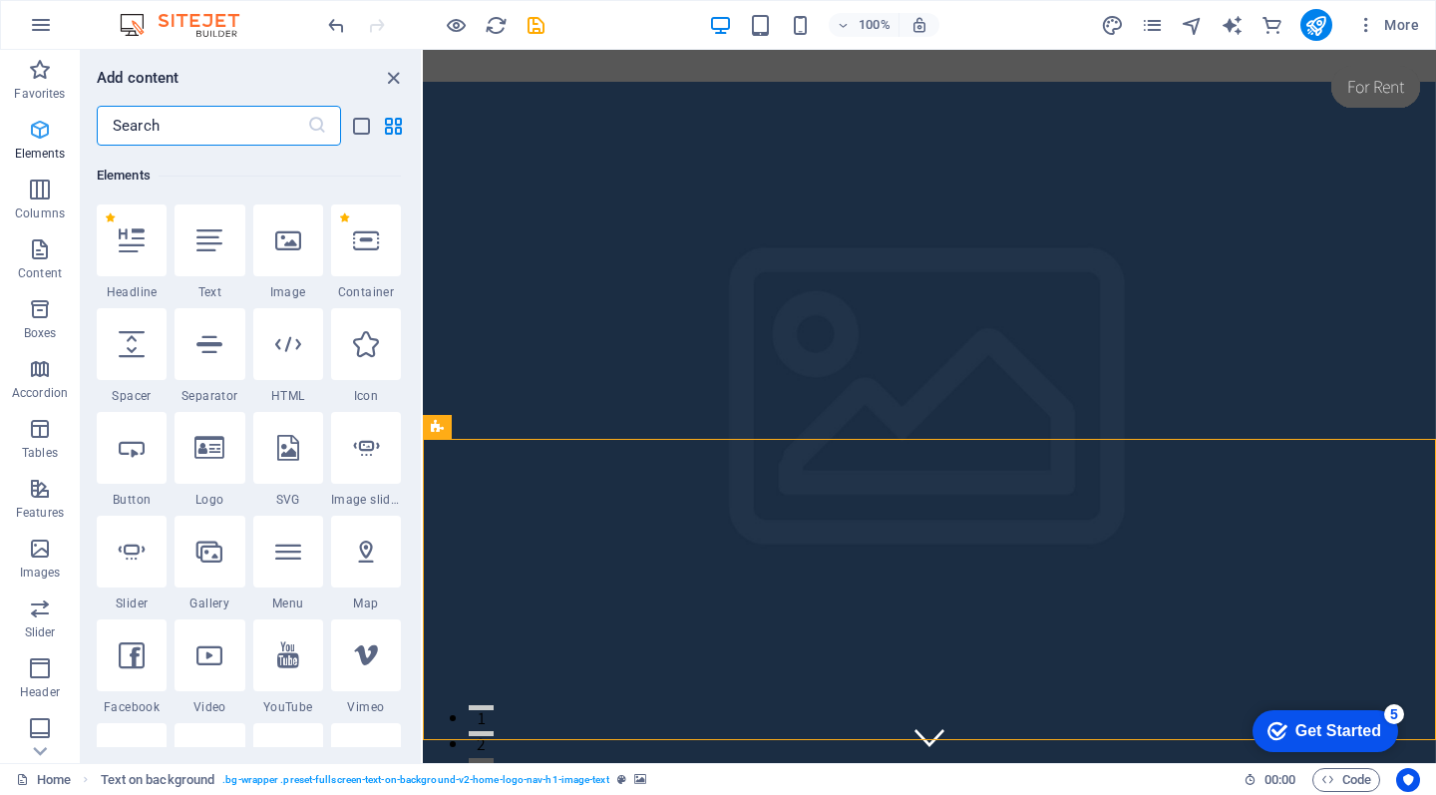
scroll to position [212, 0]
click at [291, 250] on icon at bounding box center [288, 238] width 26 height 26
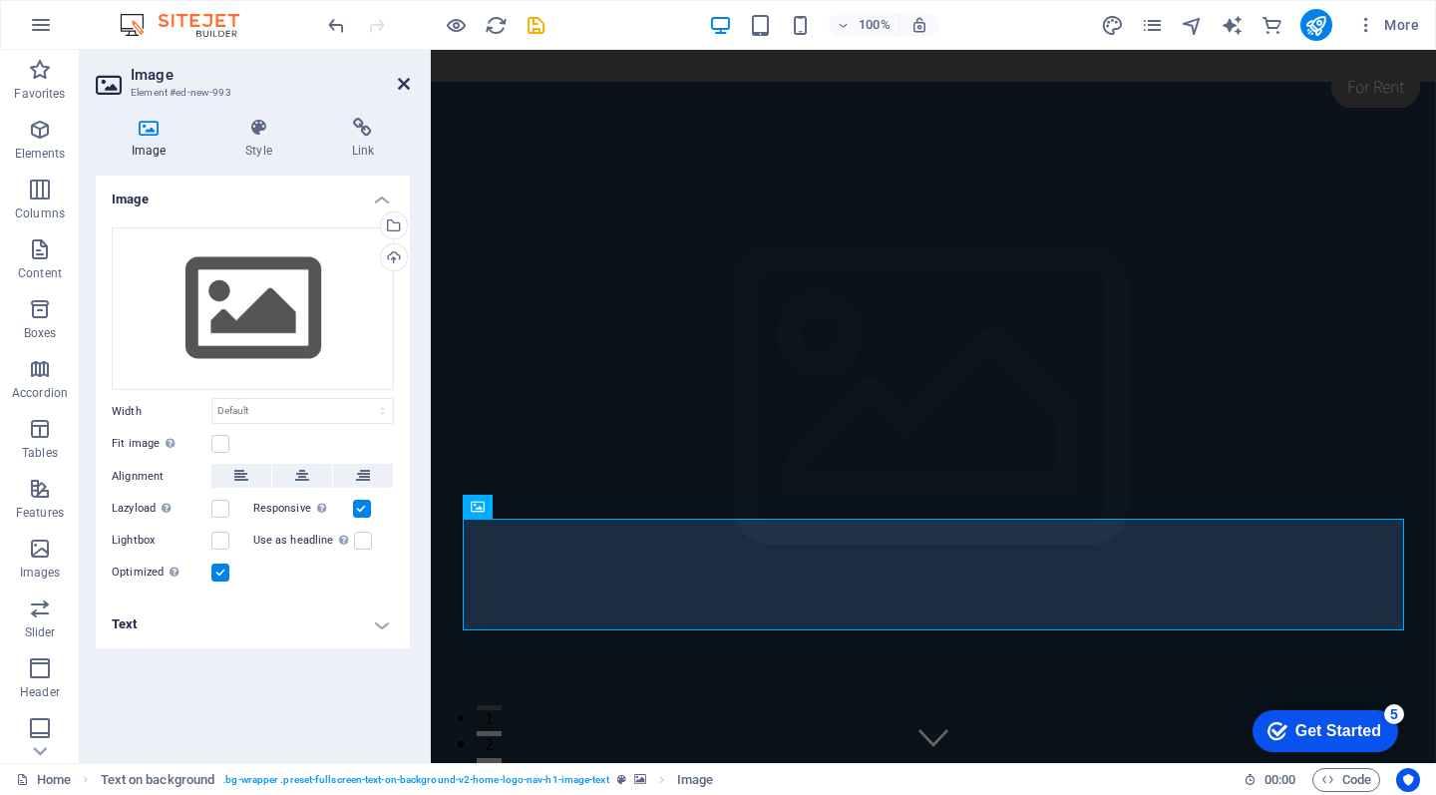
click at [409, 85] on icon at bounding box center [404, 84] width 12 height 16
